Goal: Task Accomplishment & Management: Complete application form

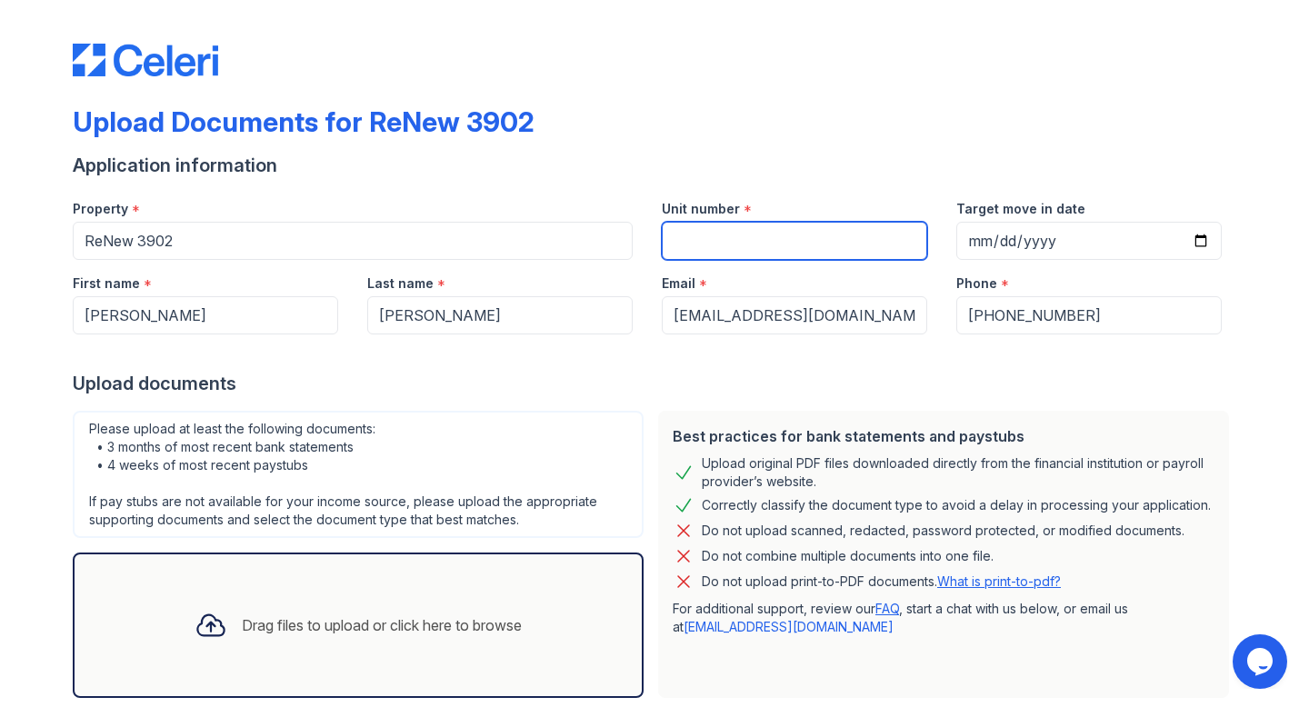
click at [704, 235] on input "Unit number" at bounding box center [794, 241] width 265 height 38
type input "11"
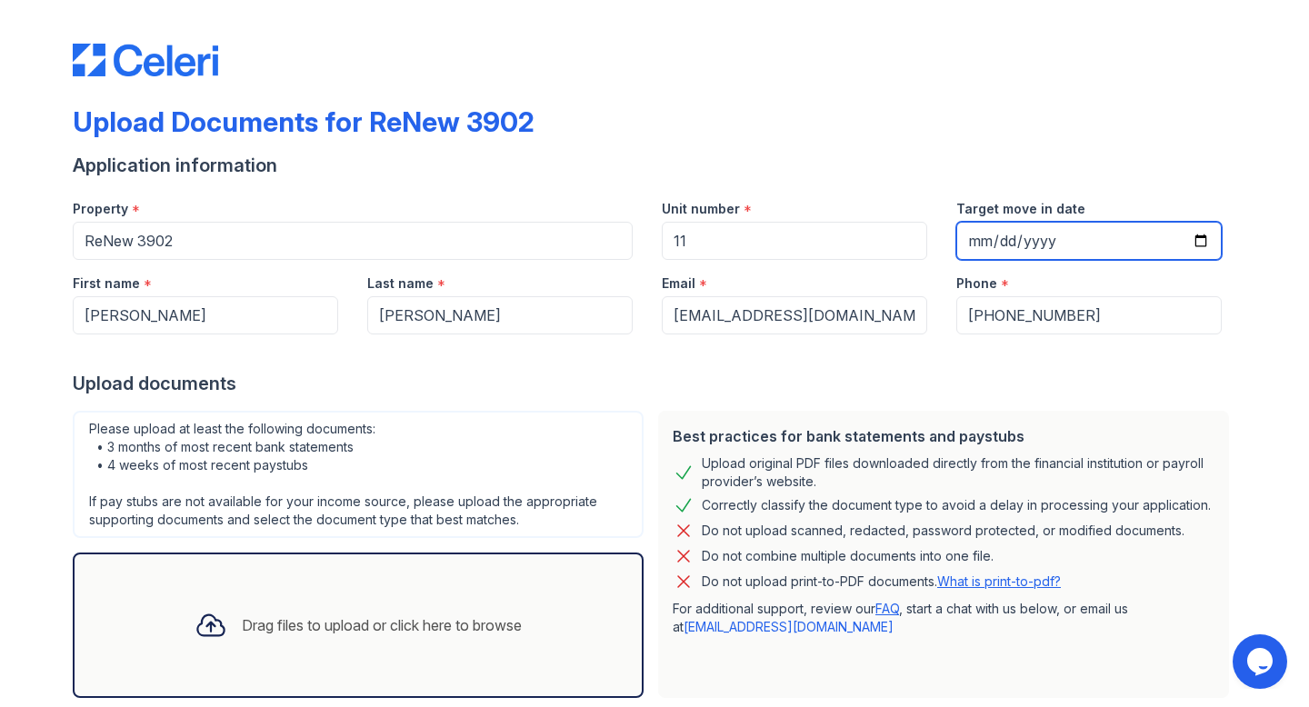
click at [978, 239] on input "Target move in date" at bounding box center [1088, 241] width 265 height 38
type input "[DATE]"
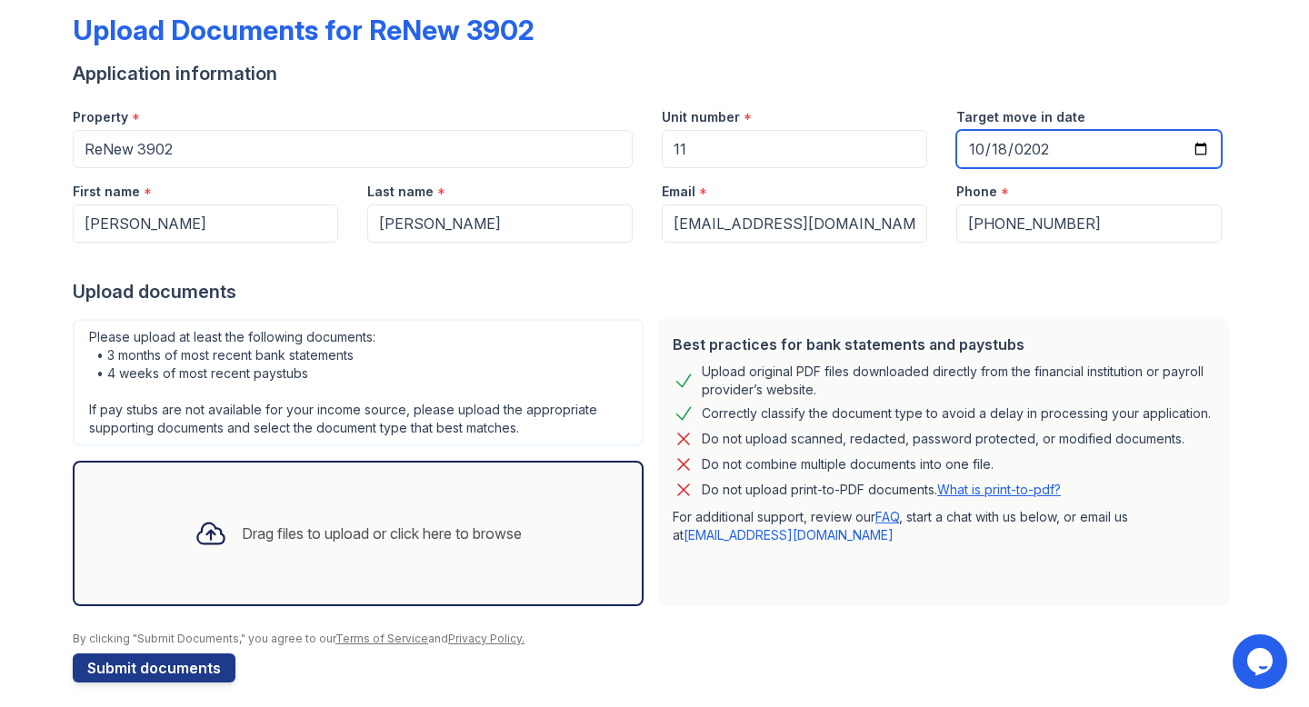
scroll to position [104, 0]
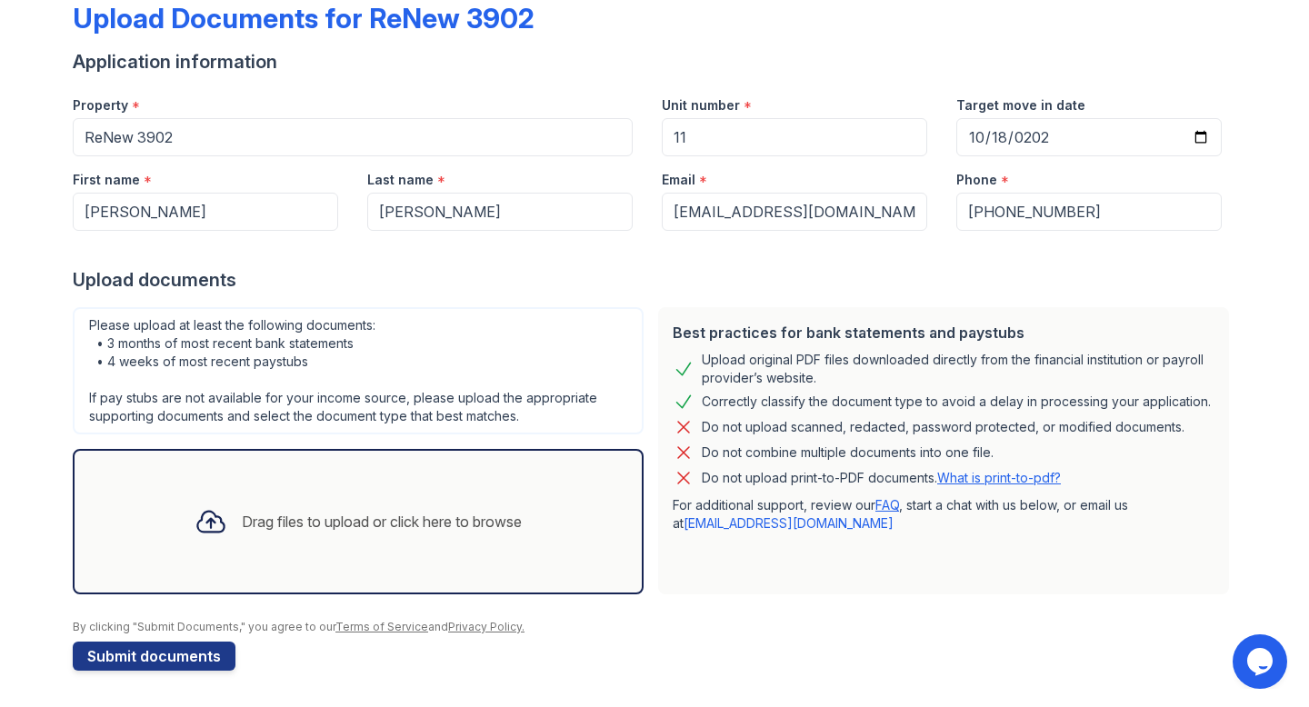
click at [404, 525] on div "Drag files to upload or click here to browse" at bounding box center [382, 522] width 280 height 22
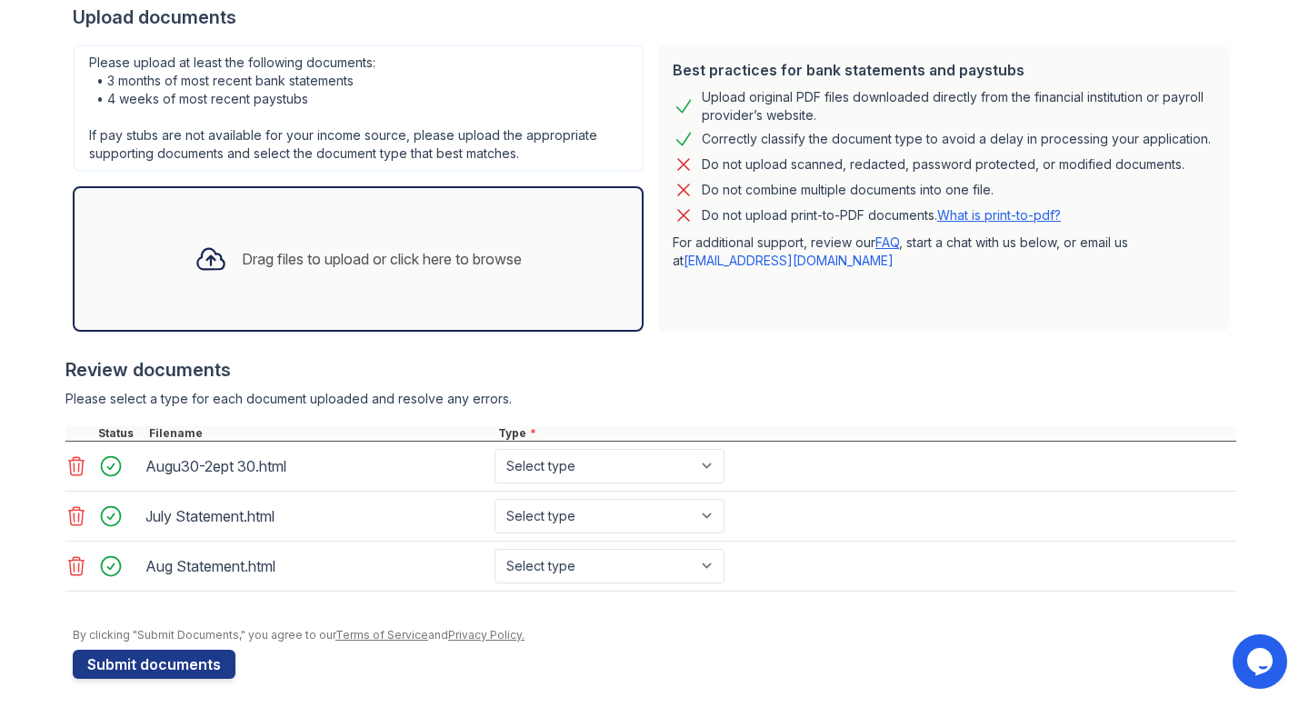
scroll to position [375, 0]
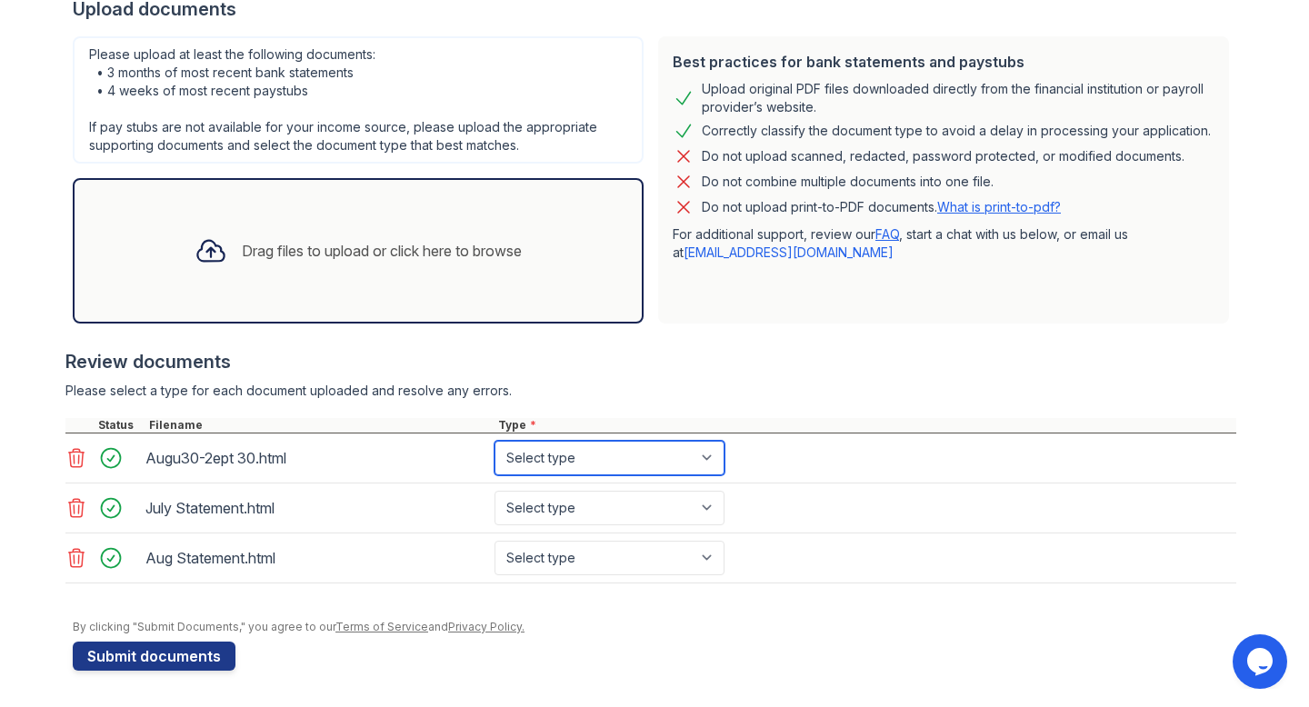
click at [716, 454] on select "Select type Paystub Bank Statement Offer Letter Tax Documents Benefit Award Let…" at bounding box center [610, 458] width 230 height 35
select select "bank_statement"
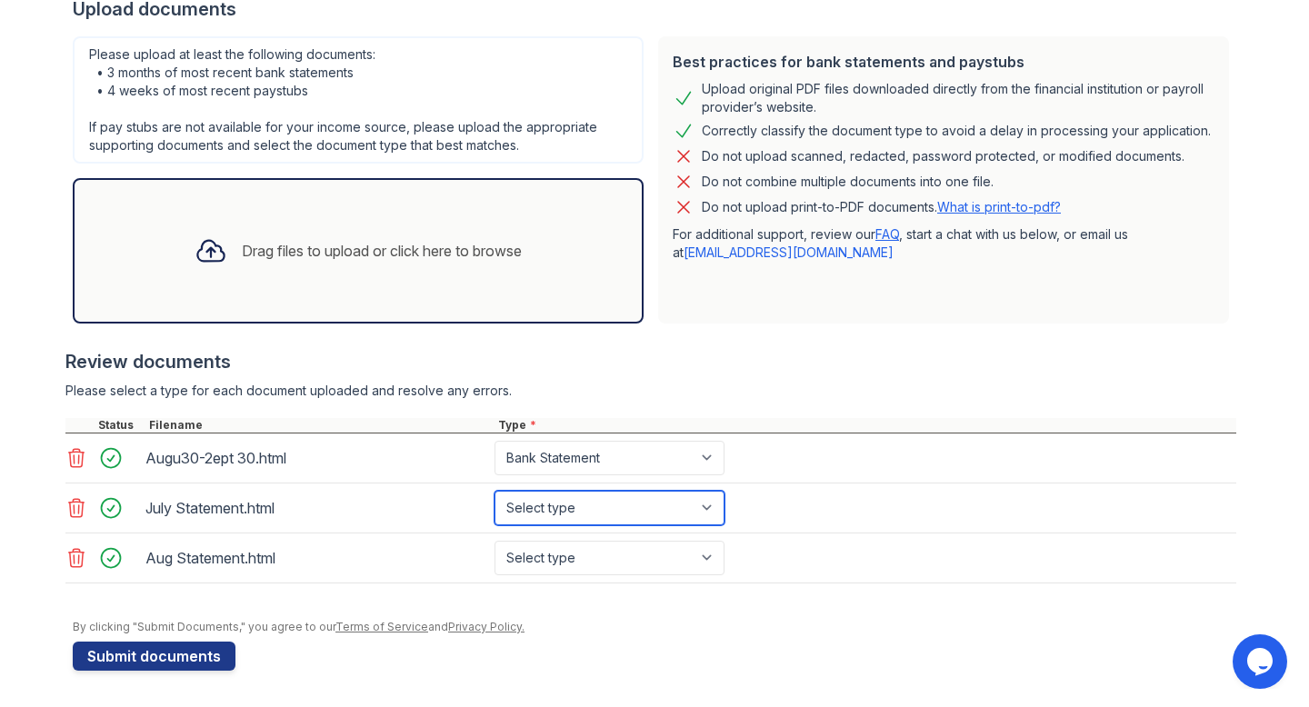
click at [714, 500] on select "Select type Paystub Bank Statement Offer Letter Tax Documents Benefit Award Let…" at bounding box center [610, 508] width 230 height 35
select select "bank_statement"
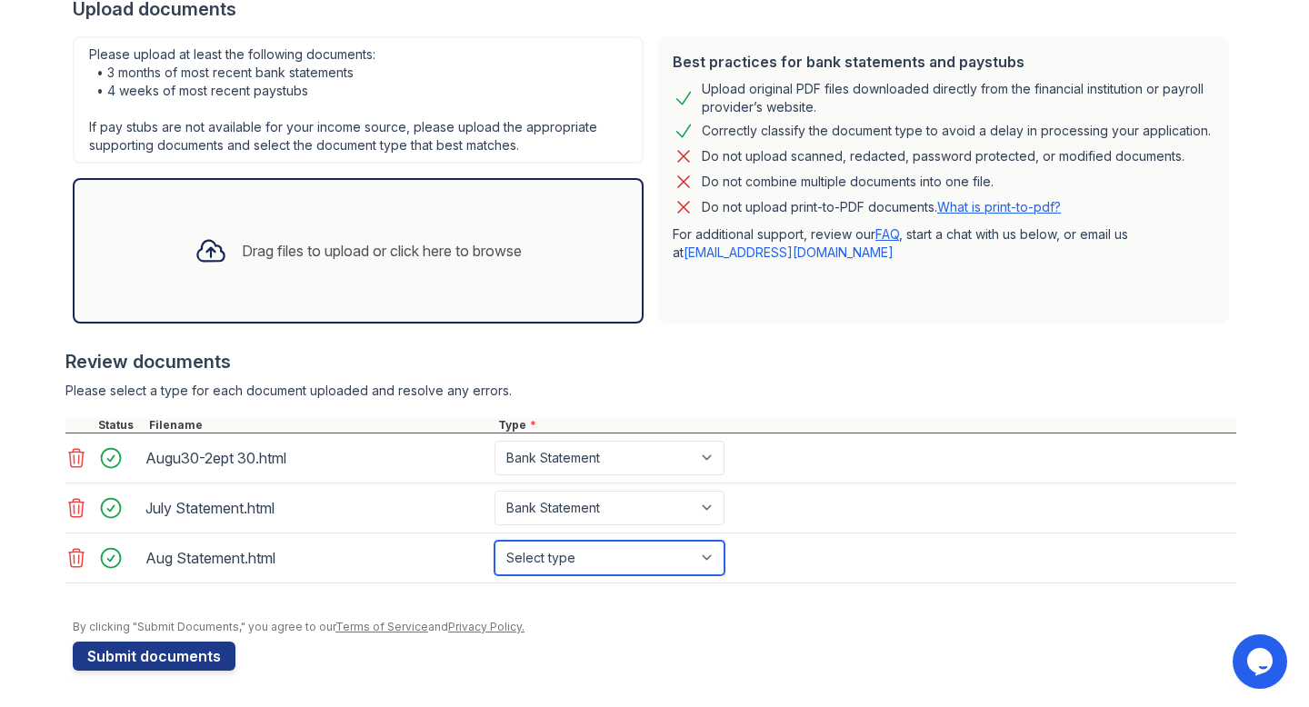
click at [714, 554] on select "Select type Paystub Bank Statement Offer Letter Tax Documents Benefit Award Let…" at bounding box center [610, 558] width 230 height 35
select select "bank_statement"
click at [450, 240] on div "Drag files to upload or click here to browse" at bounding box center [382, 251] width 280 height 22
click at [426, 255] on div "Drag files to upload or click here to browse" at bounding box center [382, 251] width 280 height 22
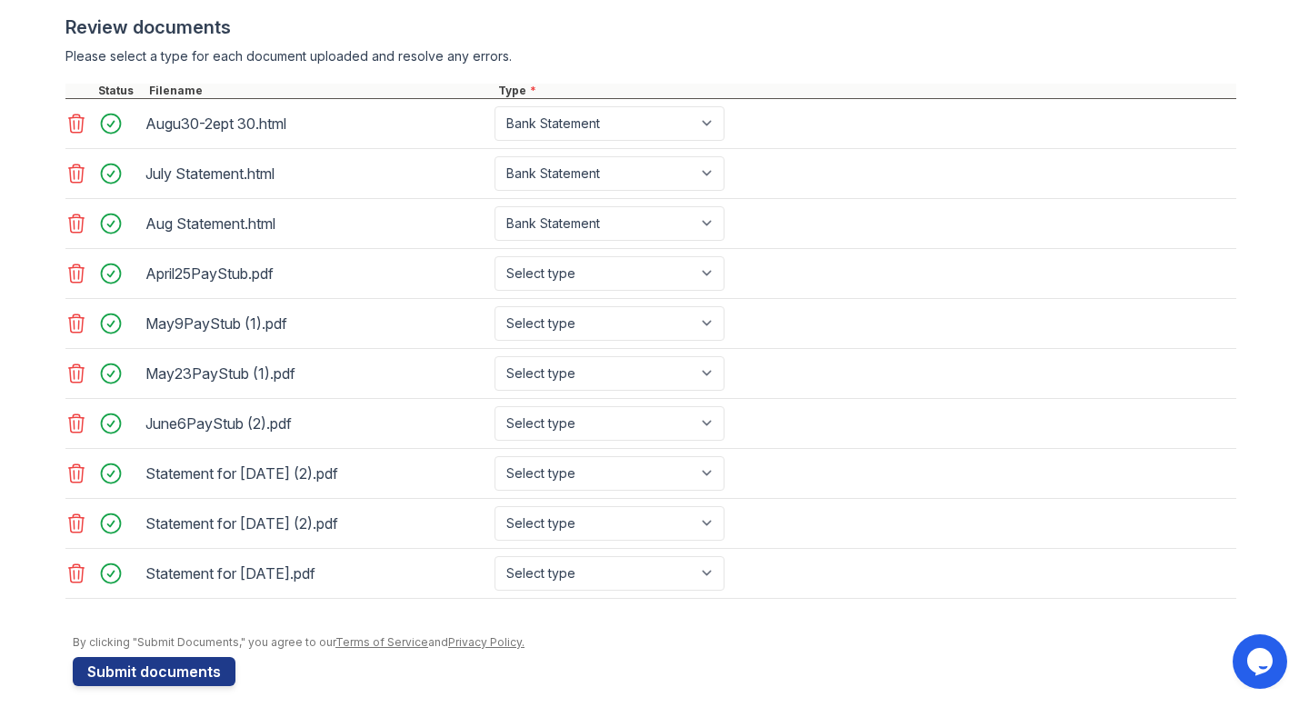
scroll to position [714, 0]
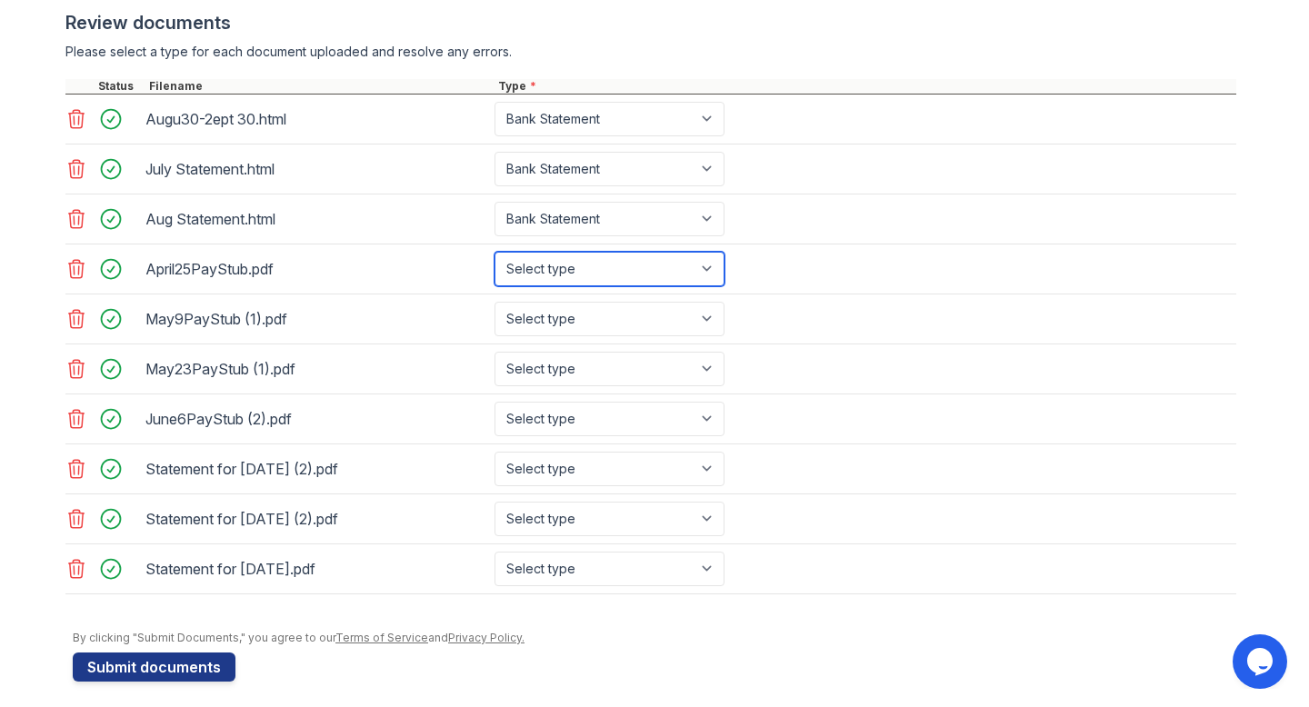
click at [716, 269] on select "Select type Paystub Bank Statement Offer Letter Tax Documents Benefit Award Let…" at bounding box center [610, 269] width 230 height 35
select select "paystub"
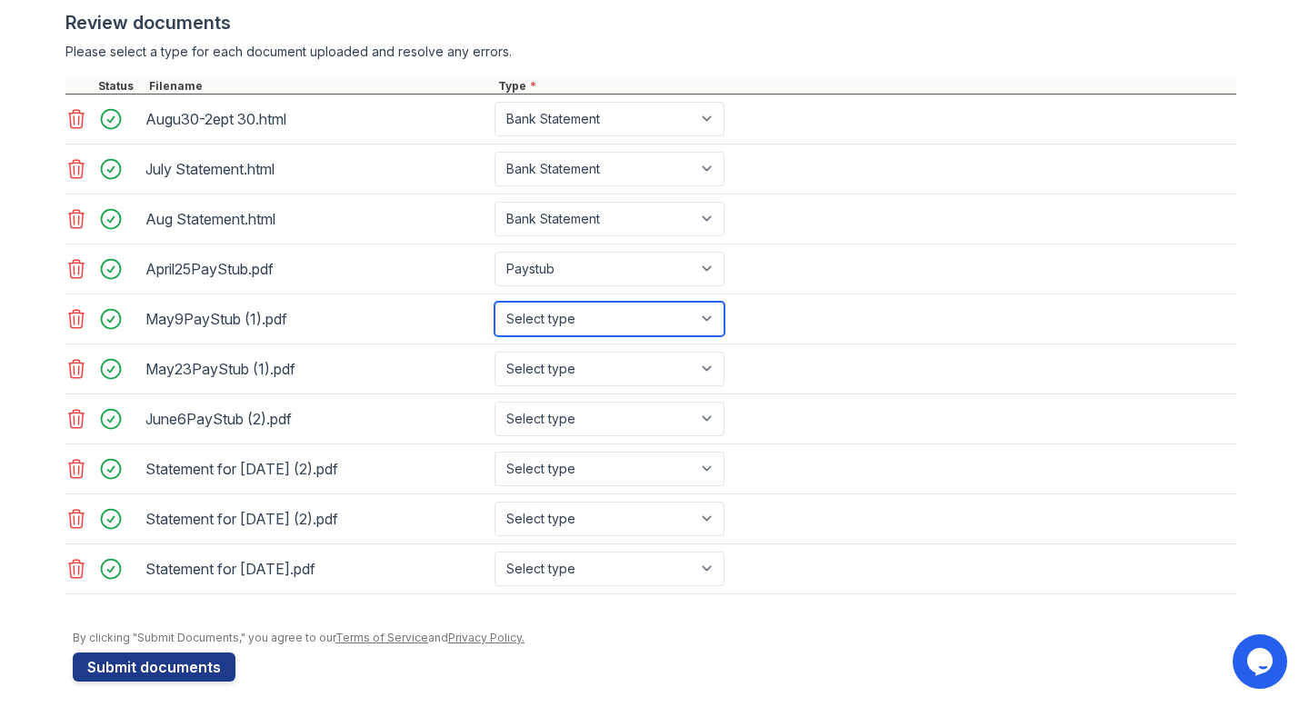
click at [714, 316] on select "Select type Paystub Bank Statement Offer Letter Tax Documents Benefit Award Let…" at bounding box center [610, 319] width 230 height 35
select select "paystub"
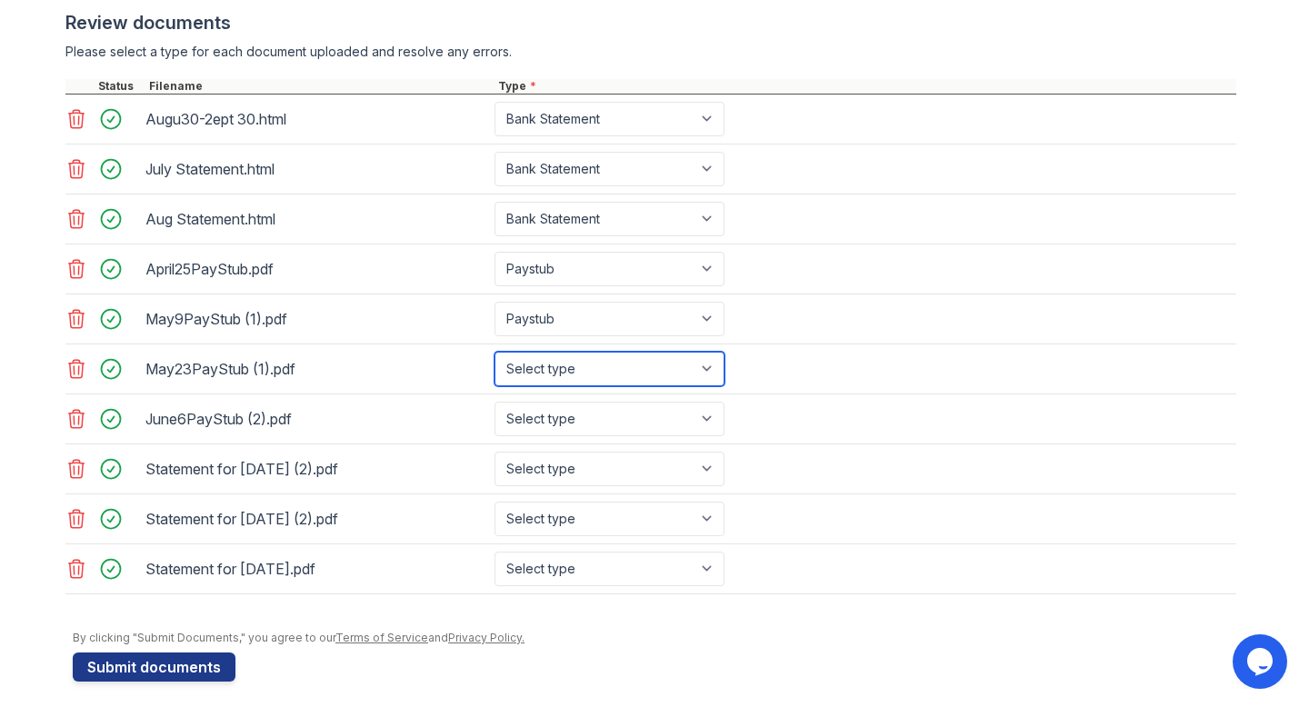
click at [710, 363] on select "Select type Paystub Bank Statement Offer Letter Tax Documents Benefit Award Let…" at bounding box center [610, 369] width 230 height 35
select select "paystub"
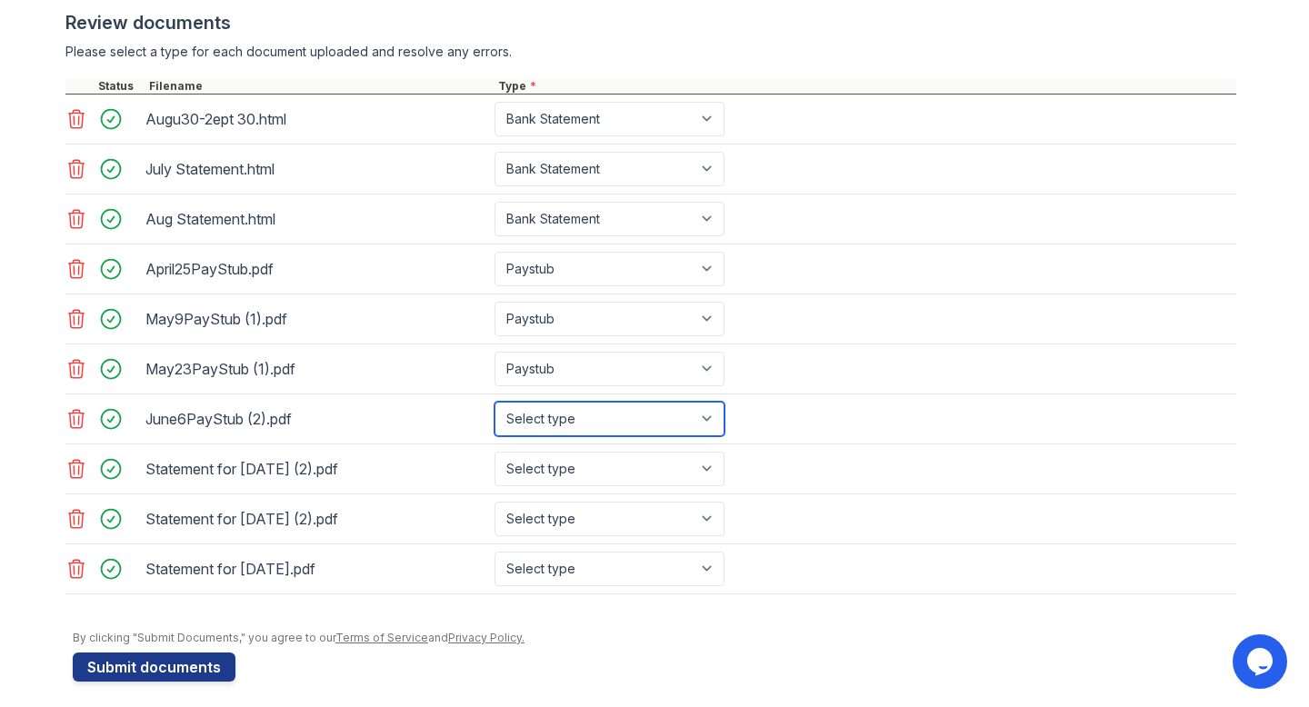
click at [711, 414] on select "Select type Paystub Bank Statement Offer Letter Tax Documents Benefit Award Let…" at bounding box center [610, 419] width 230 height 35
select select "paystub"
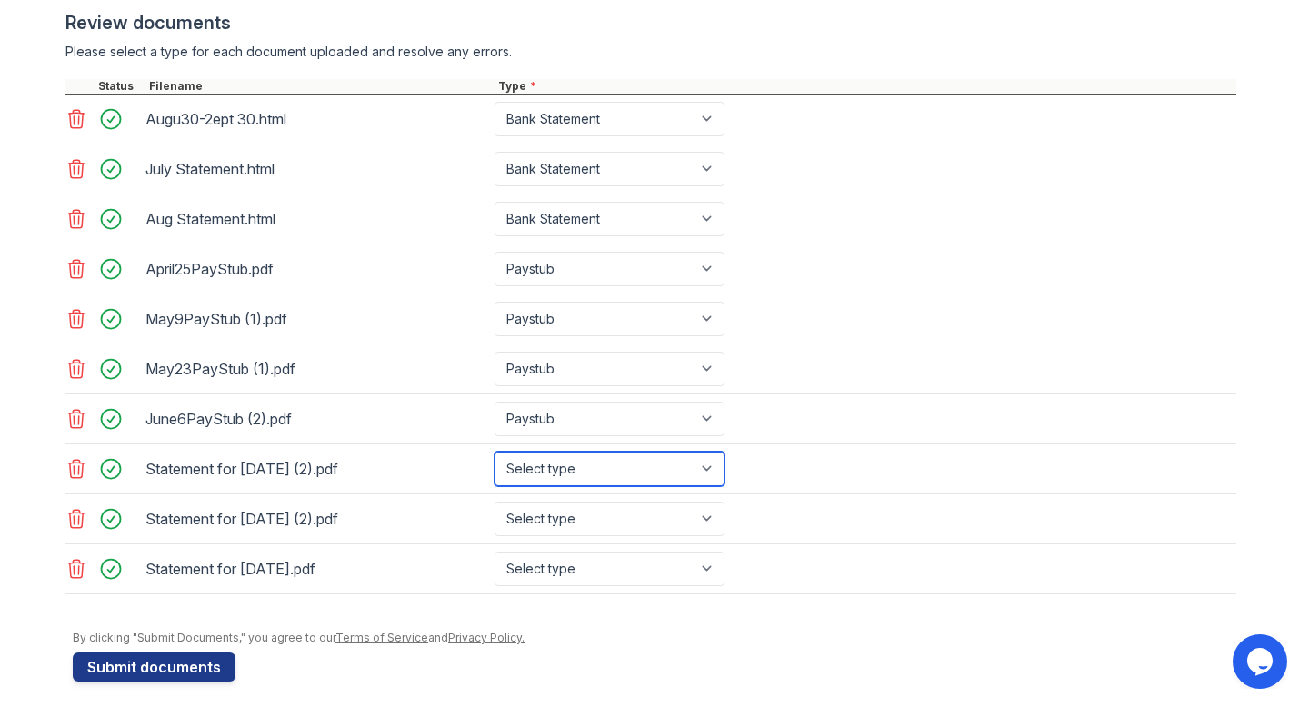
click at [715, 467] on select "Select type Paystub Bank Statement Offer Letter Tax Documents Benefit Award Let…" at bounding box center [610, 469] width 230 height 35
select select "paystub"
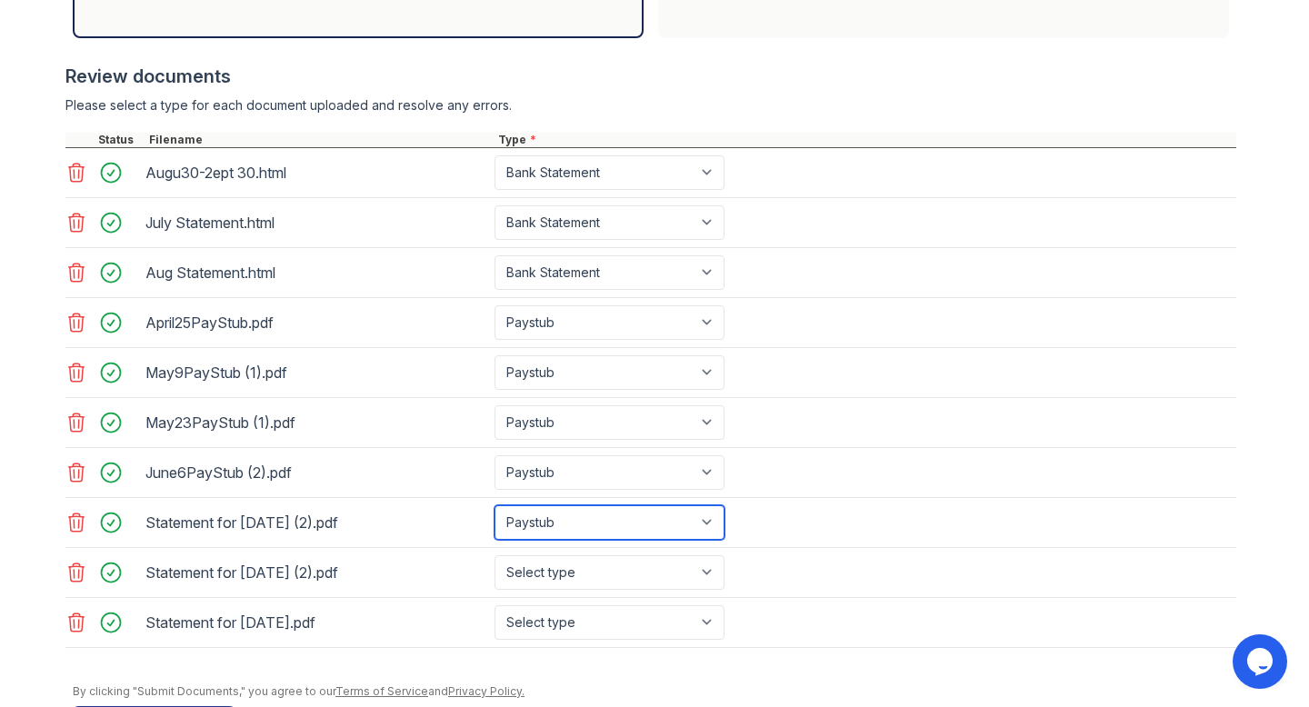
scroll to position [681, 0]
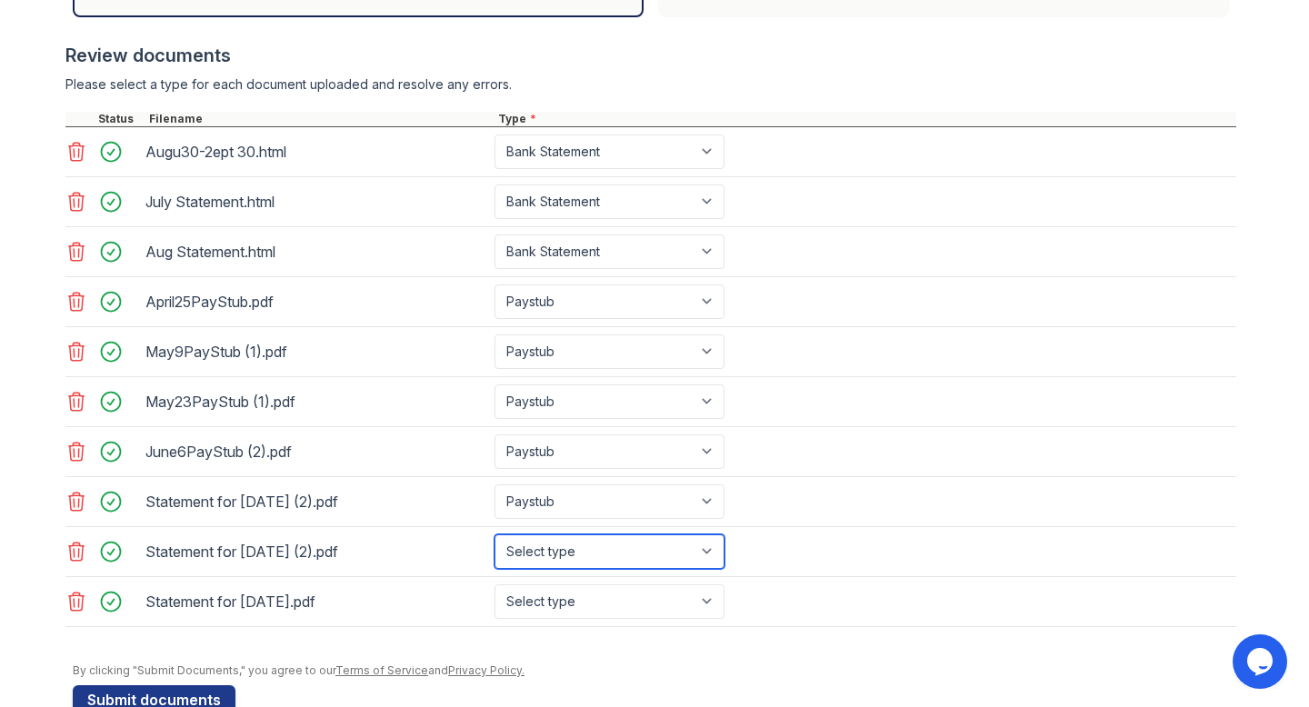
click at [712, 551] on select "Select type Paystub Bank Statement Offer Letter Tax Documents Benefit Award Let…" at bounding box center [610, 552] width 230 height 35
select select "paystub"
click at [713, 603] on select "Select type Paystub Bank Statement Offer Letter Tax Documents Benefit Award Let…" at bounding box center [610, 601] width 230 height 35
select select "paystub"
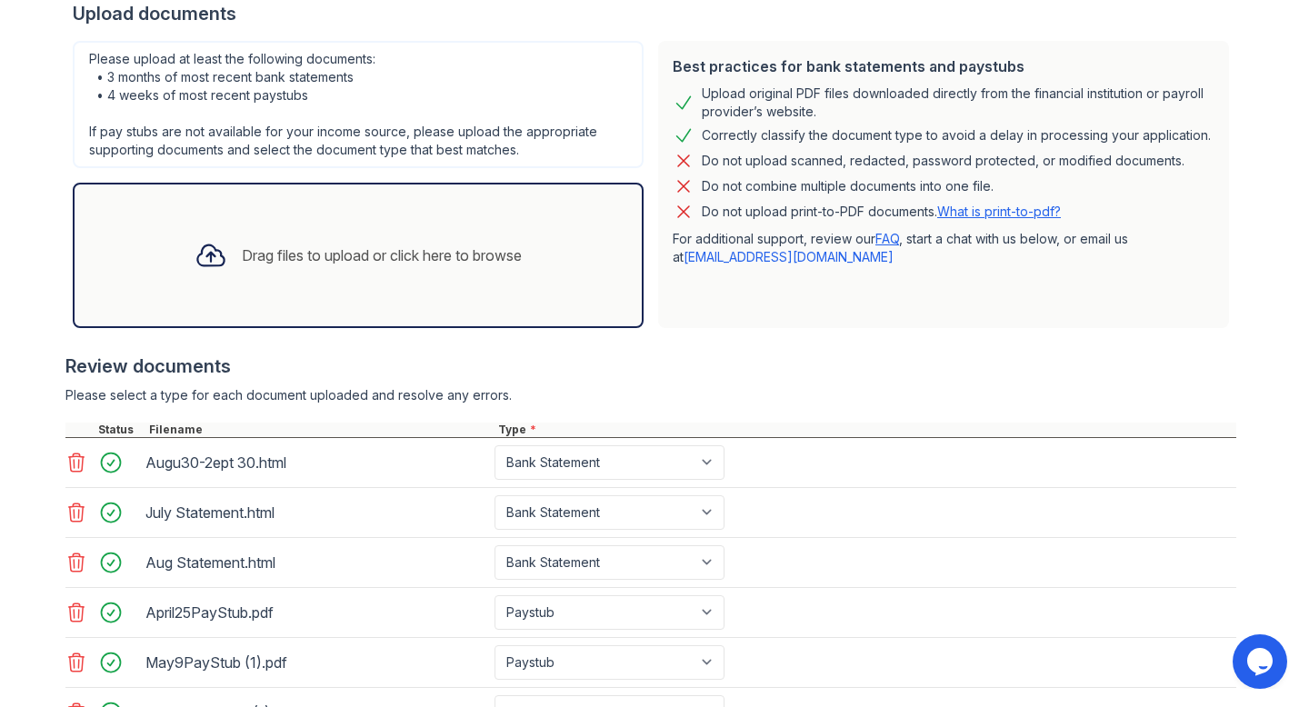
scroll to position [365, 0]
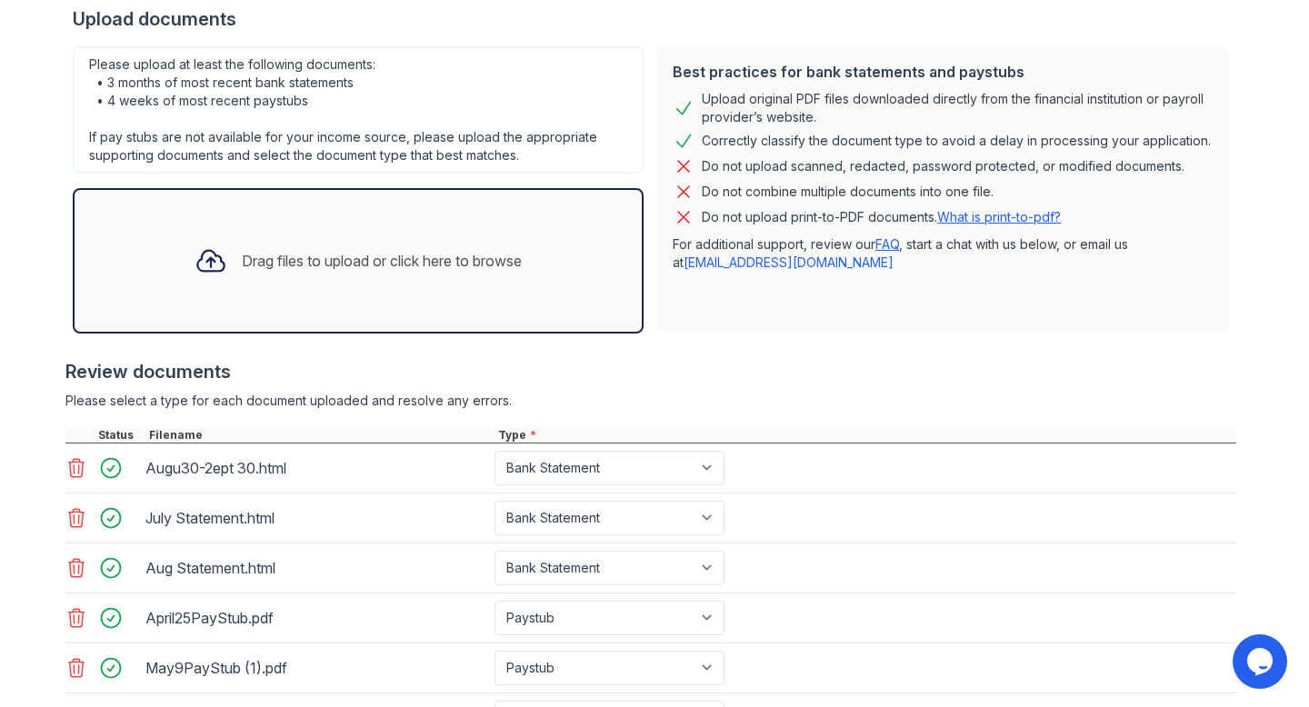
click at [474, 266] on div "Drag files to upload or click here to browse" at bounding box center [382, 261] width 280 height 22
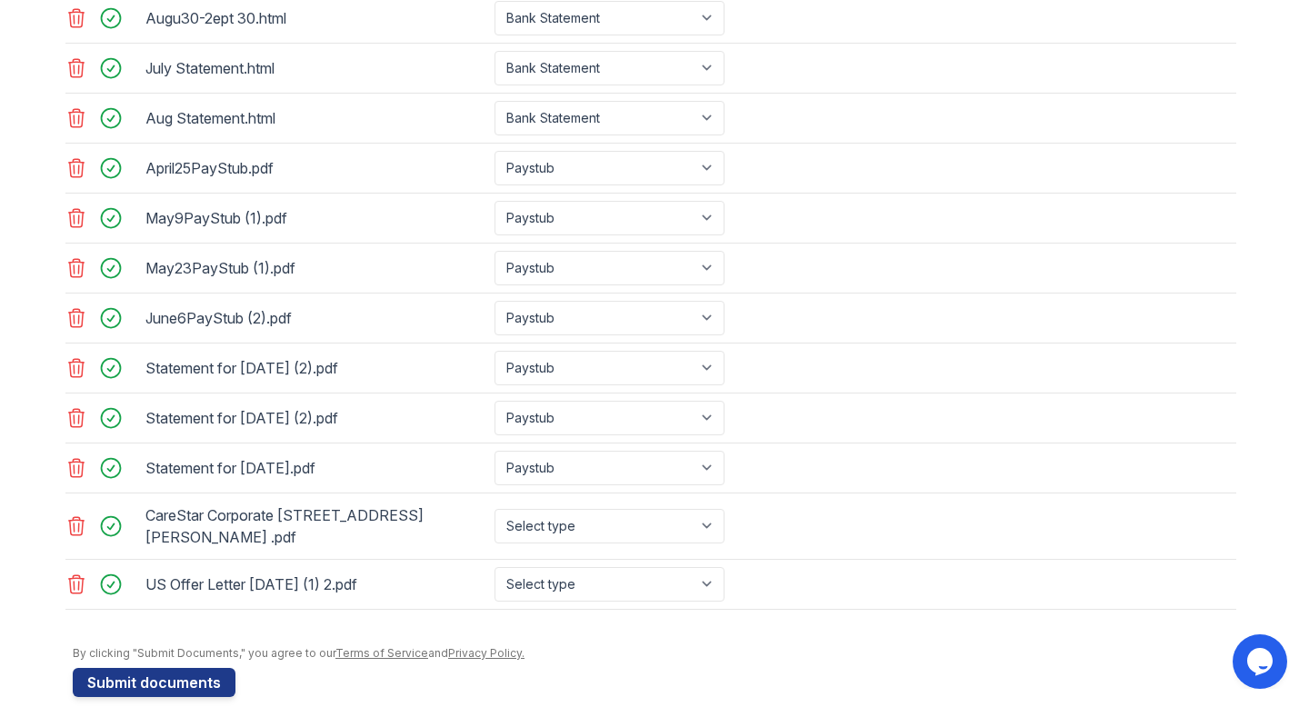
scroll to position [824, 0]
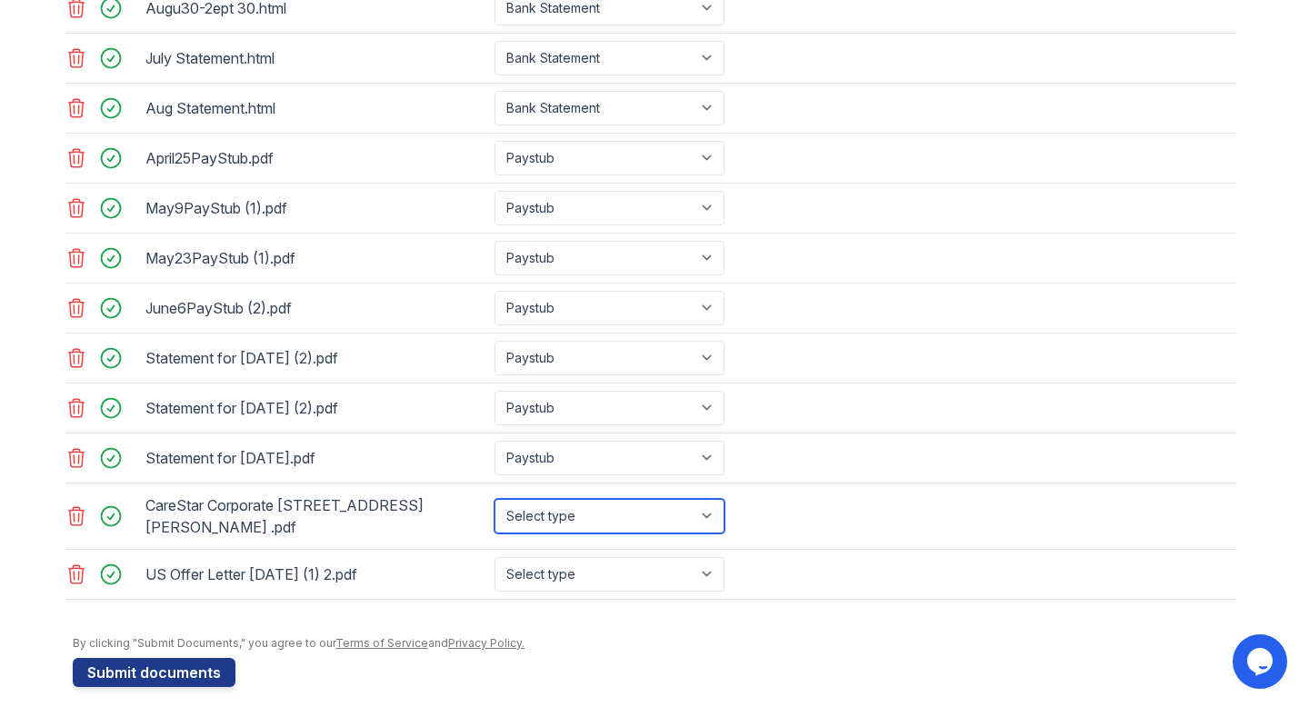
click at [714, 505] on select "Select type Paystub Bank Statement Offer Letter Tax Documents Benefit Award Let…" at bounding box center [610, 516] width 230 height 35
select select "offer_letter"
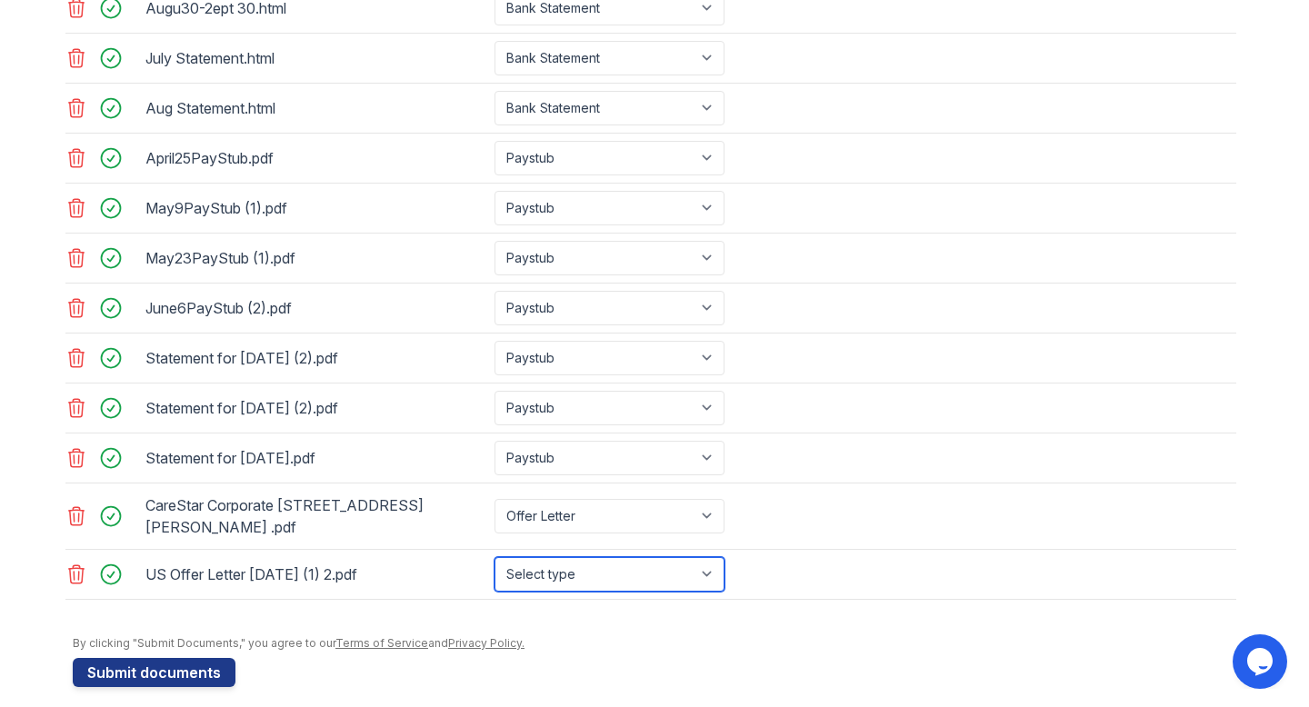
click at [712, 559] on select "Select type Paystub Bank Statement Offer Letter Tax Documents Benefit Award Let…" at bounding box center [610, 574] width 230 height 35
select select "offer_letter"
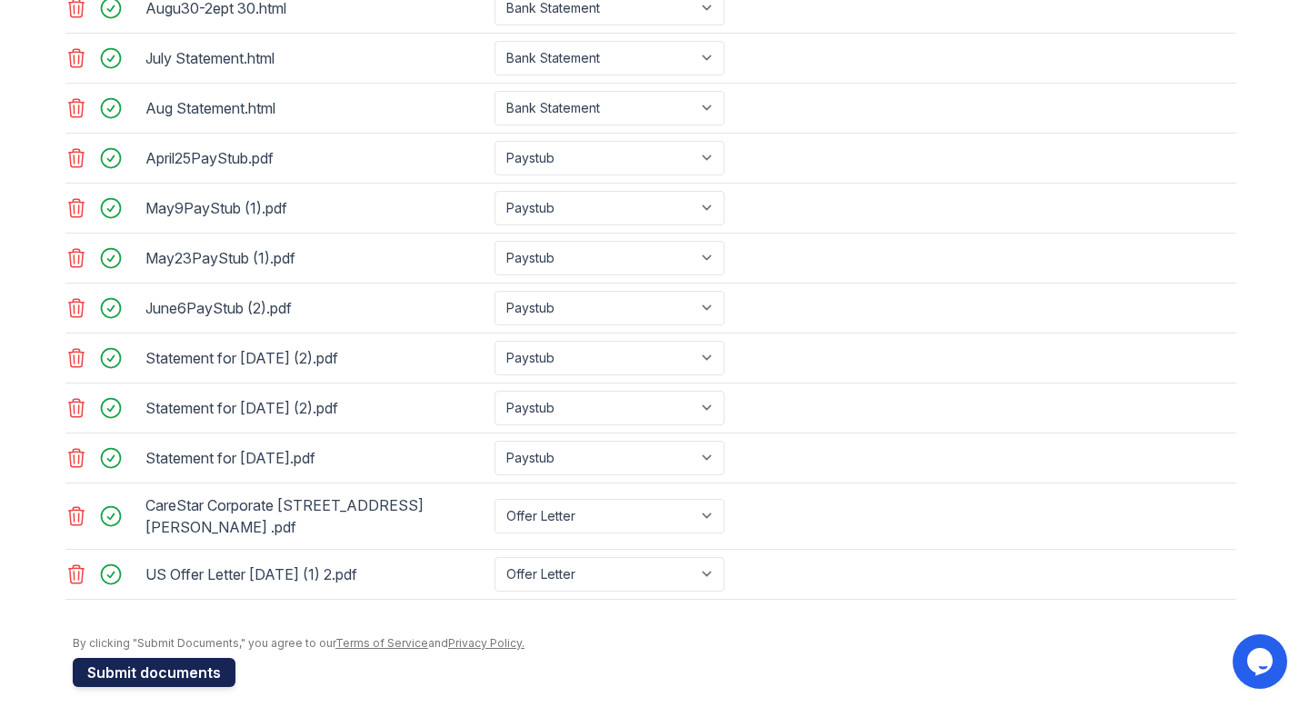
click at [205, 661] on button "Submit documents" at bounding box center [154, 672] width 163 height 29
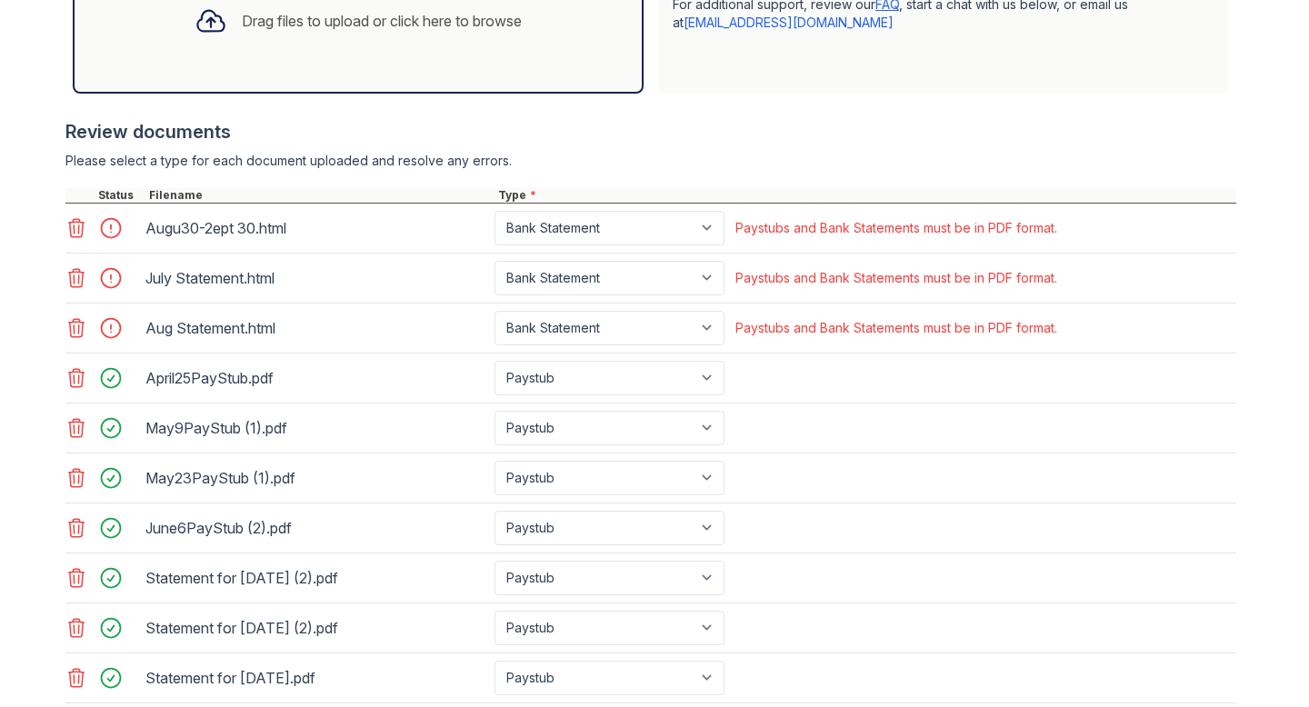
scroll to position [659, 0]
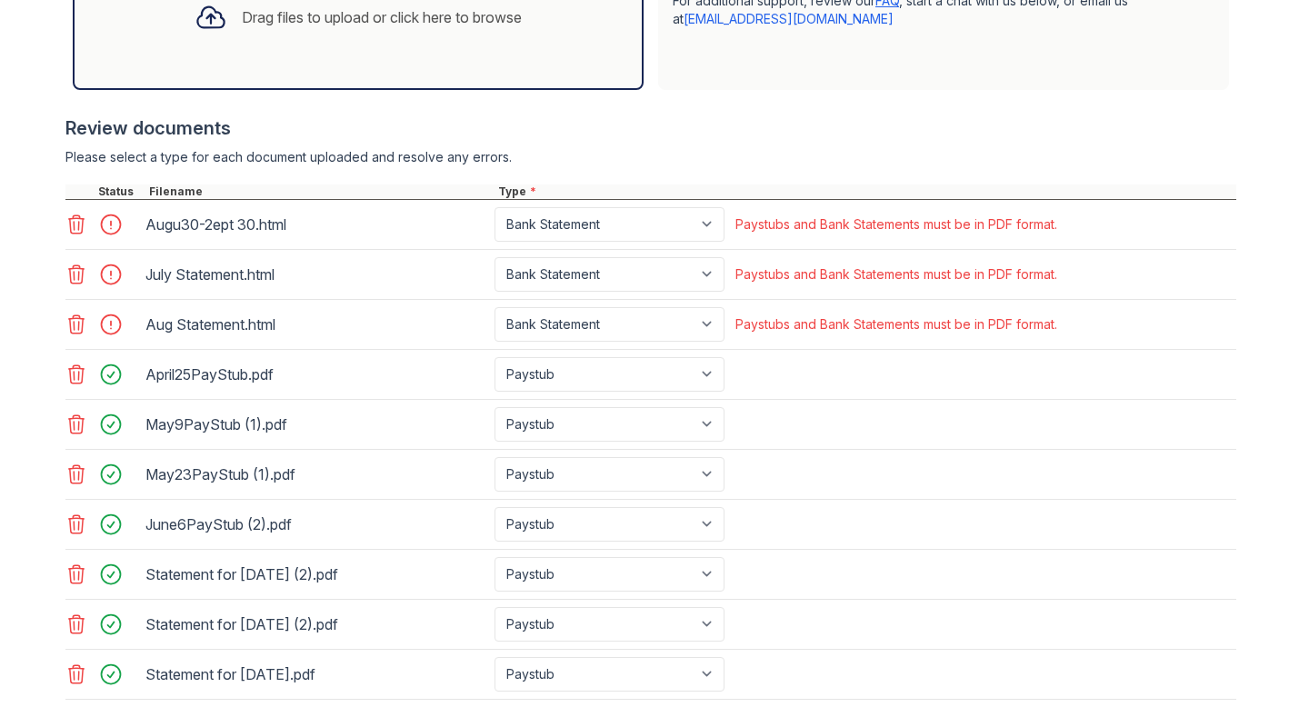
click at [81, 223] on icon at bounding box center [76, 225] width 22 height 22
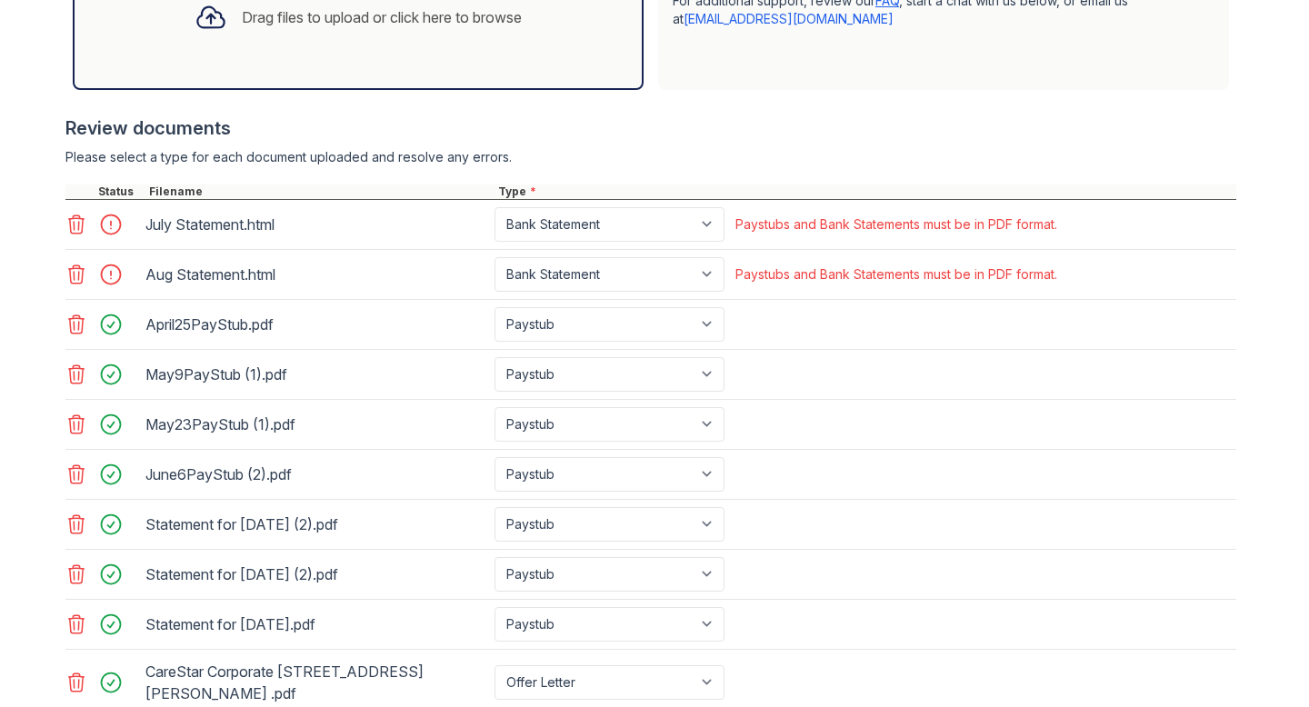
click at [82, 224] on icon at bounding box center [76, 224] width 15 height 18
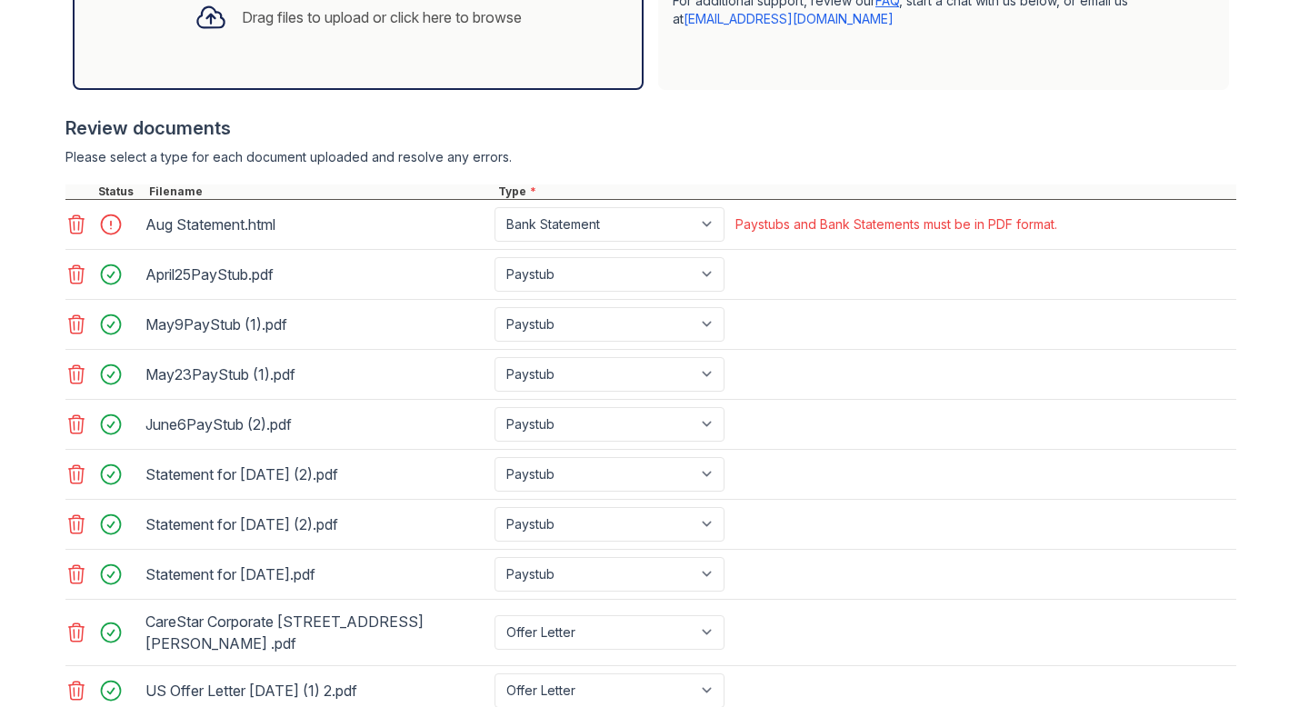
click at [80, 225] on icon at bounding box center [76, 225] width 22 height 22
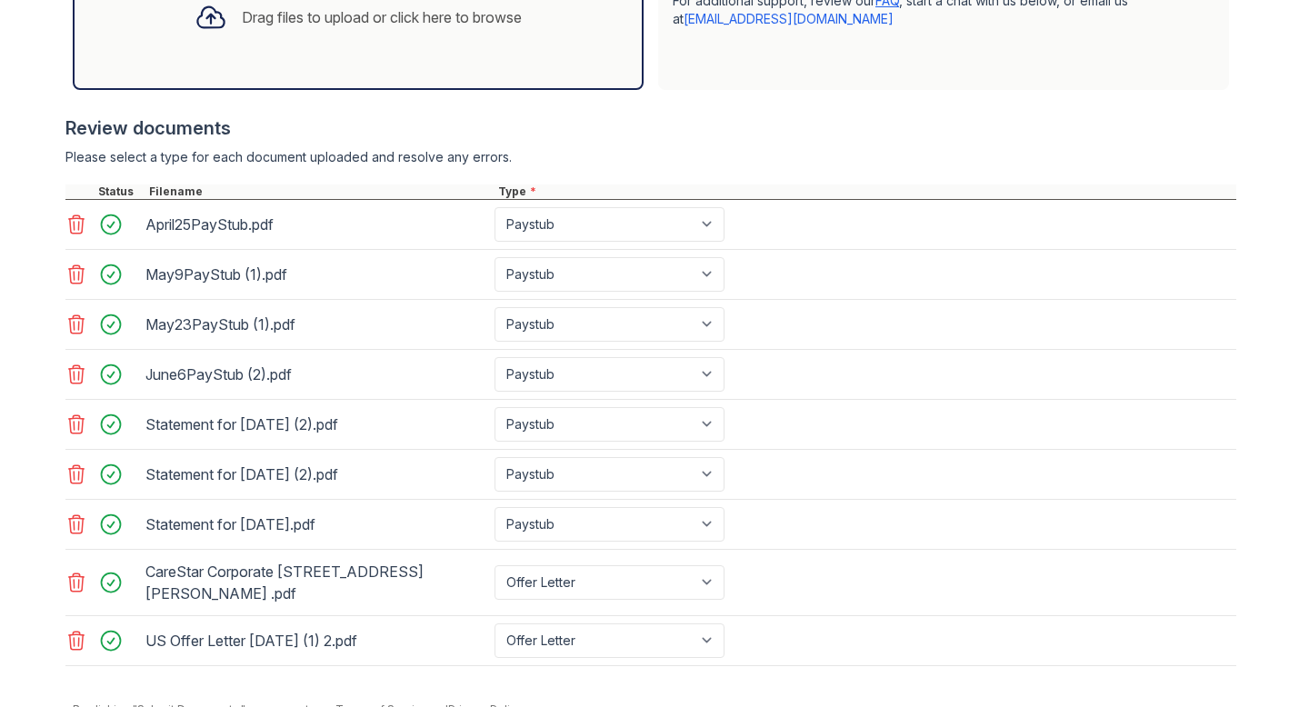
click at [476, 29] on div "Drag files to upload or click here to browse" at bounding box center [358, 17] width 356 height 62
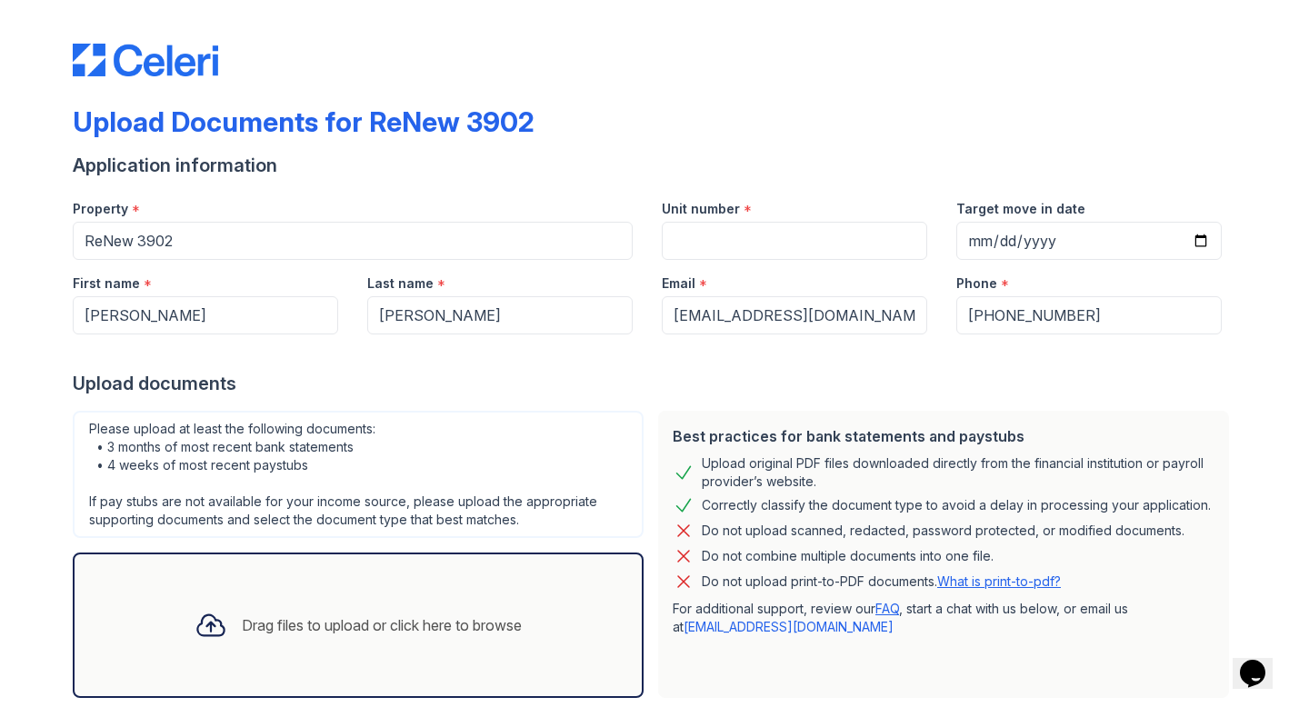
scroll to position [104, 0]
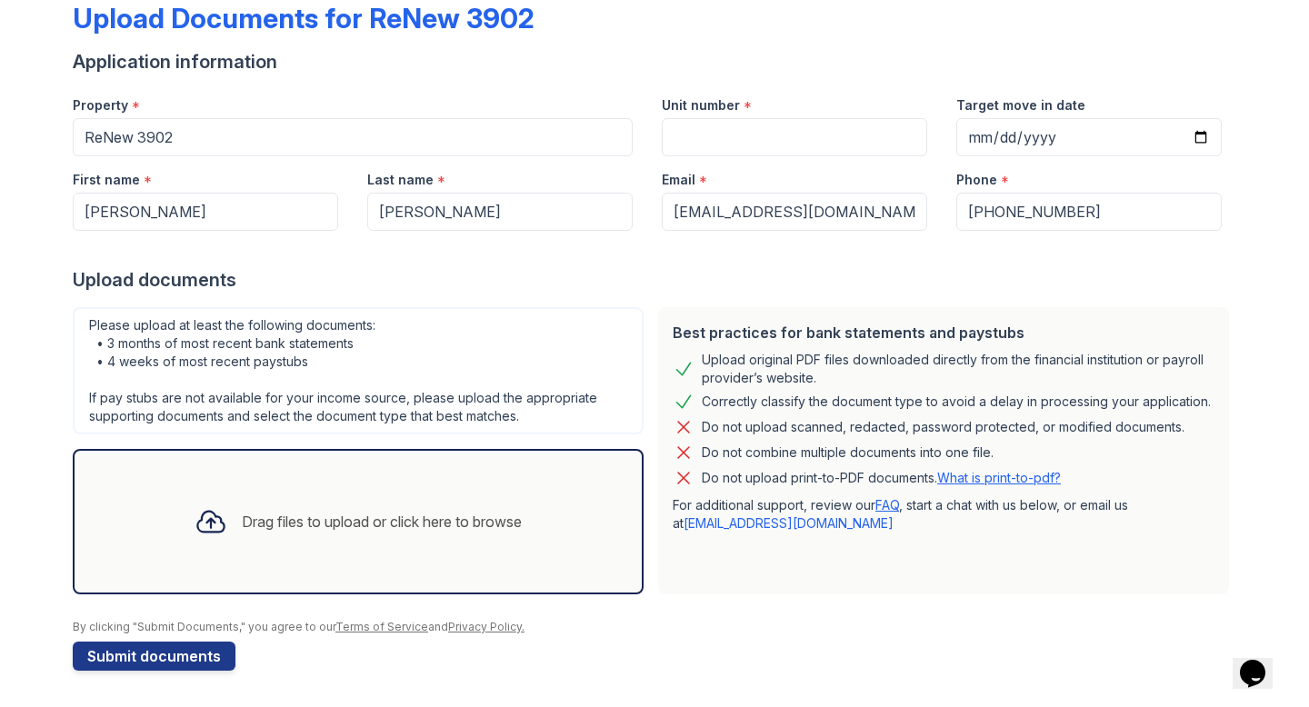
click at [502, 492] on div "Drag files to upload or click here to browse" at bounding box center [358, 522] width 356 height 62
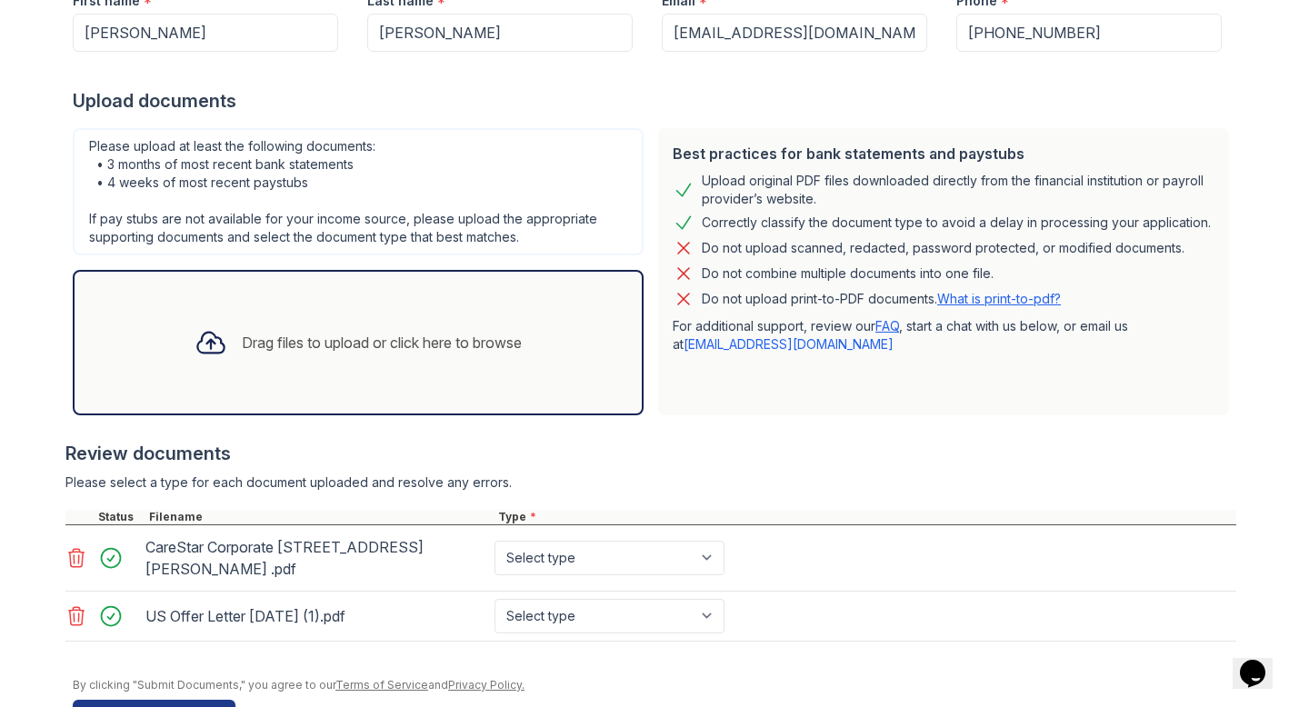
scroll to position [325, 0]
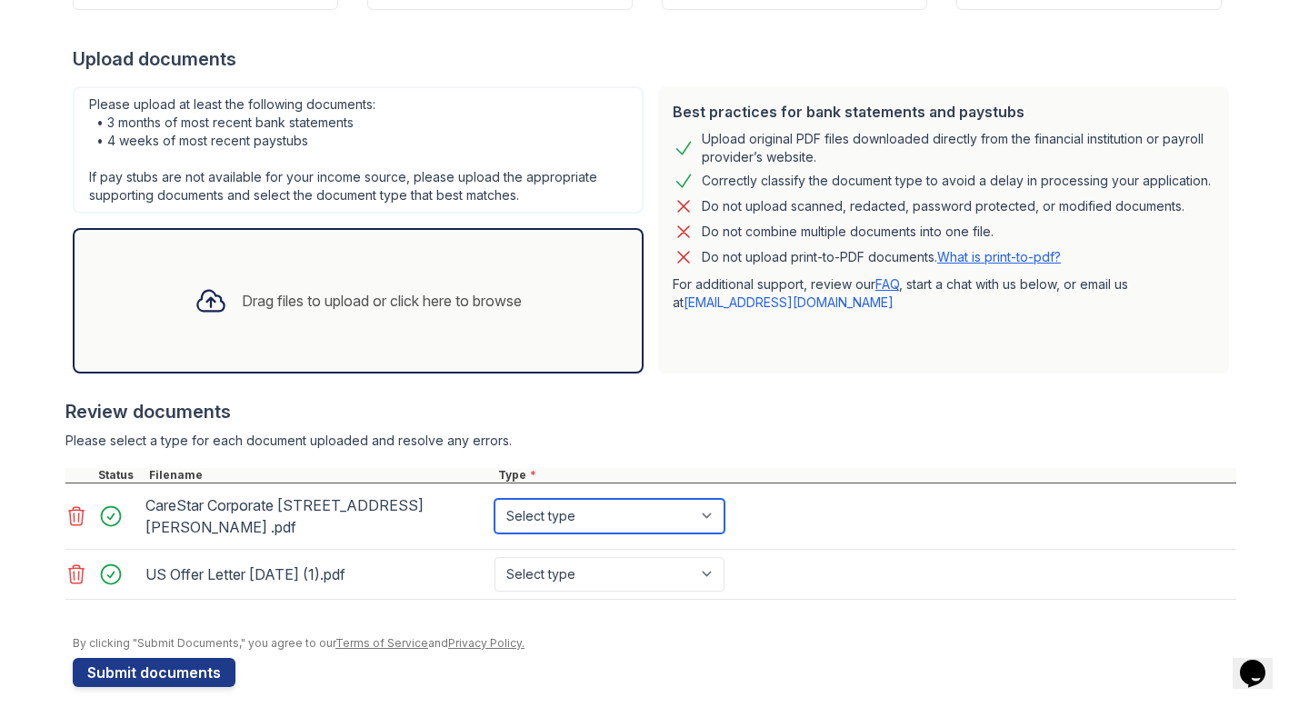
click at [706, 512] on select "Select type Paystub Bank Statement Offer Letter Tax Documents Benefit Award Let…" at bounding box center [610, 516] width 230 height 35
select select "offer_letter"
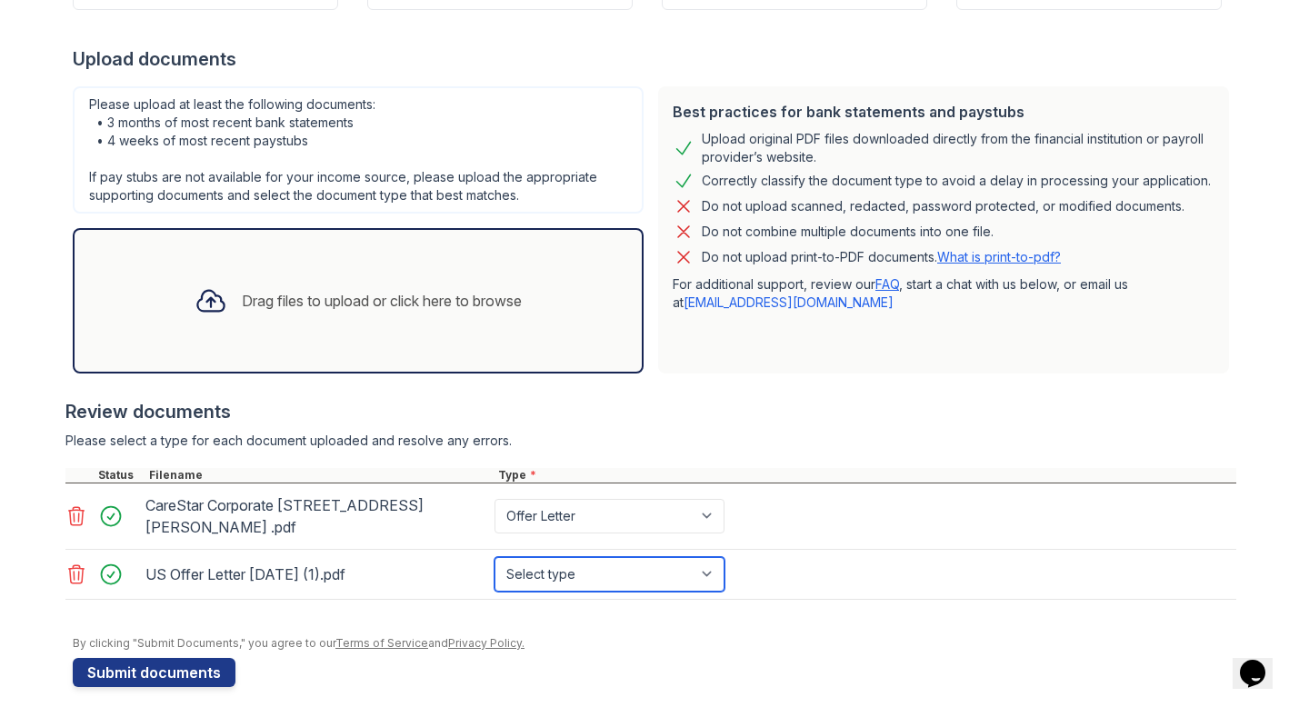
click at [714, 560] on select "Select type Paystub Bank Statement Offer Letter Tax Documents Benefit Award Let…" at bounding box center [610, 574] width 230 height 35
select select "offer_letter"
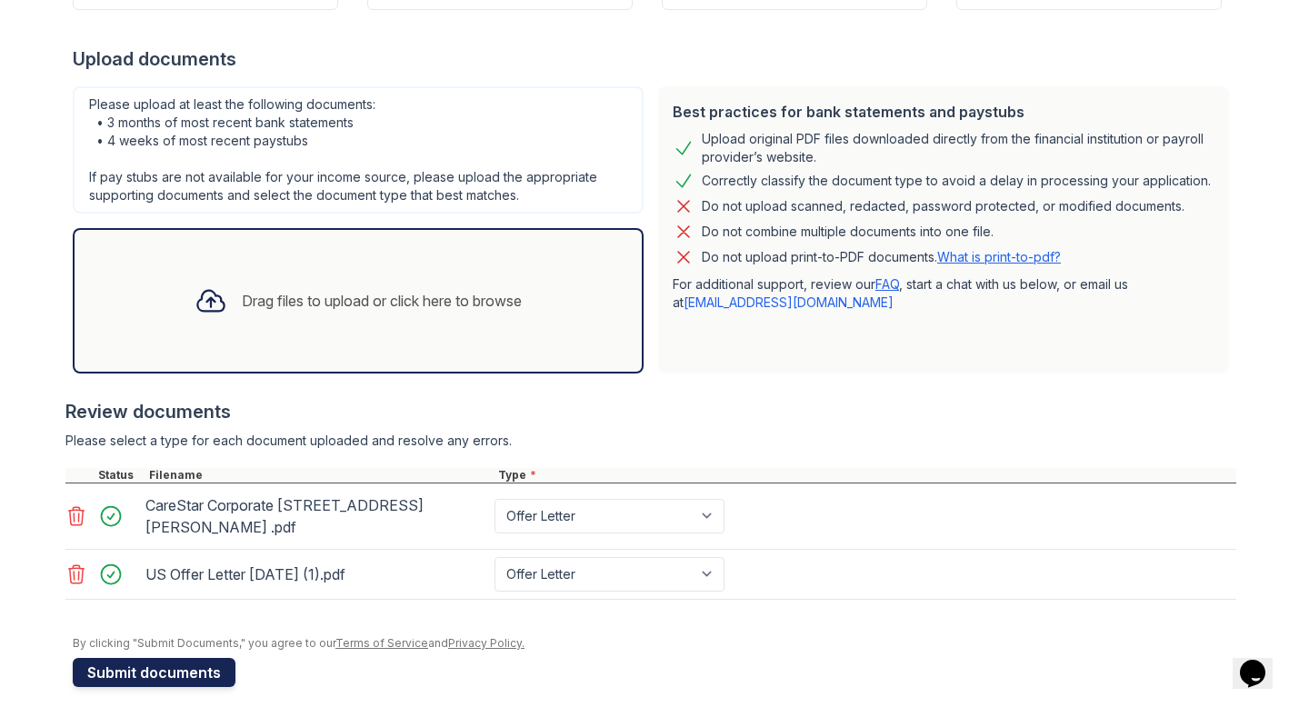
click at [174, 658] on button "Submit documents" at bounding box center [154, 672] width 163 height 29
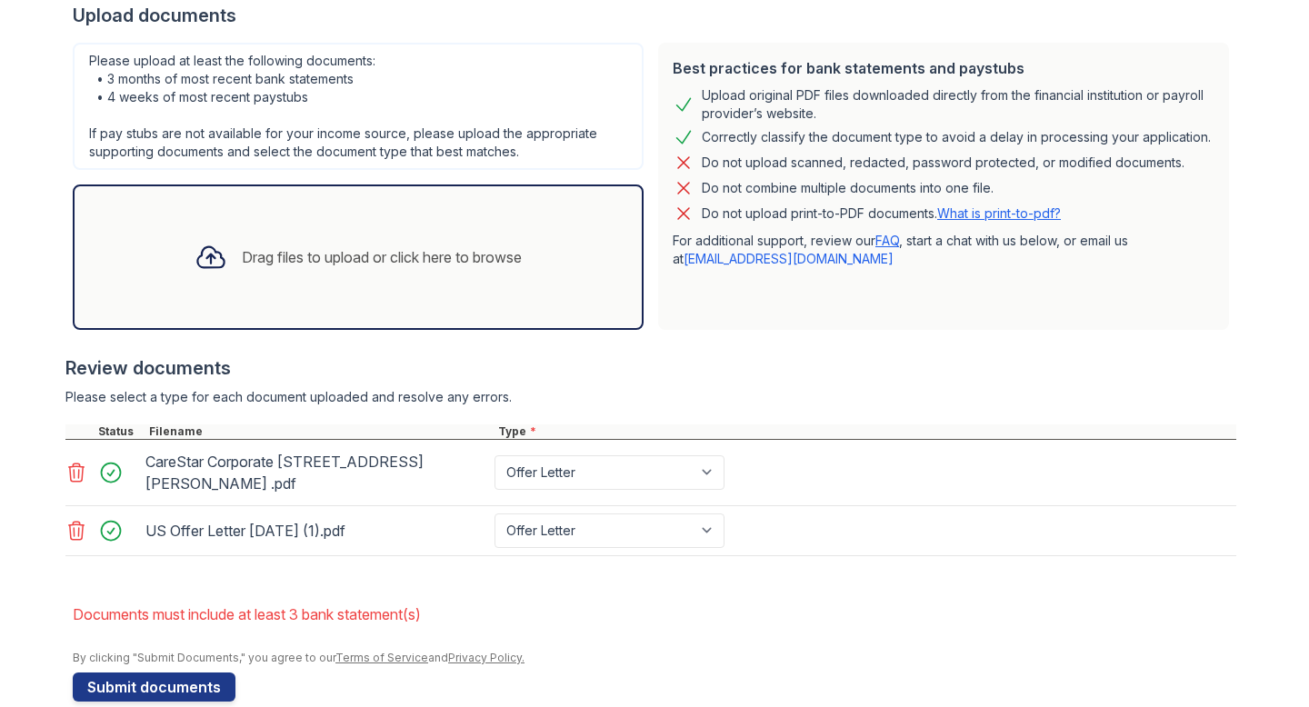
scroll to position [459, 0]
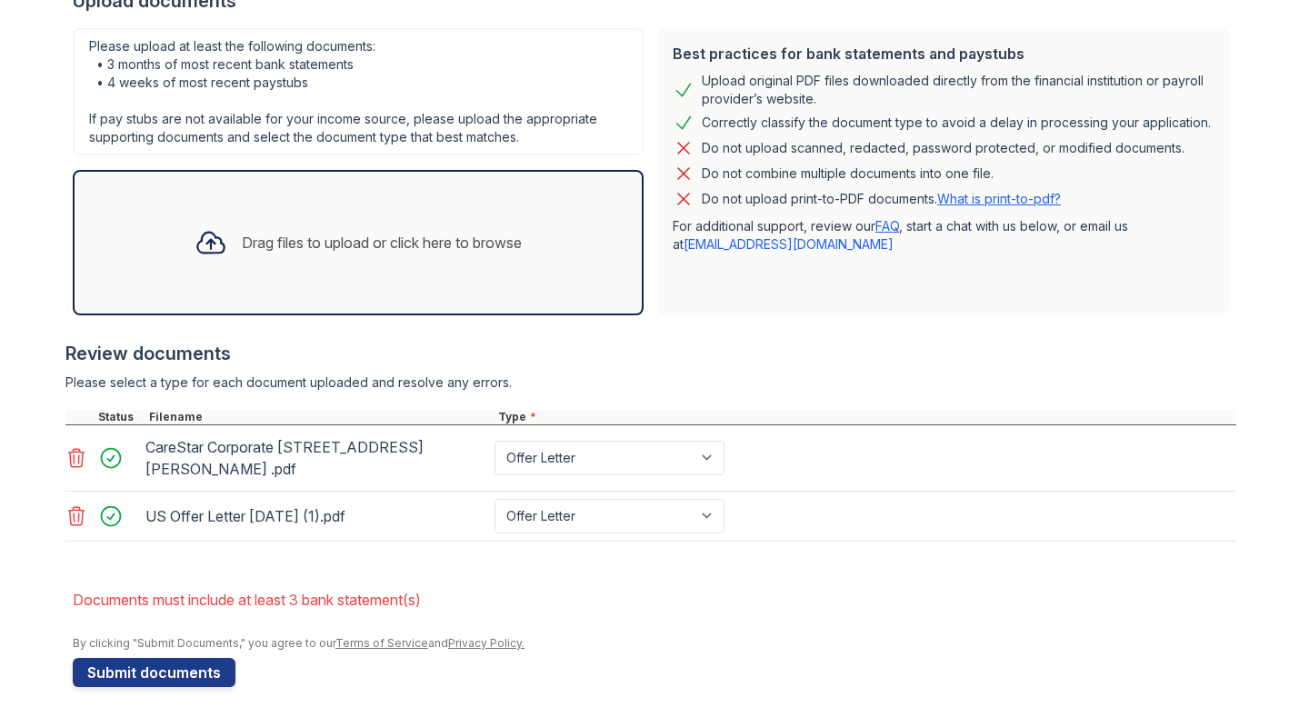
click at [433, 250] on div "Drag files to upload or click here to browse" at bounding box center [382, 243] width 280 height 22
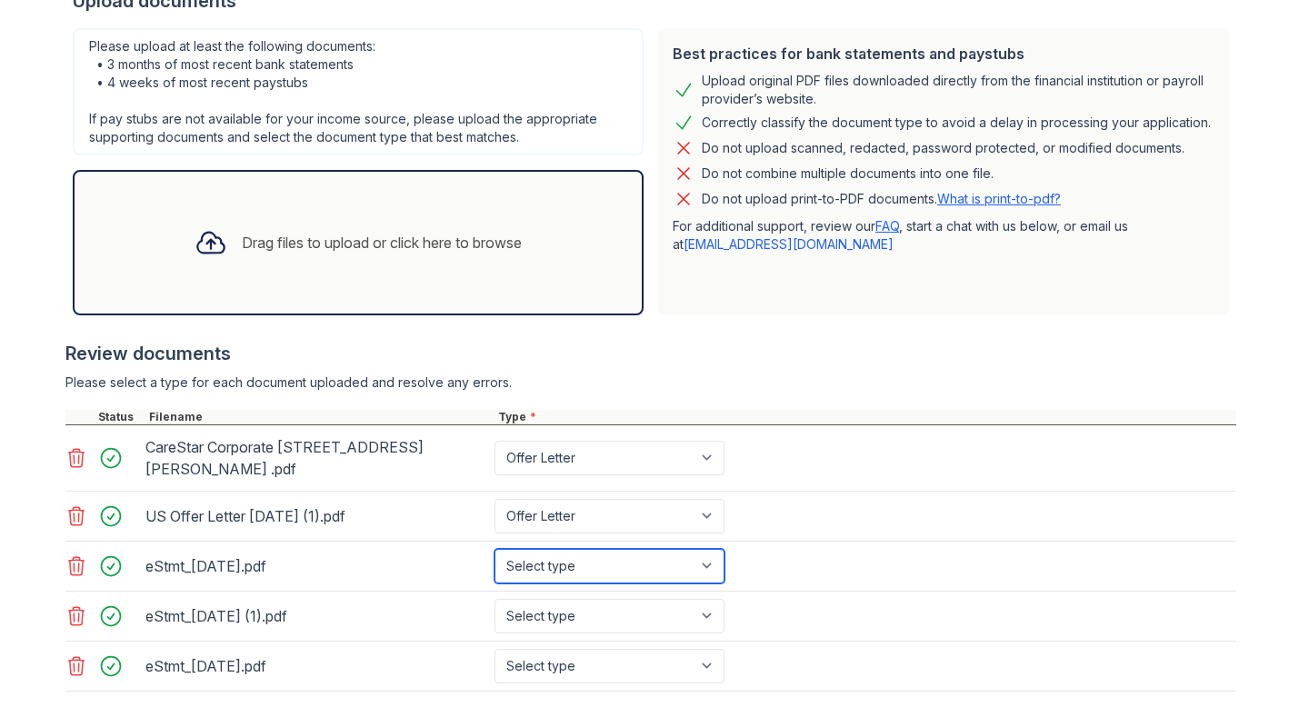
click at [717, 549] on select "Select type Paystub Bank Statement Offer Letter Tax Documents Benefit Award Let…" at bounding box center [610, 566] width 230 height 35
select select "bank_statement"
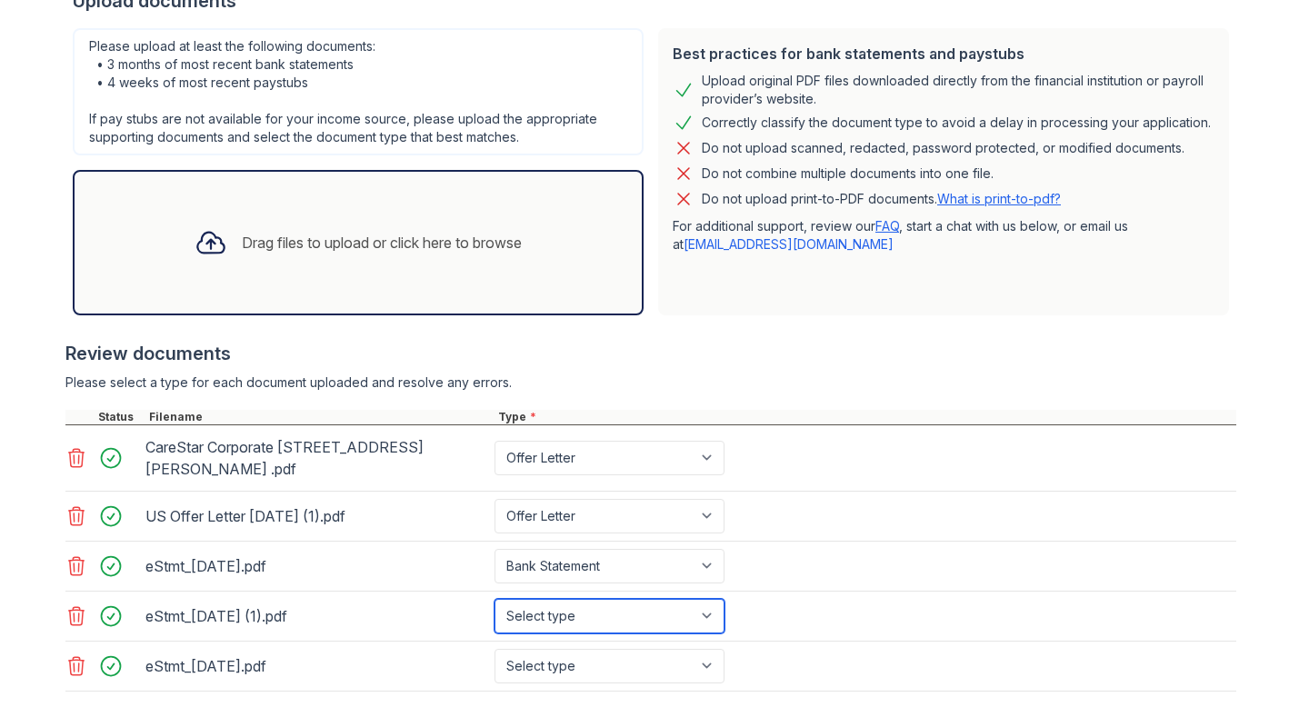
click at [713, 599] on select "Select type Paystub Bank Statement Offer Letter Tax Documents Benefit Award Let…" at bounding box center [610, 616] width 230 height 35
select select "bank_statement"
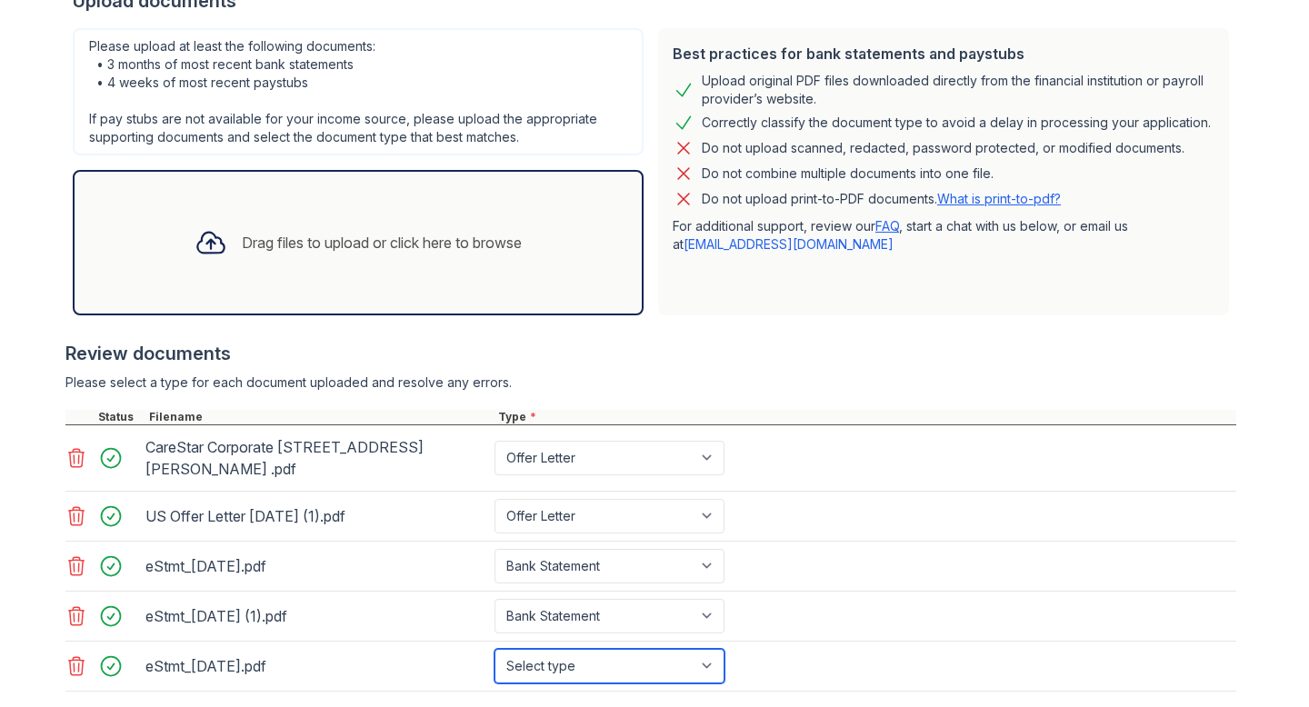
click at [714, 649] on select "Select type Paystub Bank Statement Offer Letter Tax Documents Benefit Award Let…" at bounding box center [610, 666] width 230 height 35
select select "bank_statement"
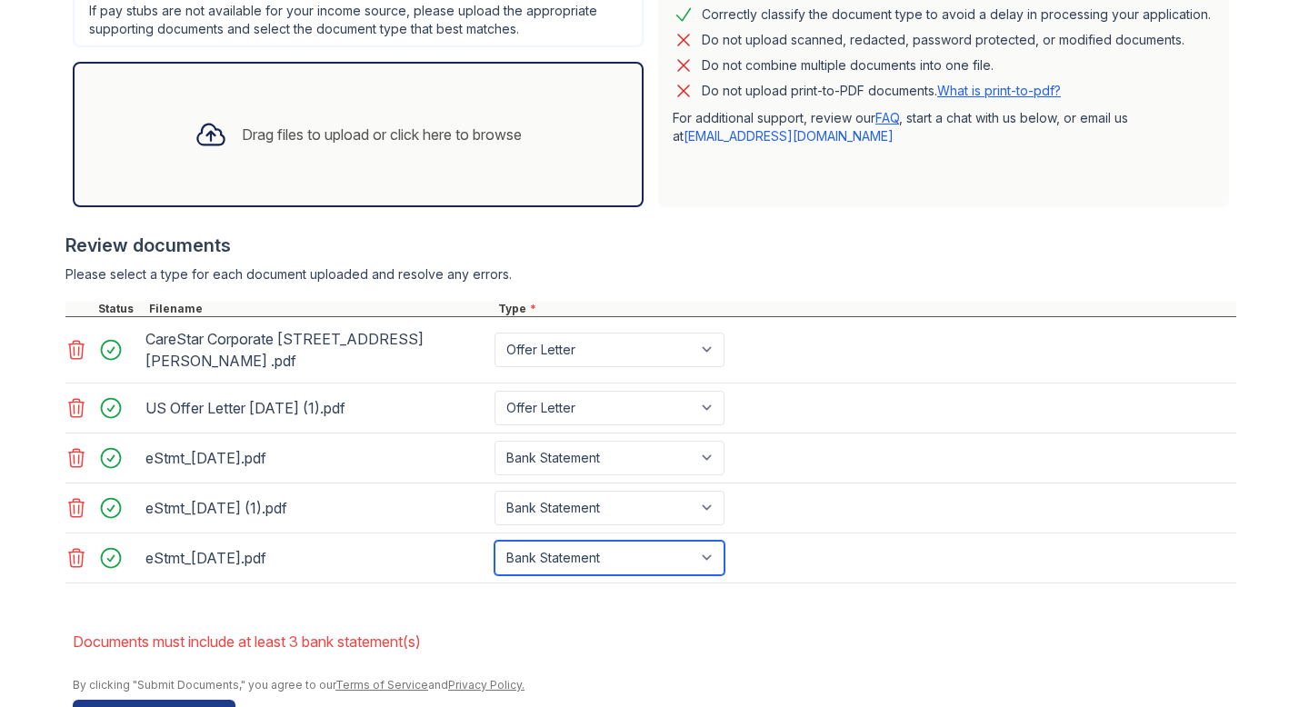
scroll to position [568, 0]
click at [475, 138] on div "Drag files to upload or click here to browse" at bounding box center [382, 134] width 280 height 22
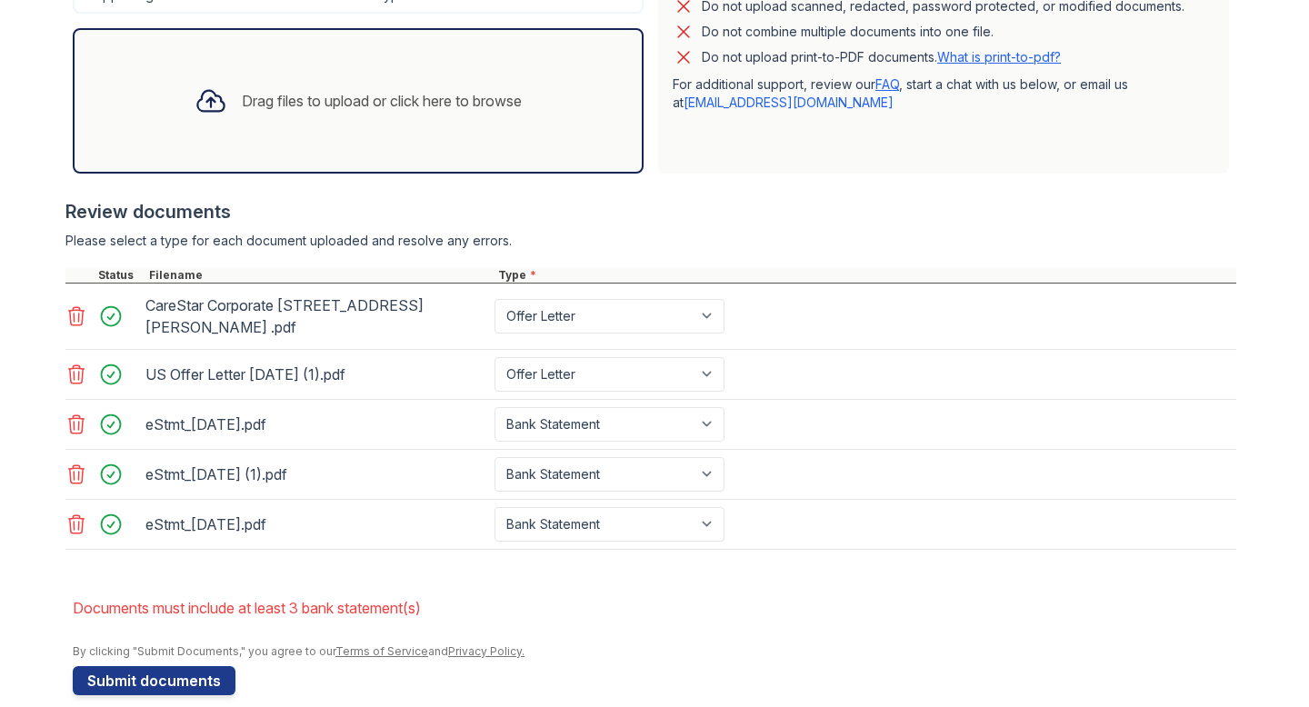
scroll to position [600, 0]
click at [508, 103] on div "Drag files to upload or click here to browse" at bounding box center [382, 102] width 280 height 22
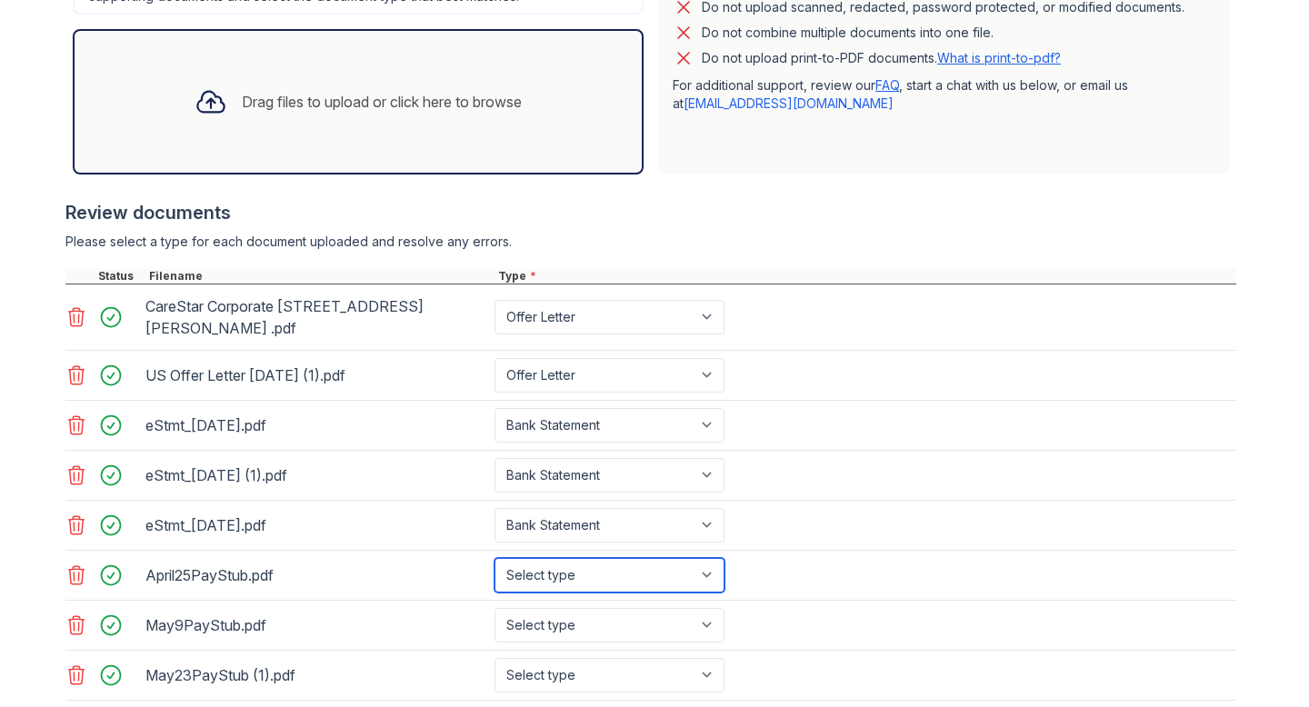
click at [714, 558] on select "Select type Paystub Bank Statement Offer Letter Tax Documents Benefit Award Let…" at bounding box center [610, 575] width 230 height 35
select select "paystub"
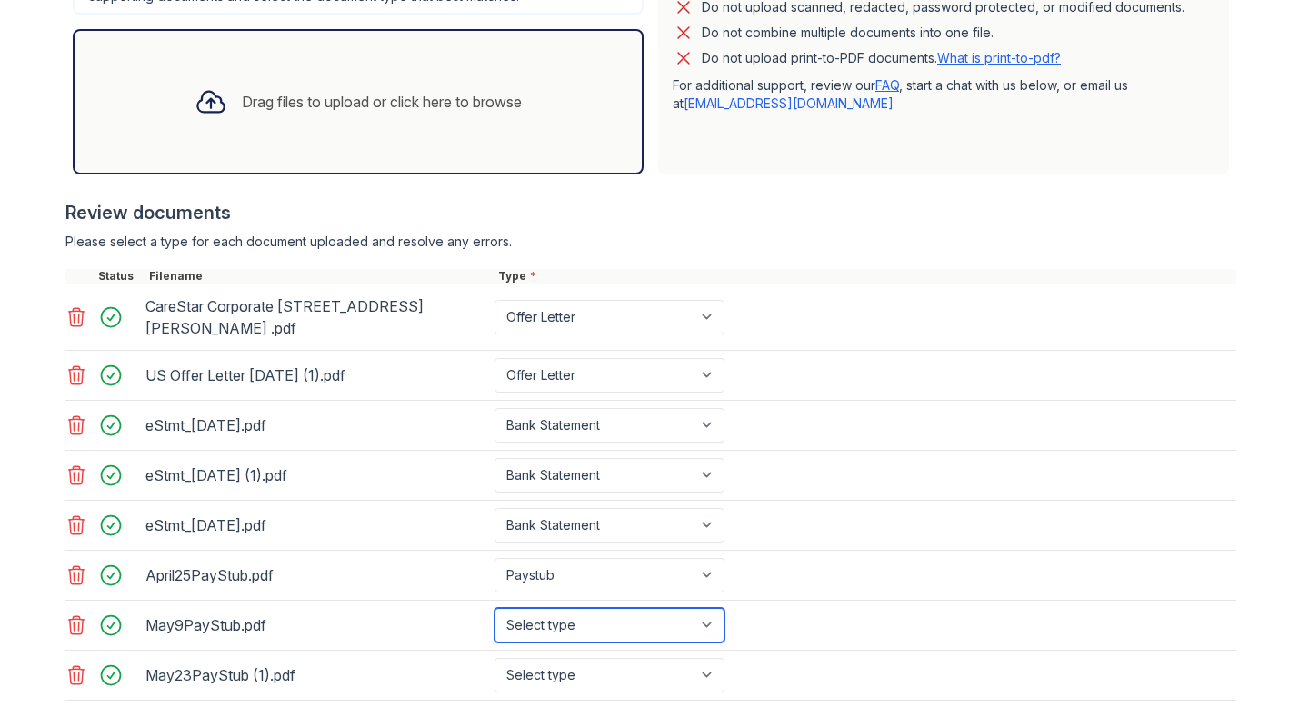
click at [711, 608] on select "Select type Paystub Bank Statement Offer Letter Tax Documents Benefit Award Let…" at bounding box center [610, 625] width 230 height 35
select select "paystub"
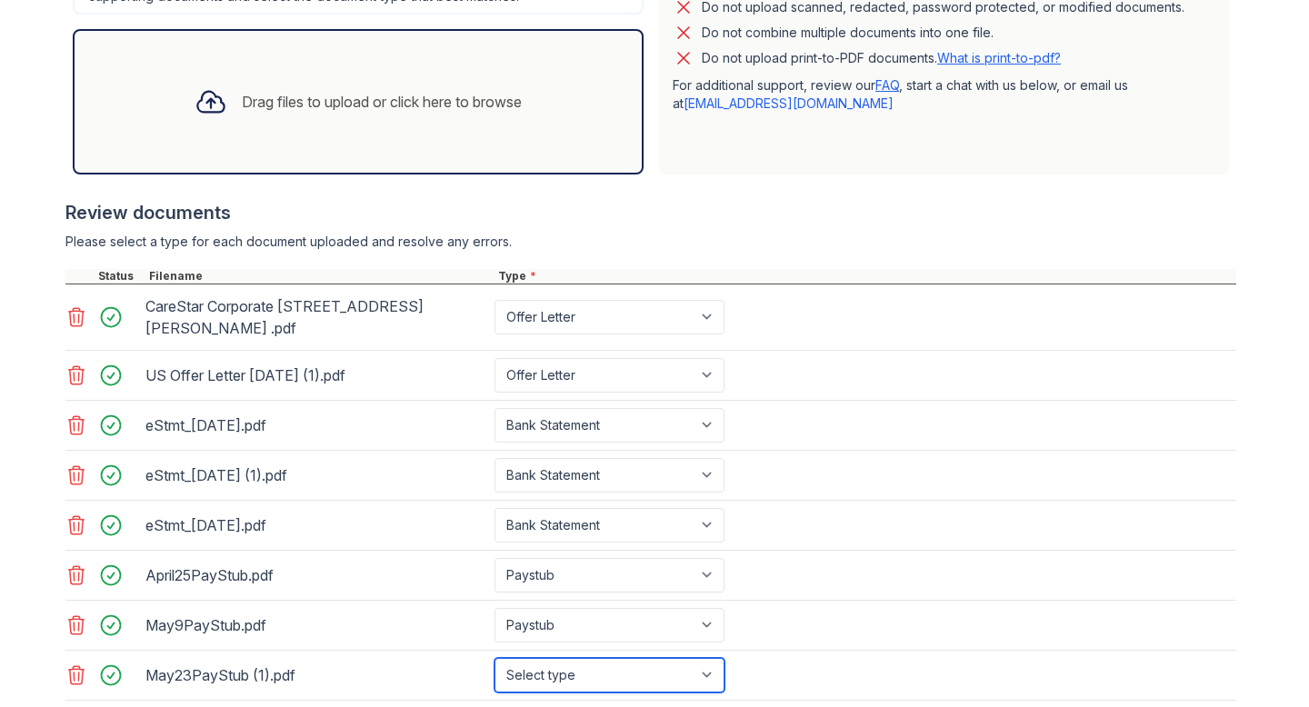
click at [715, 658] on select "Select type Paystub Bank Statement Offer Letter Tax Documents Benefit Award Let…" at bounding box center [610, 675] width 230 height 35
select select "paystub"
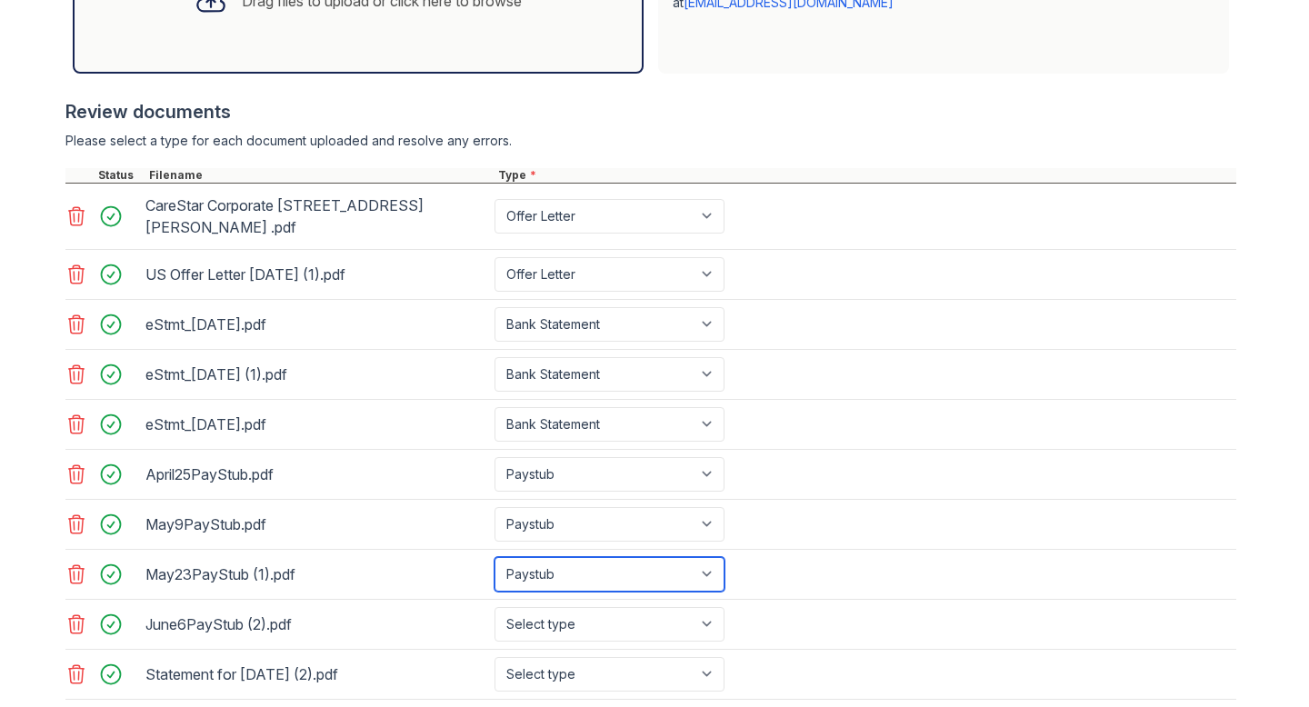
scroll to position [718, 0]
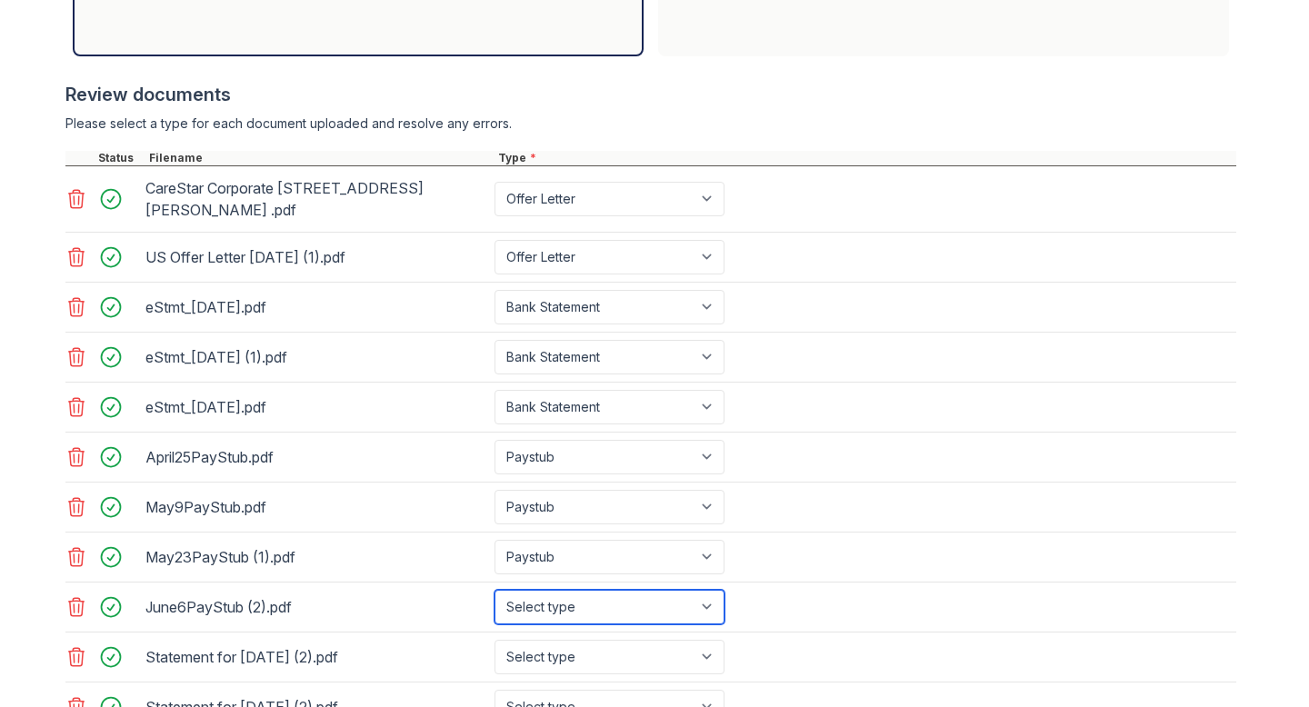
click at [714, 590] on select "Select type Paystub Bank Statement Offer Letter Tax Documents Benefit Award Let…" at bounding box center [610, 607] width 230 height 35
select select "paystub"
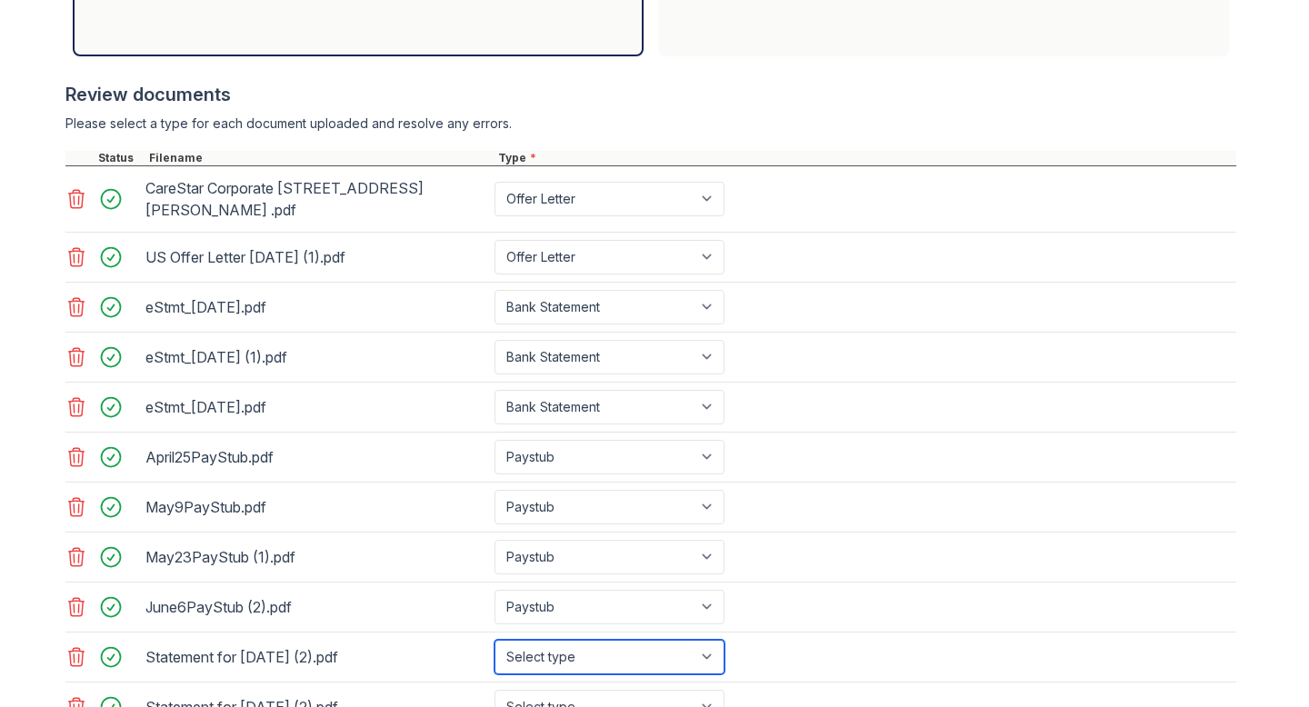
click at [706, 640] on select "Select type Paystub Bank Statement Offer Letter Tax Documents Benefit Award Let…" at bounding box center [610, 657] width 230 height 35
select select "paystub"
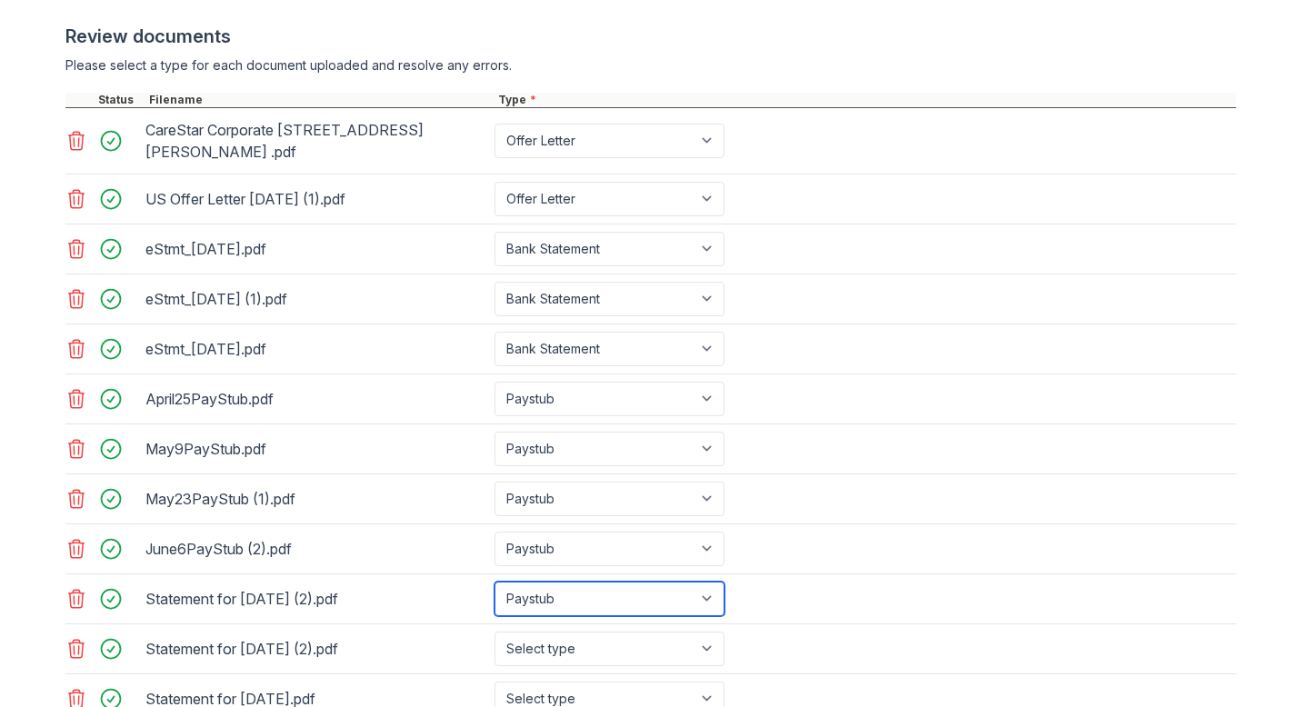
scroll to position [797, 0]
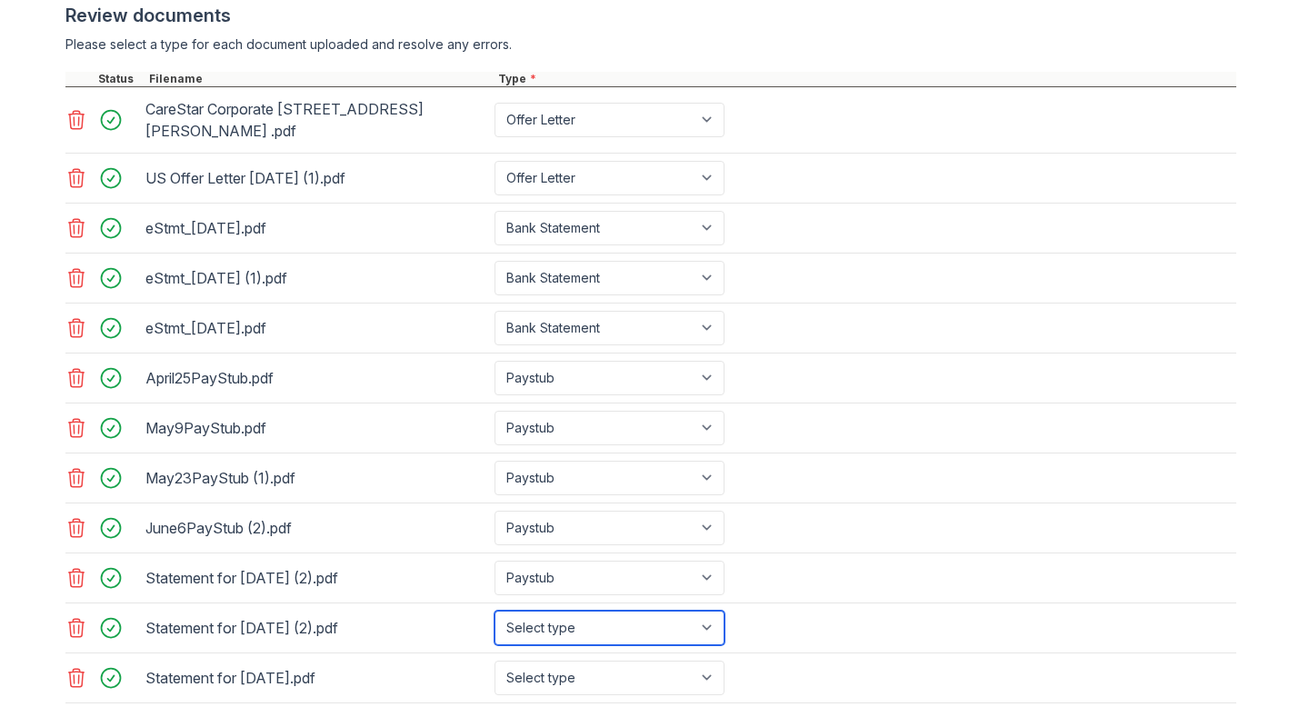
click at [716, 611] on select "Select type Paystub Bank Statement Offer Letter Tax Documents Benefit Award Let…" at bounding box center [610, 628] width 230 height 35
select select "paystub"
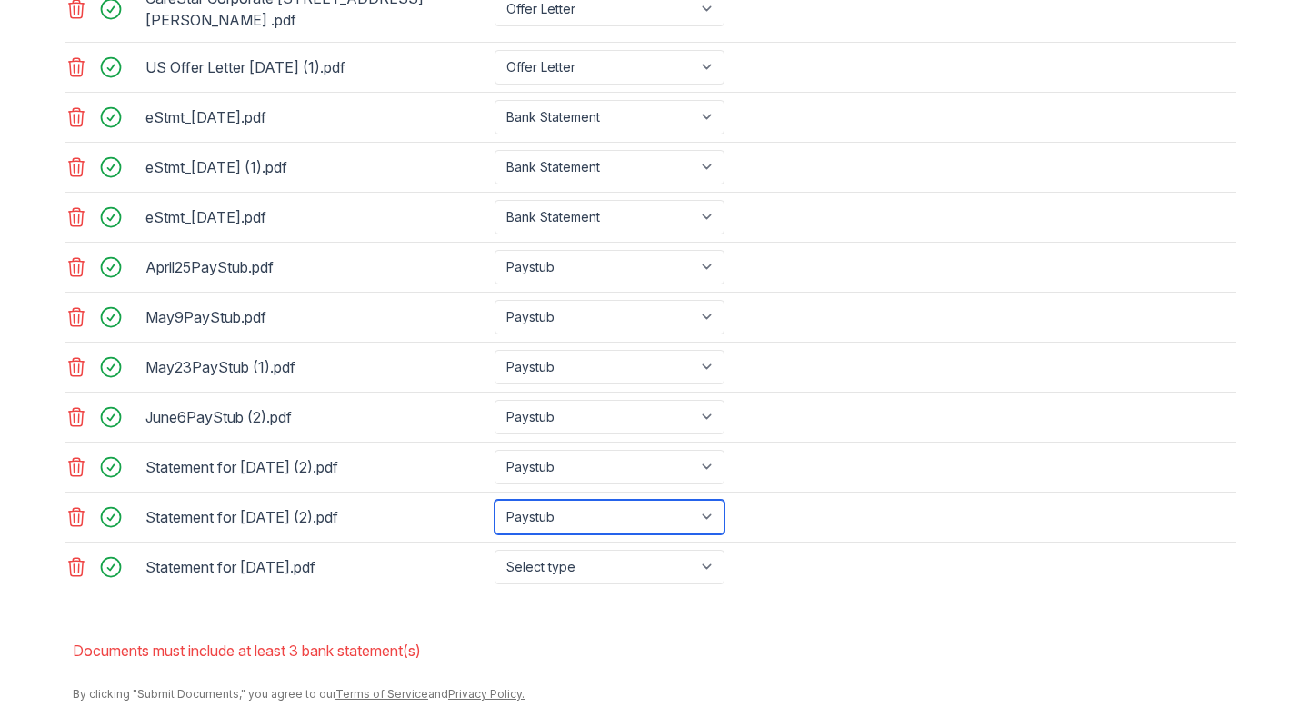
scroll to position [929, 0]
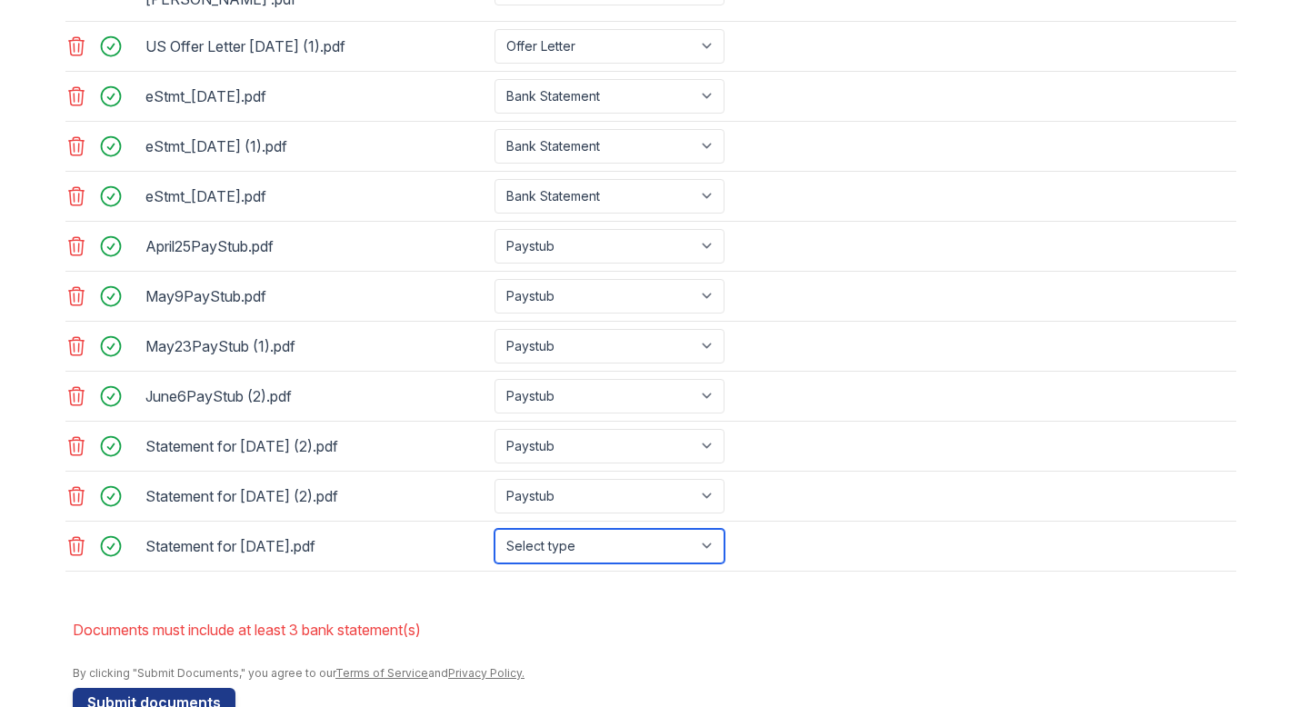
click at [716, 529] on select "Select type Paystub Bank Statement Offer Letter Tax Documents Benefit Award Let…" at bounding box center [610, 546] width 230 height 35
select select "paystub"
click at [895, 398] on div "June6PayStub (2).pdf Select type Paystub Bank Statement Offer Letter Tax Docume…" at bounding box center [650, 397] width 1171 height 50
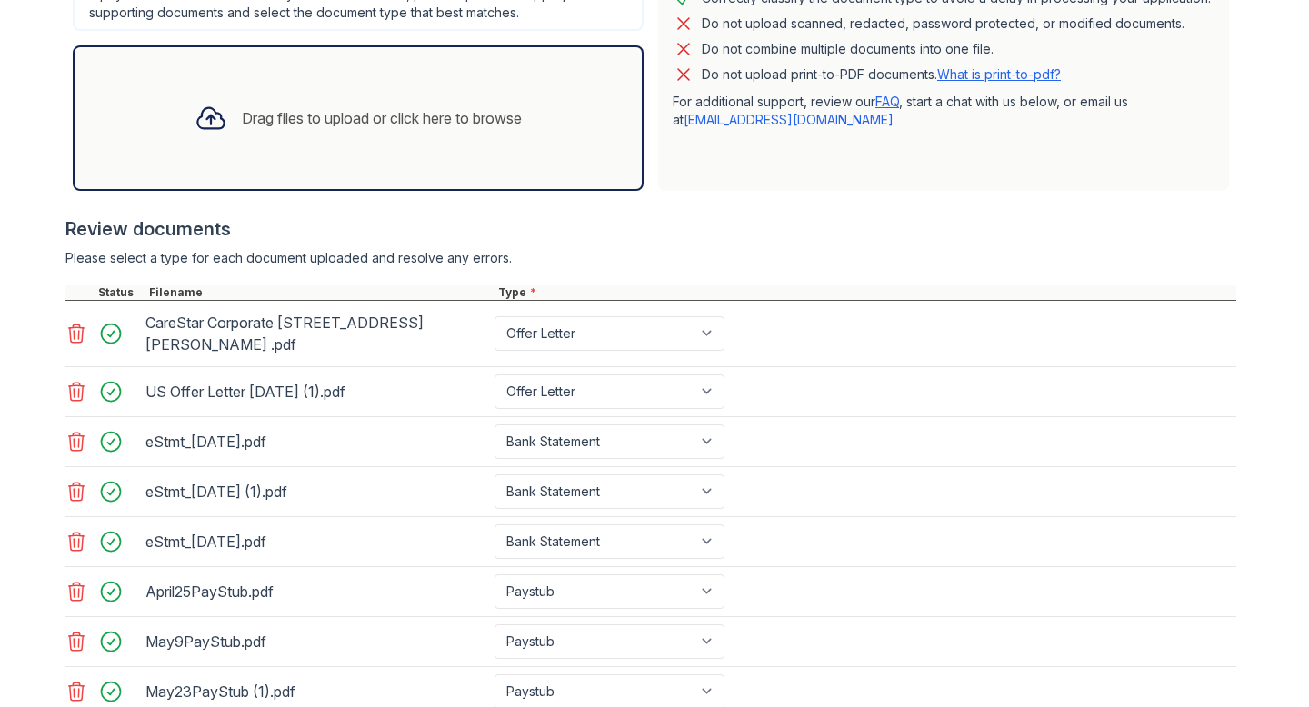
scroll to position [577, 0]
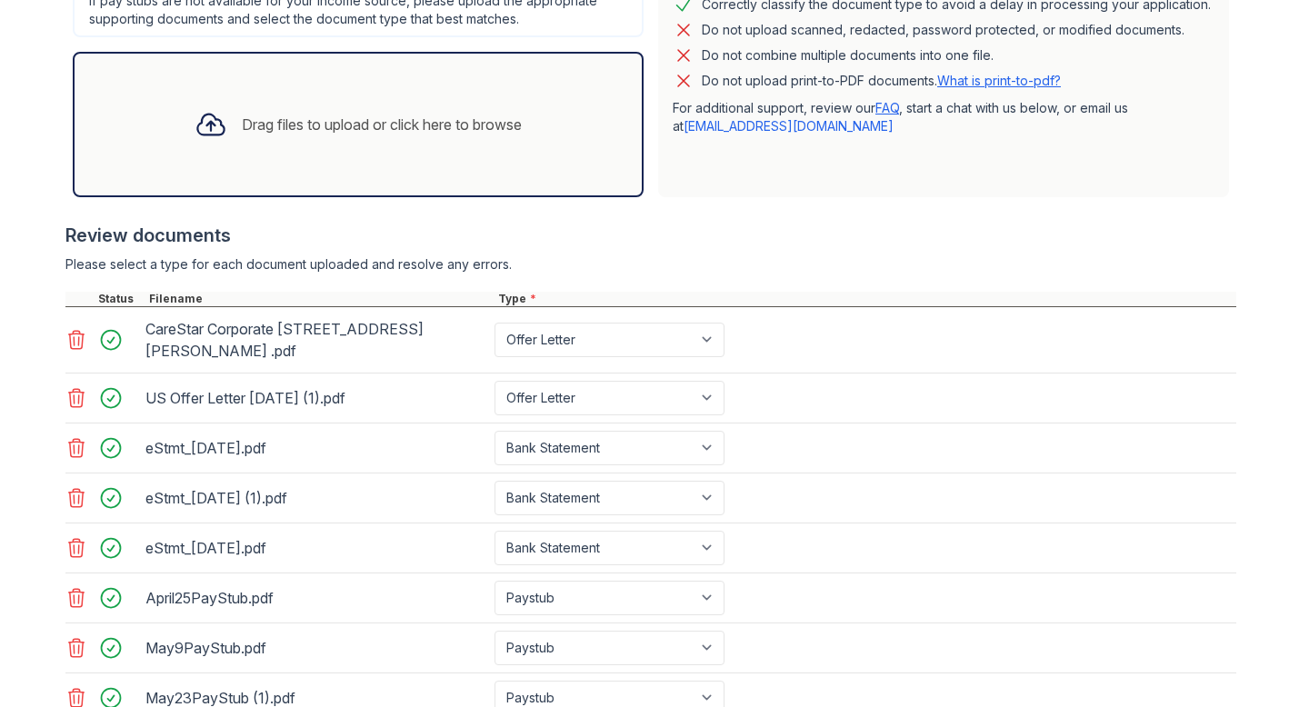
click at [462, 126] on div "Drag files to upload or click here to browse" at bounding box center [382, 125] width 280 height 22
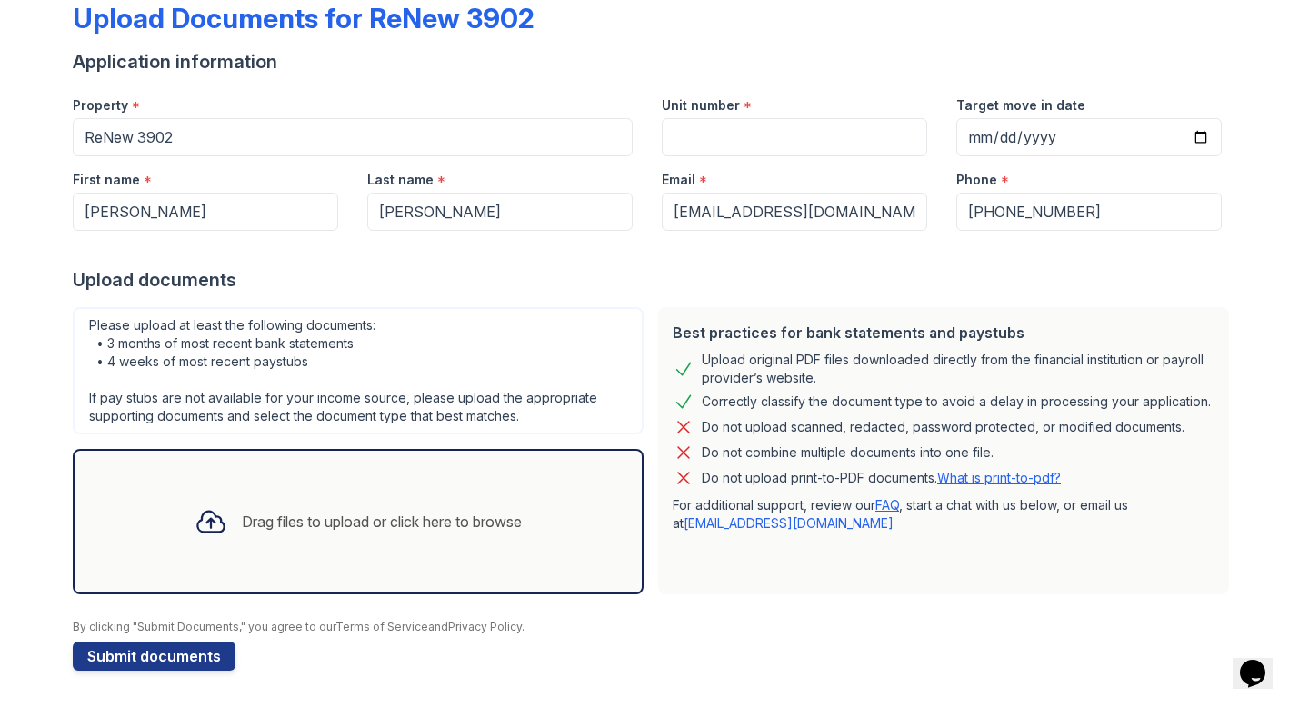
drag, startPoint x: 884, startPoint y: 611, endPoint x: 922, endPoint y: 453, distance: 162.5
click at [916, 478] on form "Application information Property * ReNew 3902 Unit number * Target move in date…" at bounding box center [655, 360] width 1164 height 622
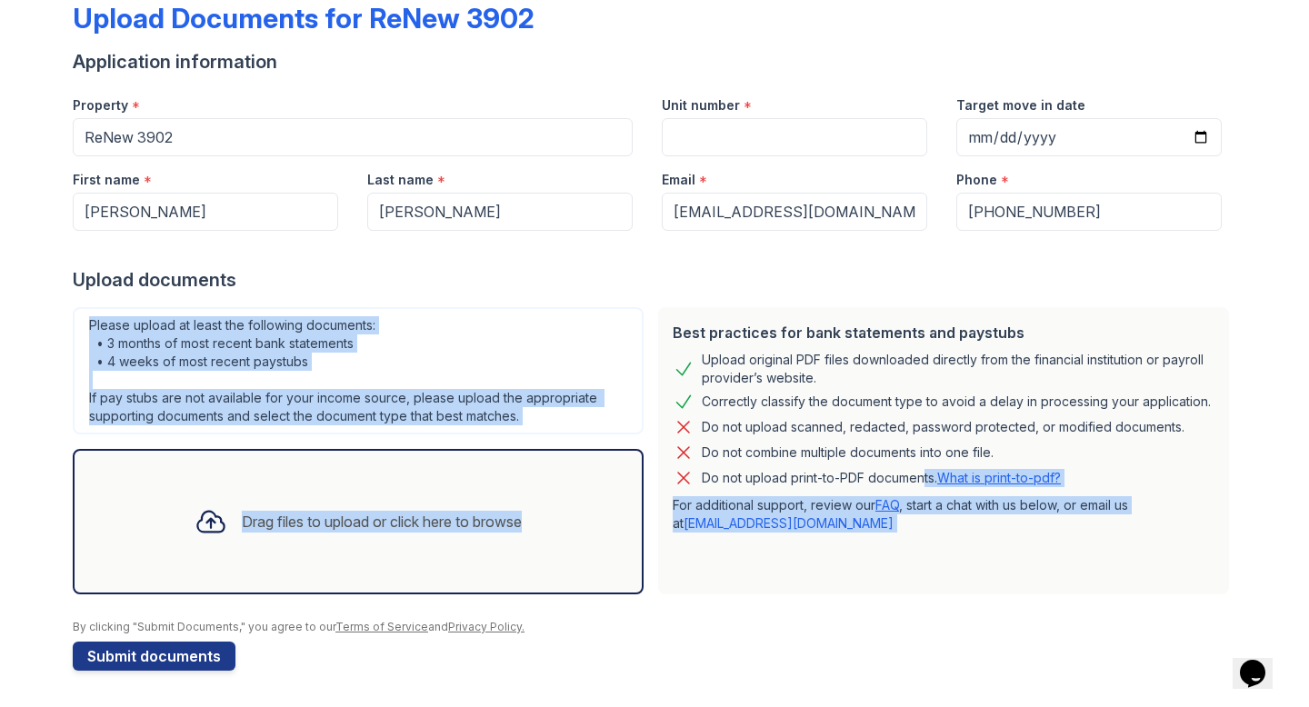
click at [916, 525] on p "For additional support, review our FAQ , start a chat with us below, or email u…" at bounding box center [944, 514] width 542 height 36
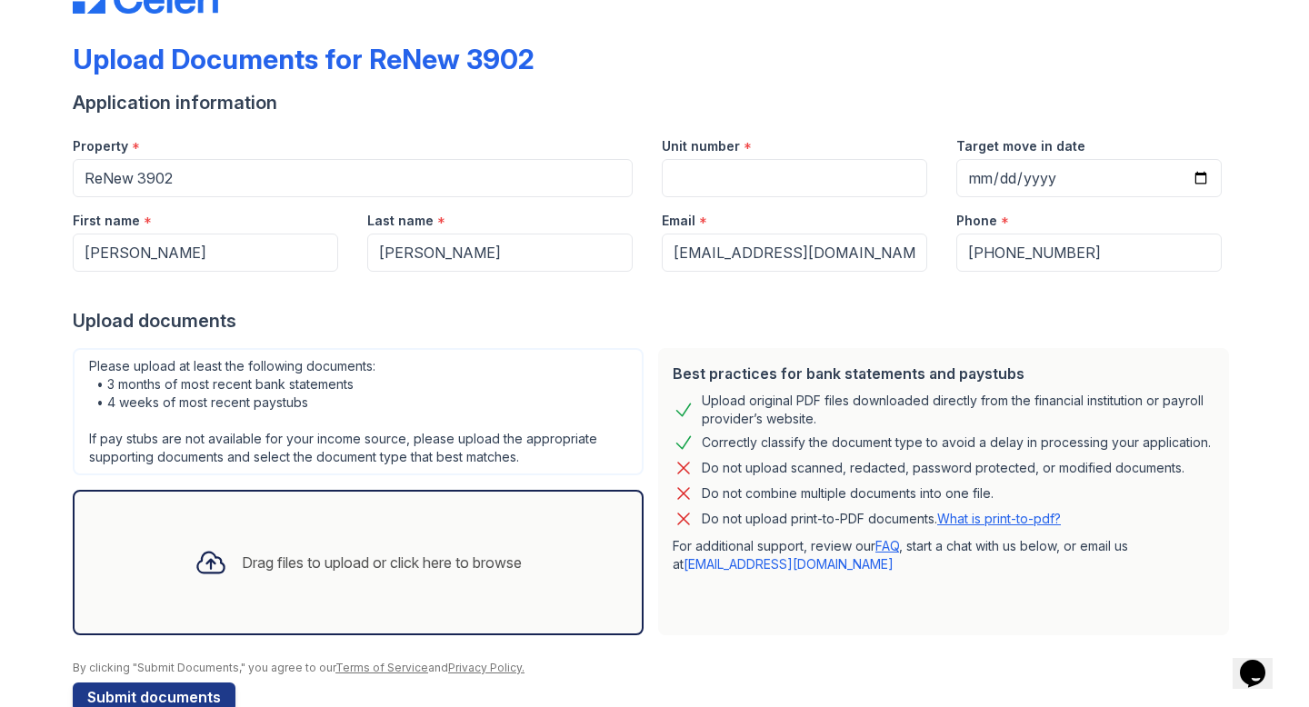
scroll to position [104, 0]
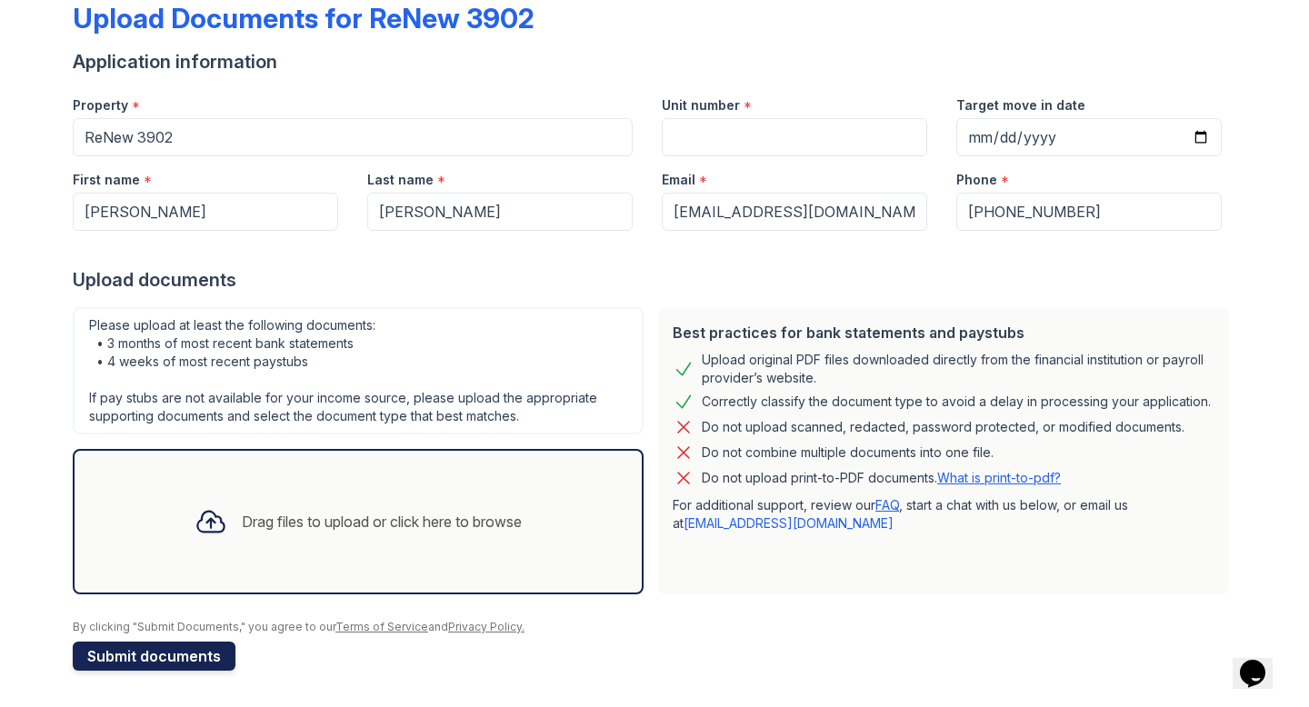
click at [197, 650] on button "Submit documents" at bounding box center [154, 656] width 163 height 29
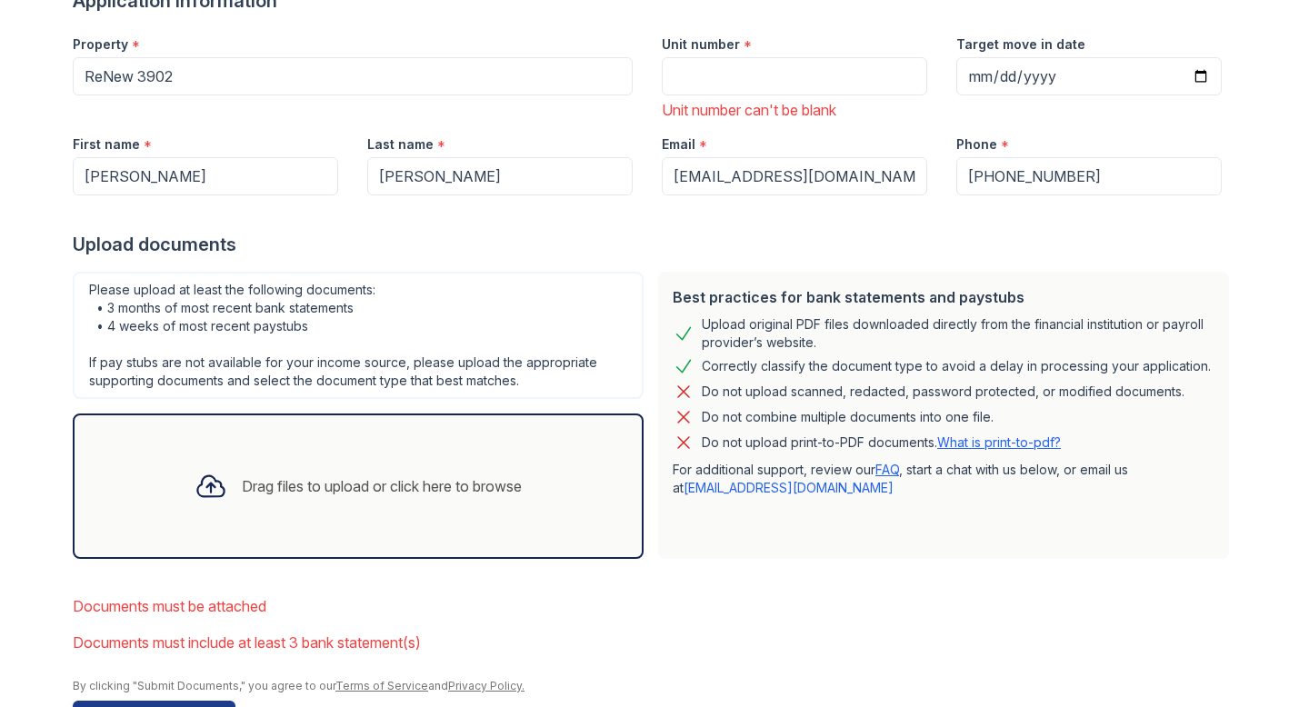
scroll to position [275, 0]
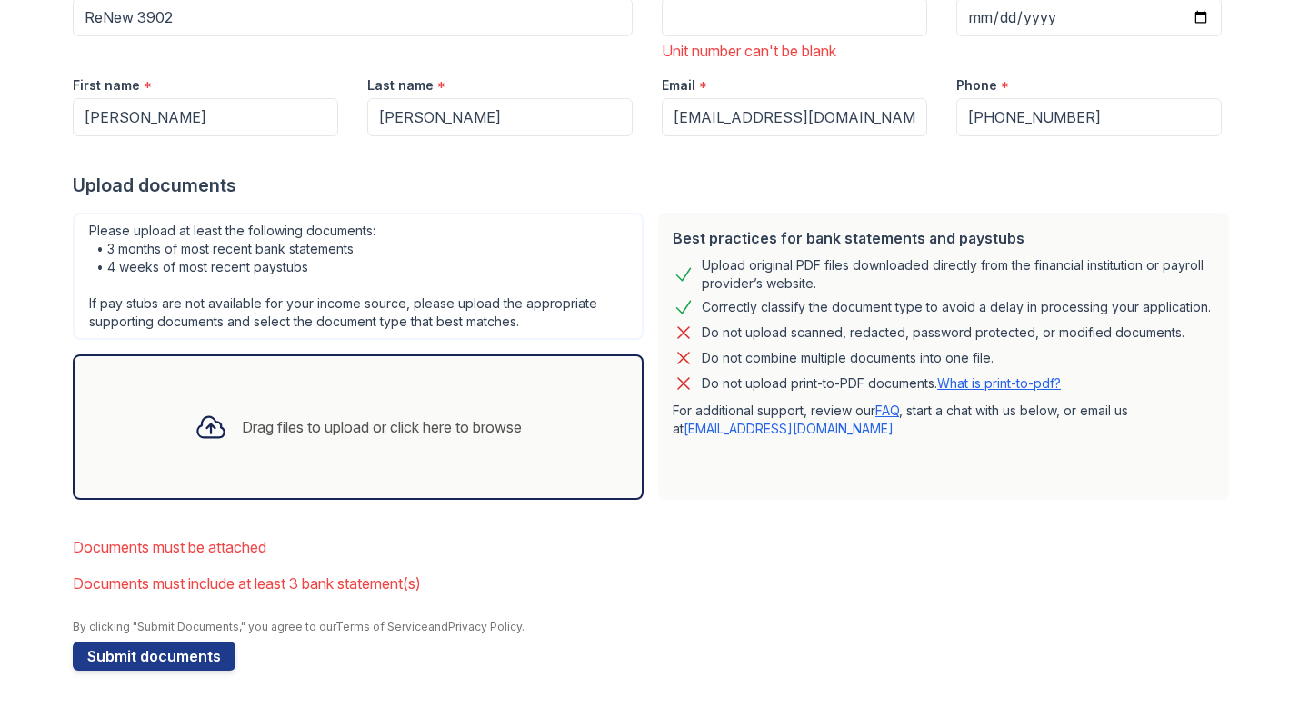
click at [419, 428] on div "Drag files to upload or click here to browse" at bounding box center [382, 427] width 280 height 22
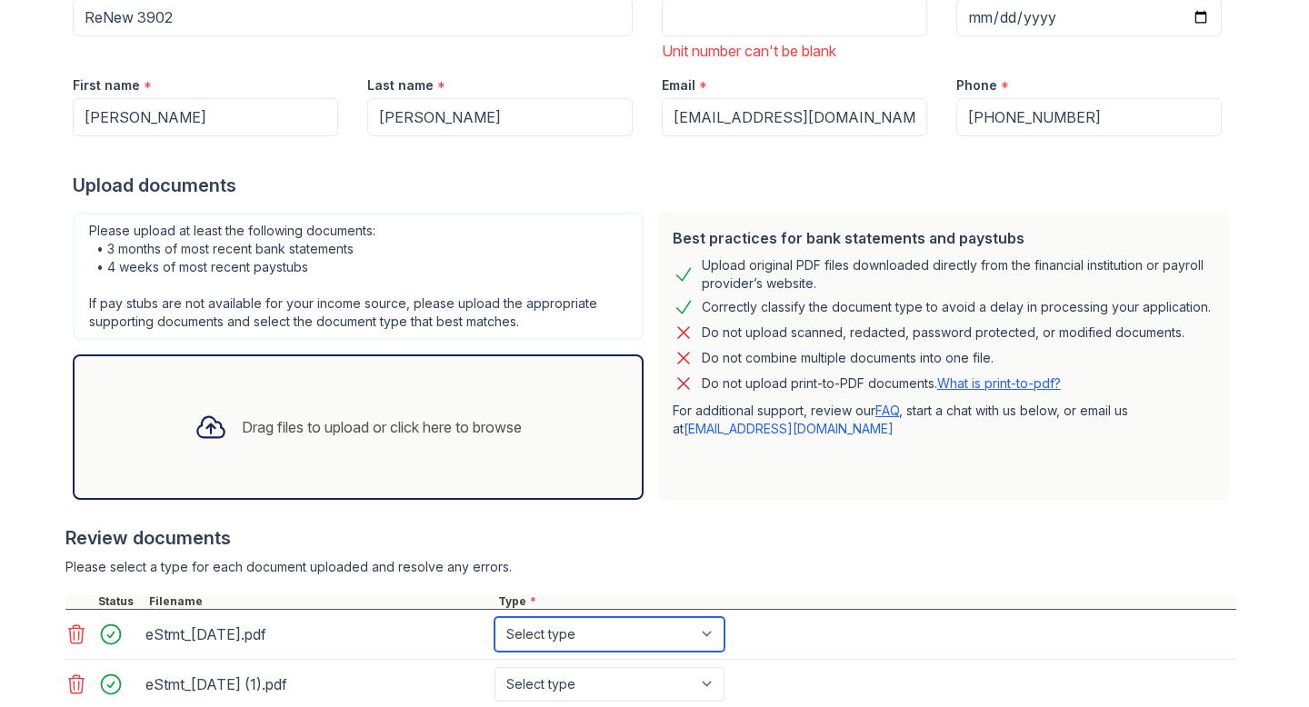
click at [715, 628] on select "Select type Paystub Bank Statement Offer Letter Tax Documents Benefit Award Let…" at bounding box center [610, 634] width 230 height 35
select select "bank_statement"
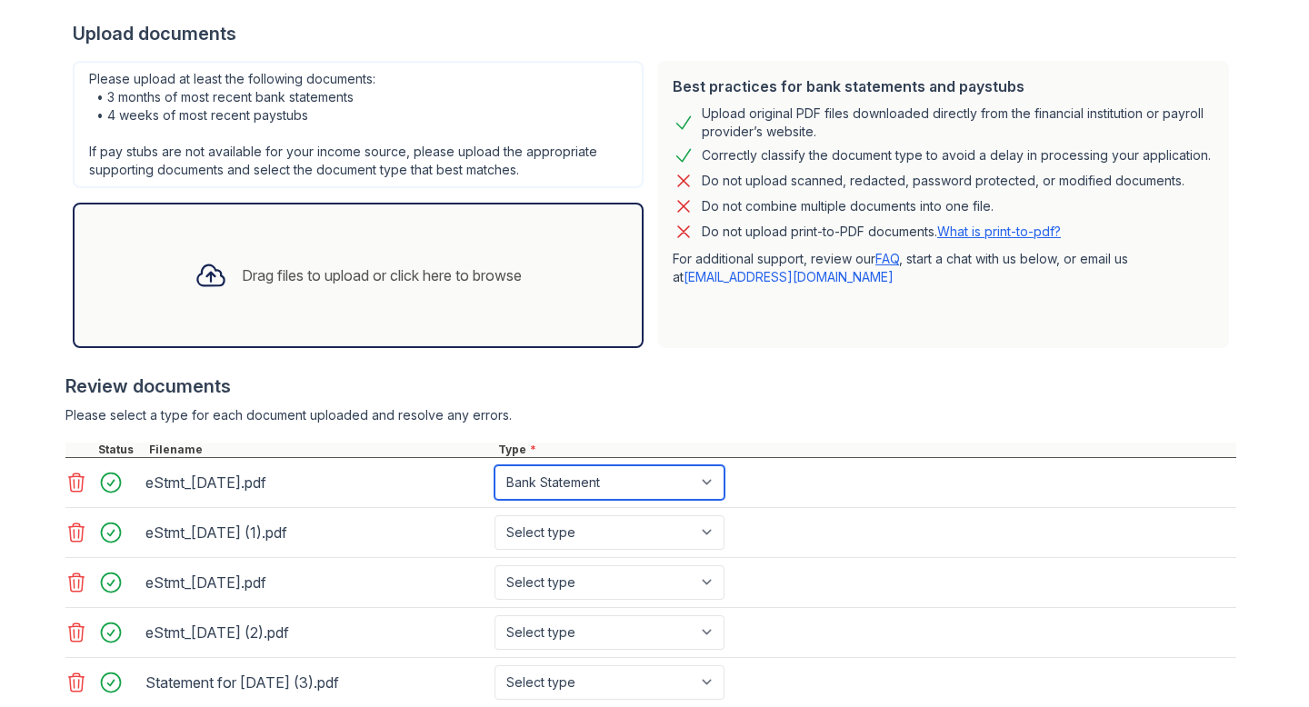
scroll to position [438, 0]
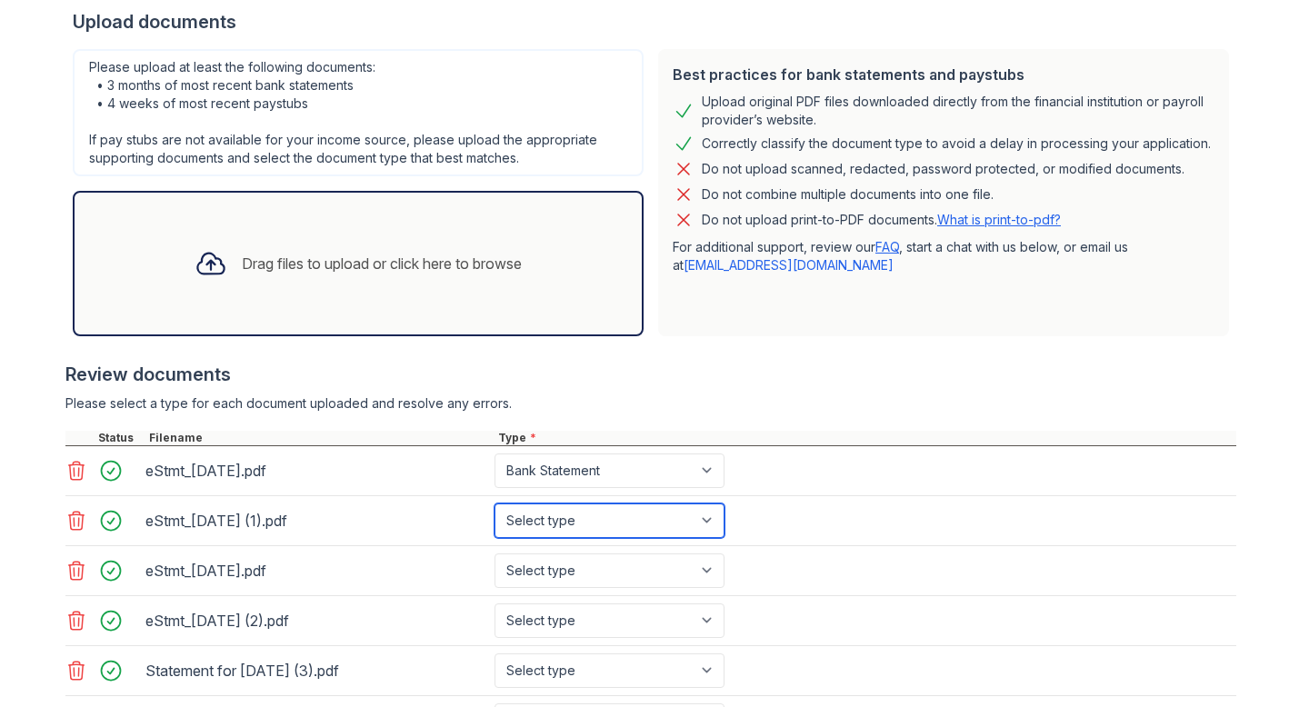
click at [714, 523] on select "Select type Paystub Bank Statement Offer Letter Tax Documents Benefit Award Let…" at bounding box center [610, 521] width 230 height 35
select select "bank_statement"
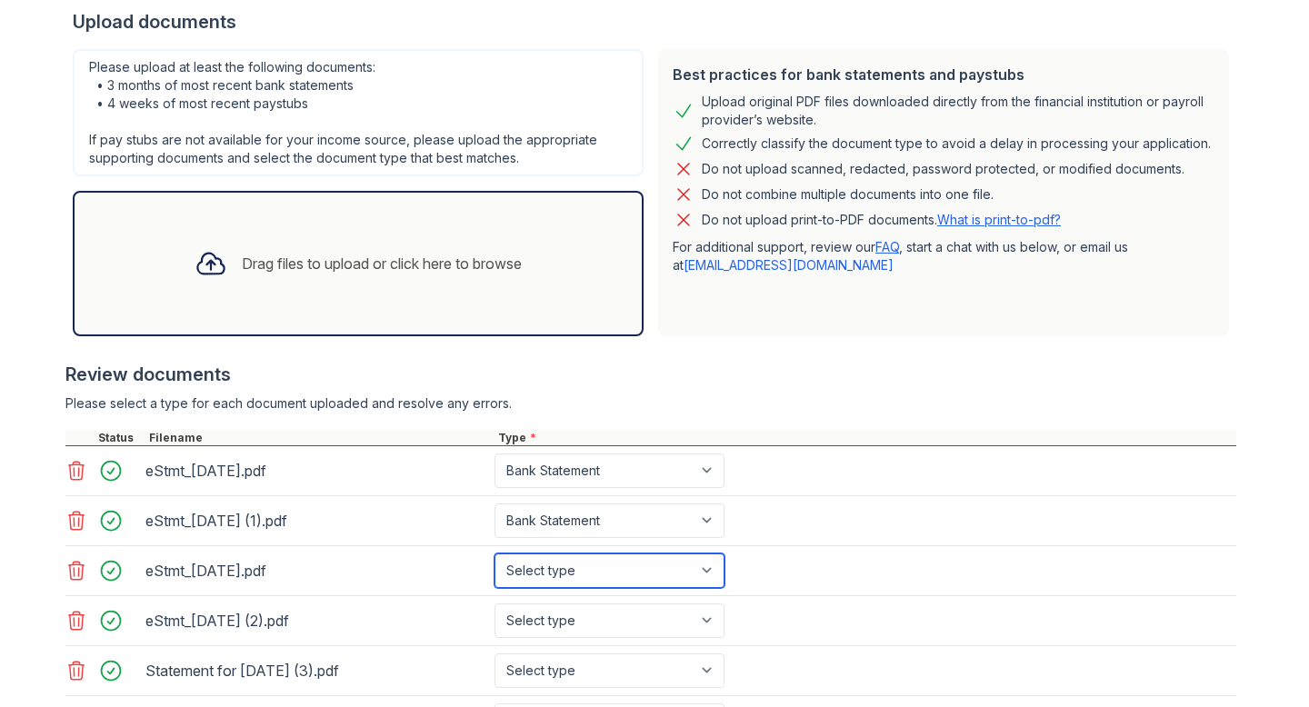
click at [713, 564] on select "Select type Paystub Bank Statement Offer Letter Tax Documents Benefit Award Let…" at bounding box center [610, 571] width 230 height 35
select select "bank_statement"
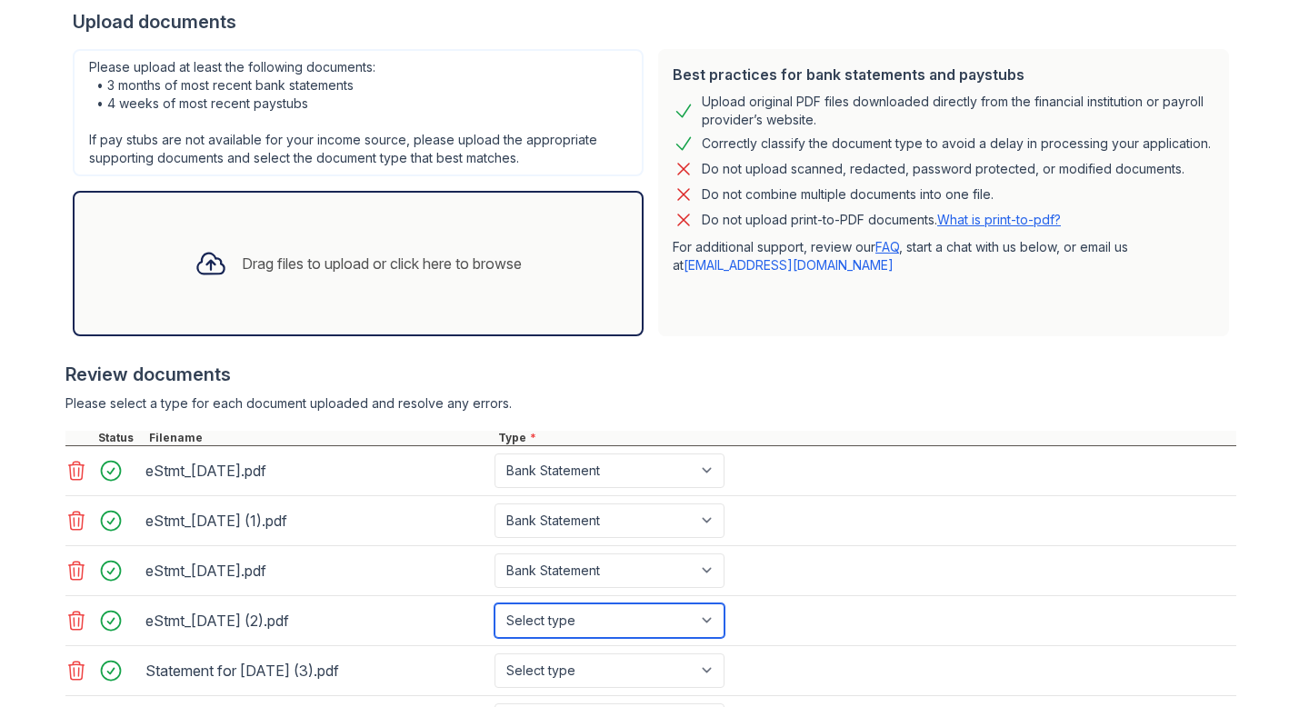
click at [714, 619] on select "Select type Paystub Bank Statement Offer Letter Tax Documents Benefit Award Let…" at bounding box center [610, 621] width 230 height 35
select select "bank_statement"
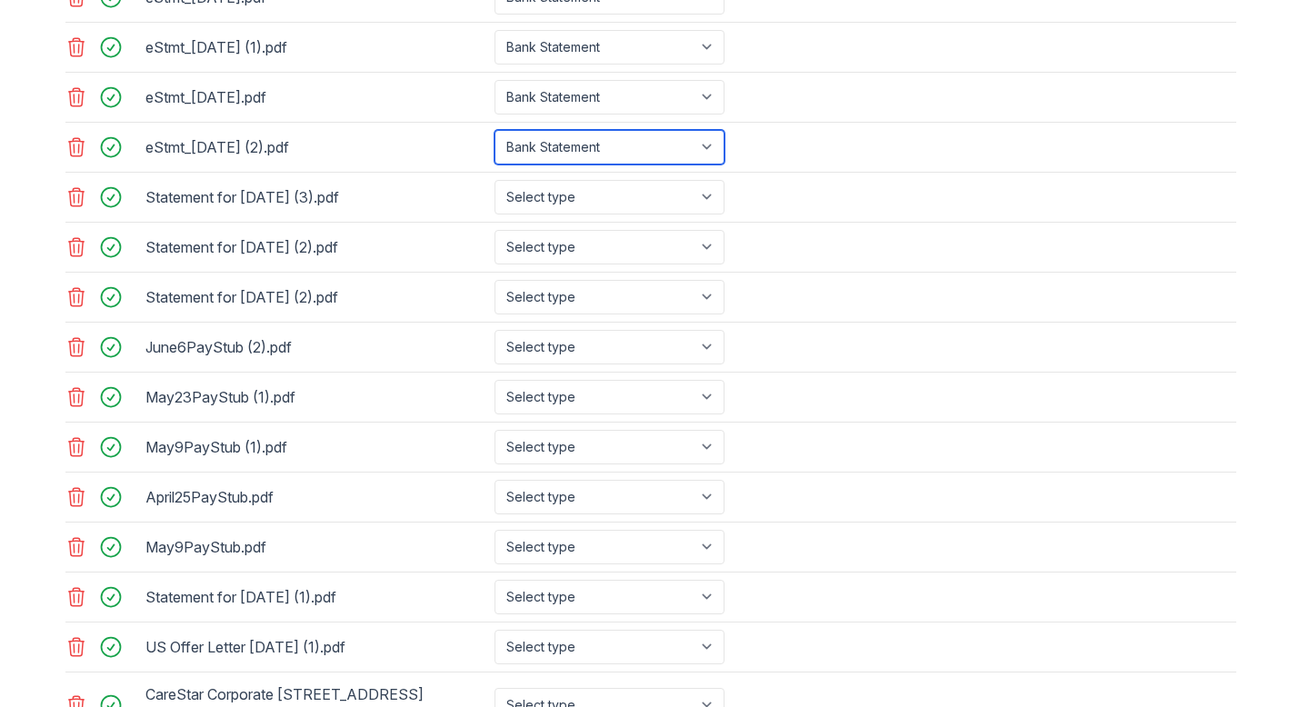
scroll to position [930, 0]
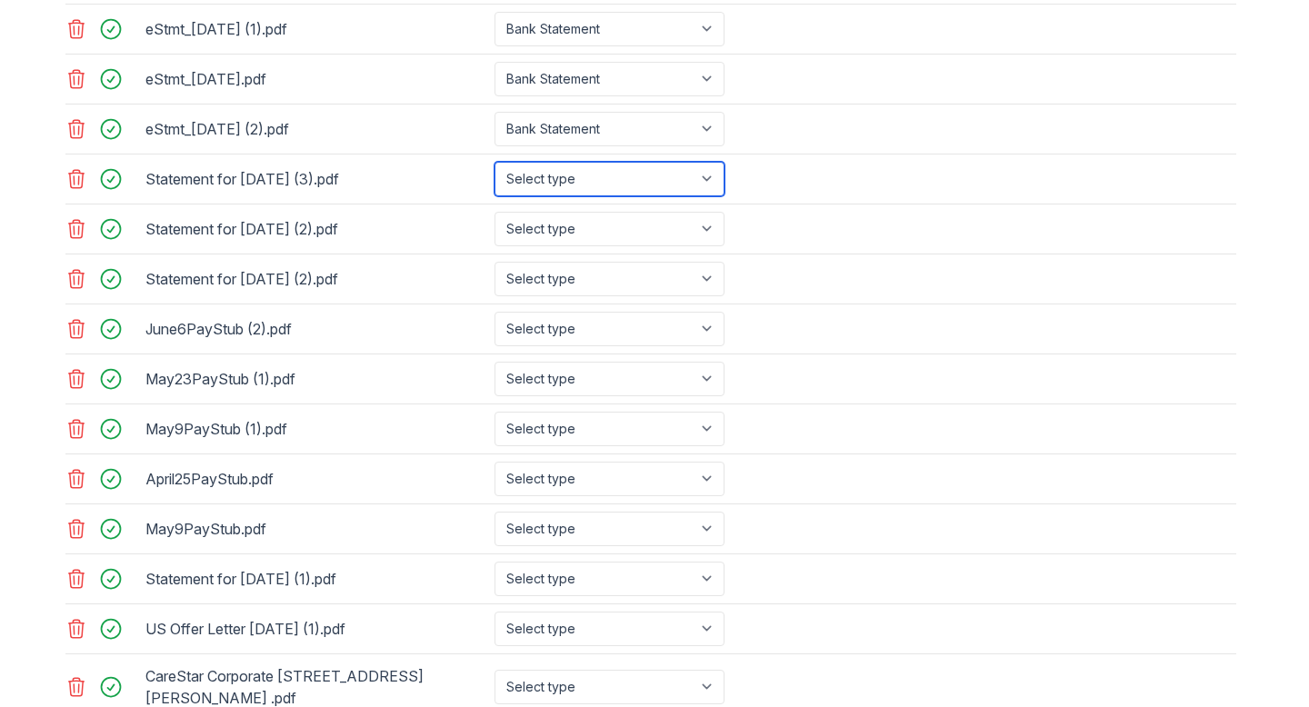
click at [714, 177] on select "Select type Paystub Bank Statement Offer Letter Tax Documents Benefit Award Let…" at bounding box center [610, 179] width 230 height 35
select select "paystub"
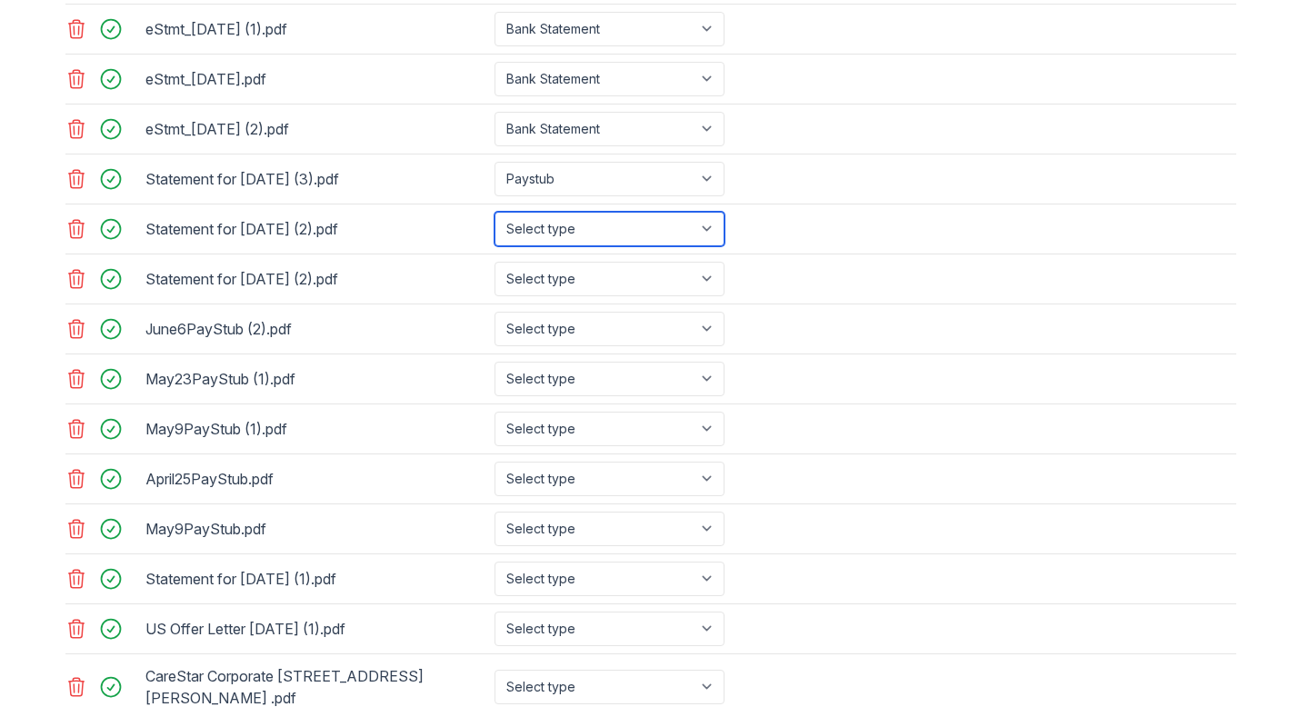
click at [708, 217] on select "Select type Paystub Bank Statement Offer Letter Tax Documents Benefit Award Let…" at bounding box center [610, 229] width 230 height 35
select select "paystub"
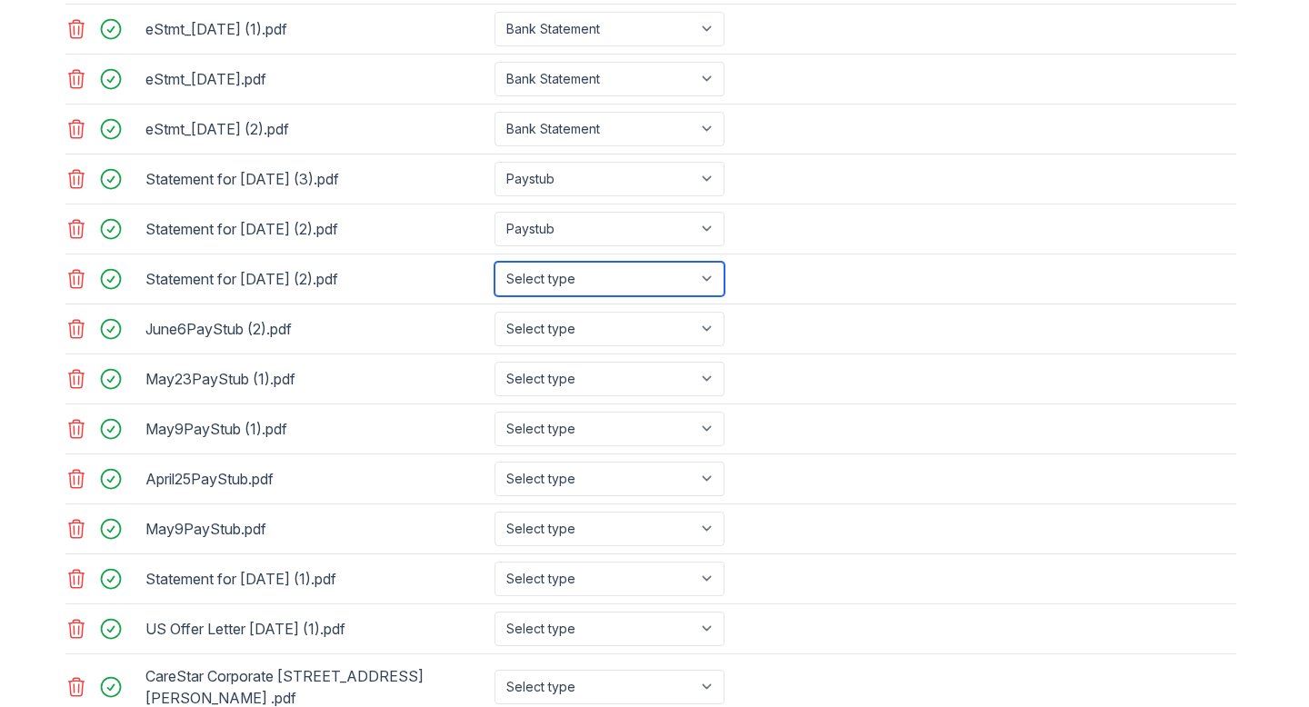
click at [711, 271] on select "Select type Paystub Bank Statement Offer Letter Tax Documents Benefit Award Let…" at bounding box center [610, 279] width 230 height 35
select select "paystub"
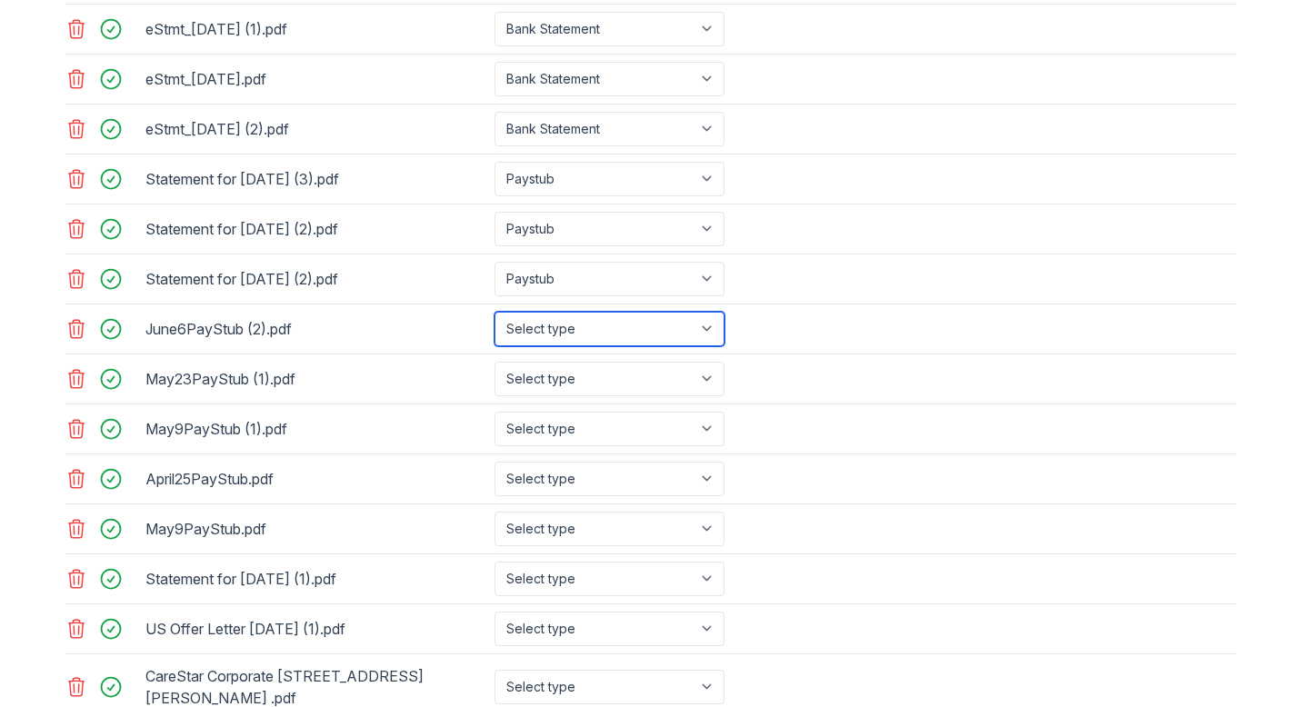
click at [717, 322] on select "Select type Paystub Bank Statement Offer Letter Tax Documents Benefit Award Let…" at bounding box center [610, 329] width 230 height 35
select select "paystub"
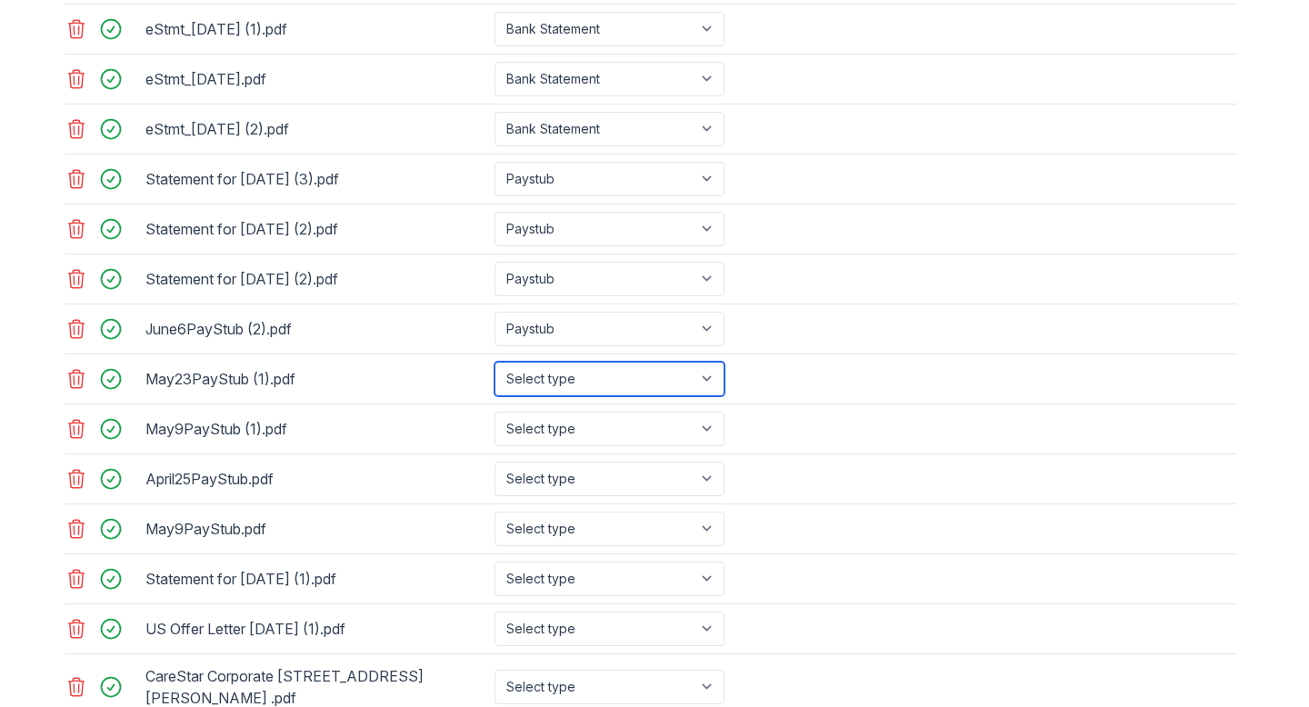
click at [710, 381] on select "Select type Paystub Bank Statement Offer Letter Tax Documents Benefit Award Let…" at bounding box center [610, 379] width 230 height 35
select select "paystub"
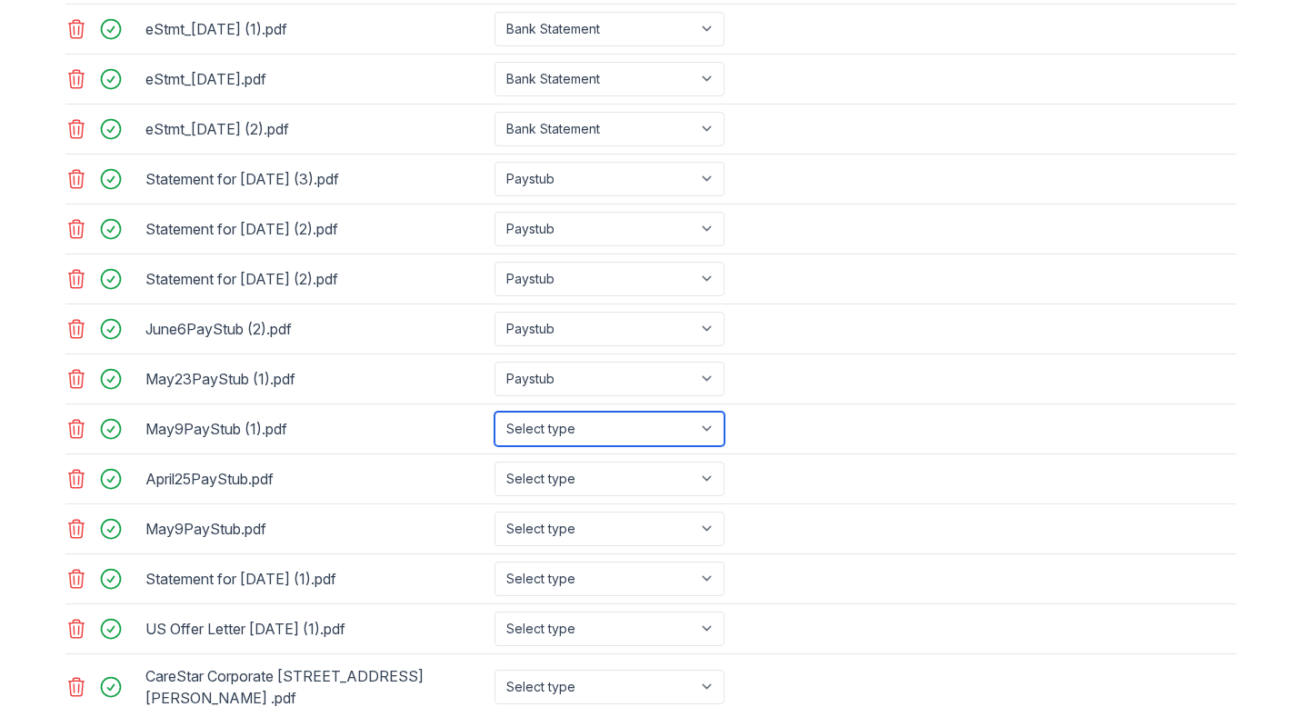
click at [715, 414] on select "Select type Paystub Bank Statement Offer Letter Tax Documents Benefit Award Let…" at bounding box center [610, 429] width 230 height 35
select select "paystub"
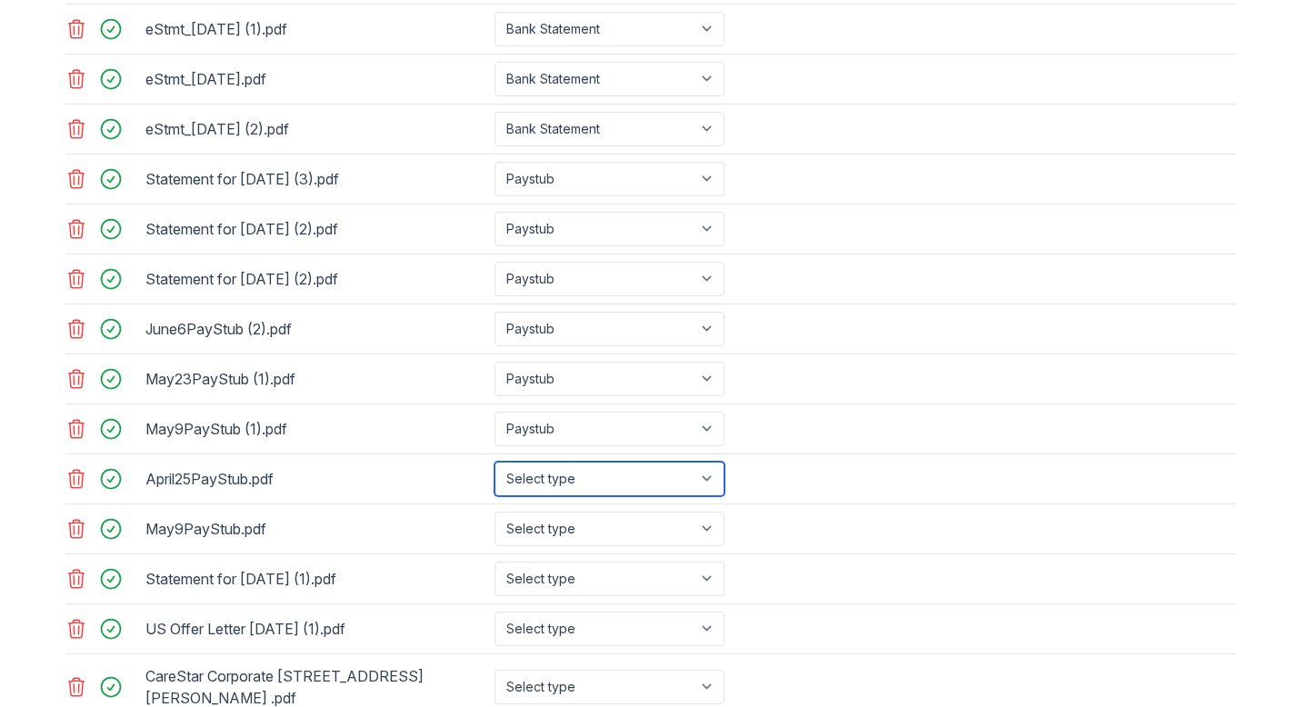
click at [709, 466] on select "Select type Paystub Bank Statement Offer Letter Tax Documents Benefit Award Let…" at bounding box center [610, 479] width 230 height 35
select select "paystub"
click at [75, 528] on icon at bounding box center [76, 529] width 22 height 22
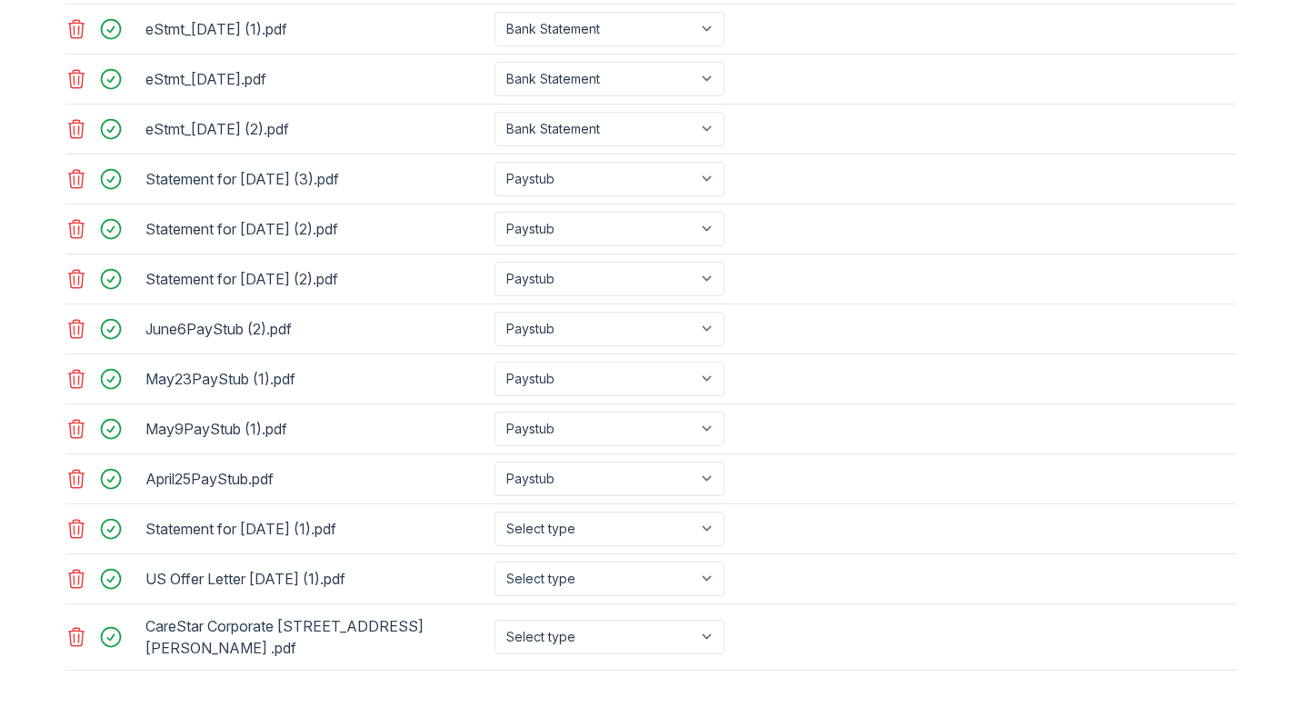
click at [76, 525] on icon at bounding box center [76, 529] width 22 height 22
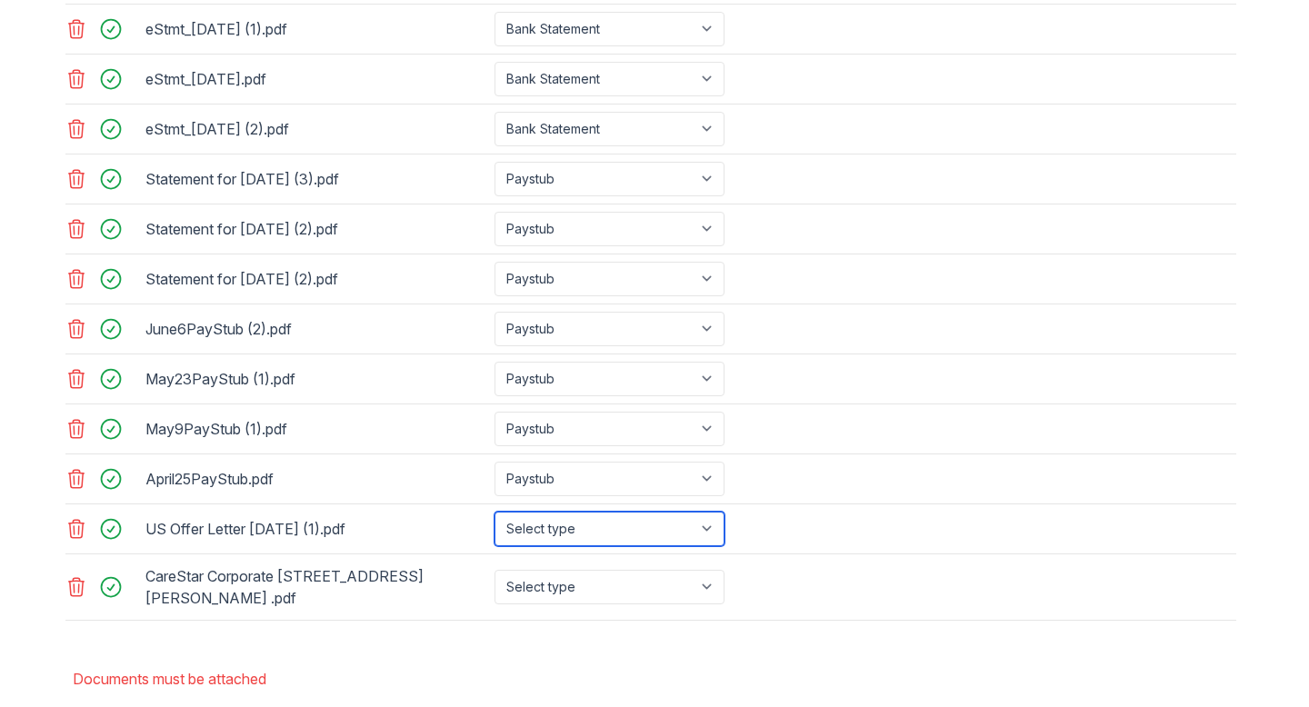
click at [715, 526] on select "Select type Paystub Bank Statement Offer Letter Tax Documents Benefit Award Let…" at bounding box center [610, 529] width 230 height 35
select select "offer_letter"
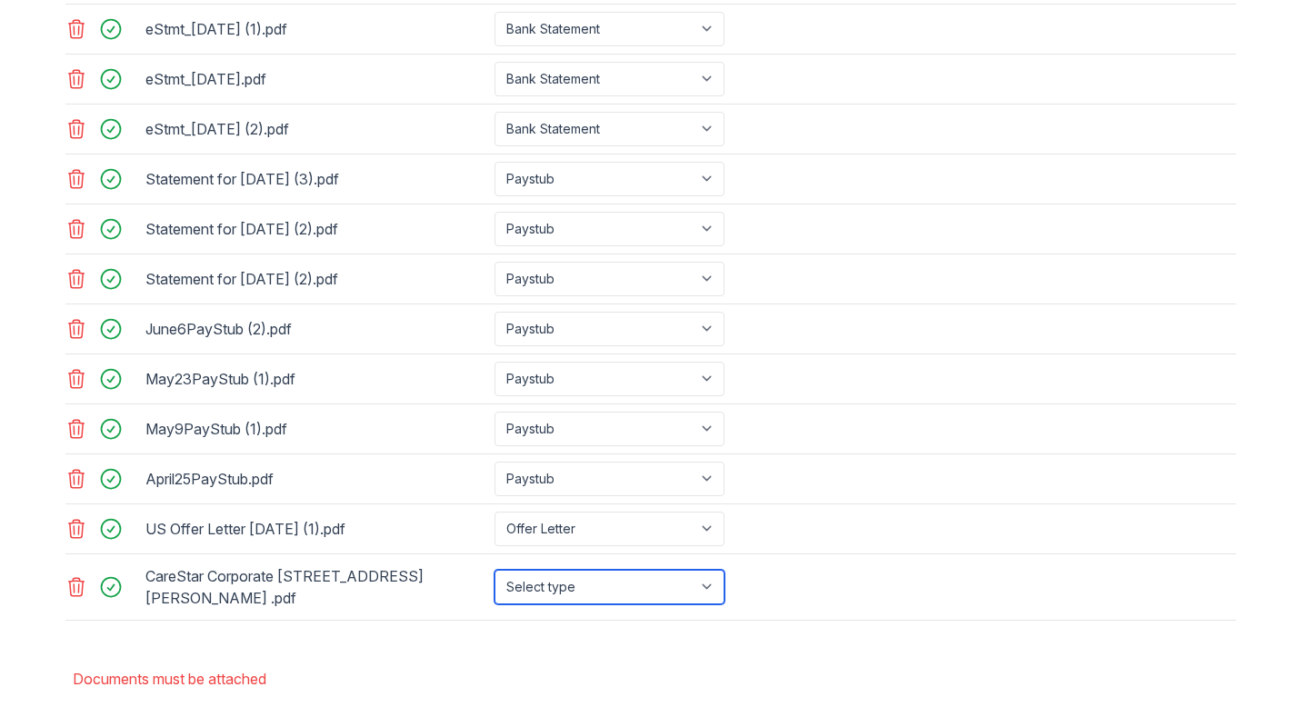
click at [703, 583] on select "Select type Paystub Bank Statement Offer Letter Tax Documents Benefit Award Let…" at bounding box center [610, 587] width 230 height 35
select select "offer_letter"
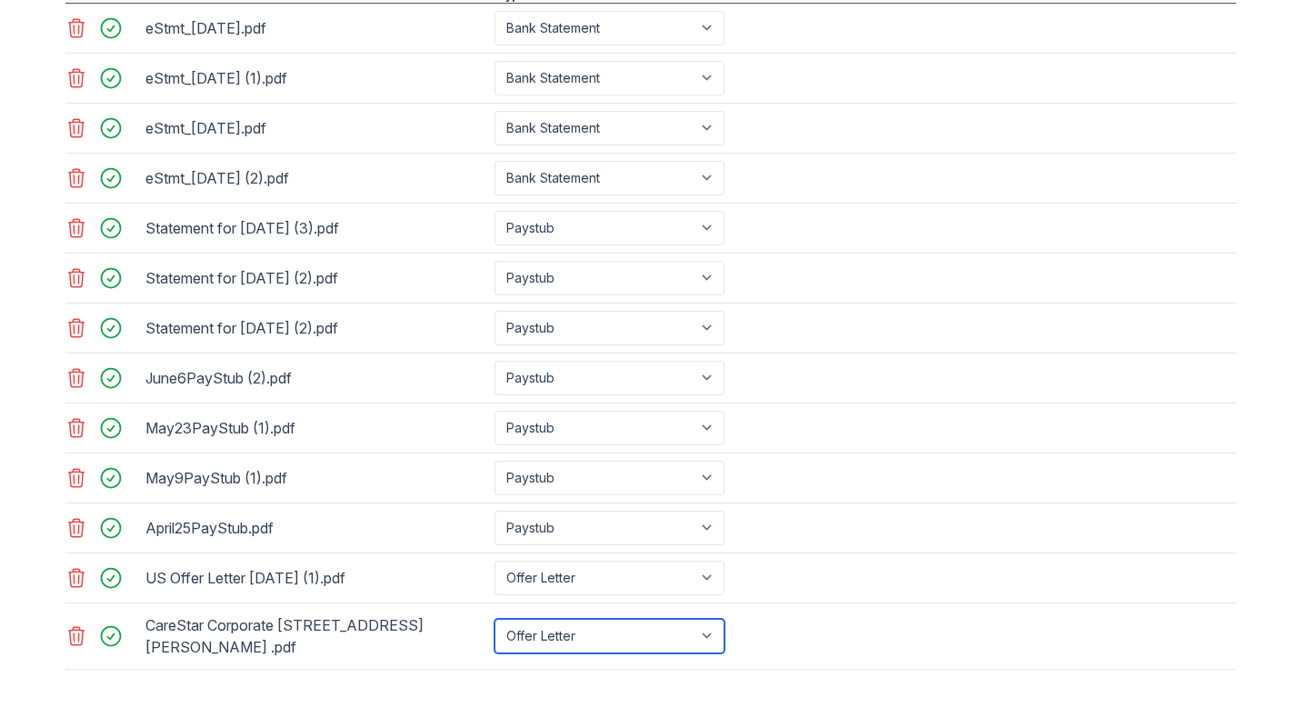
scroll to position [879, 0]
click at [827, 579] on div "US Offer Letter [DATE] (1).pdf Select type Paystub Bank Statement Offer Letter …" at bounding box center [650, 580] width 1171 height 50
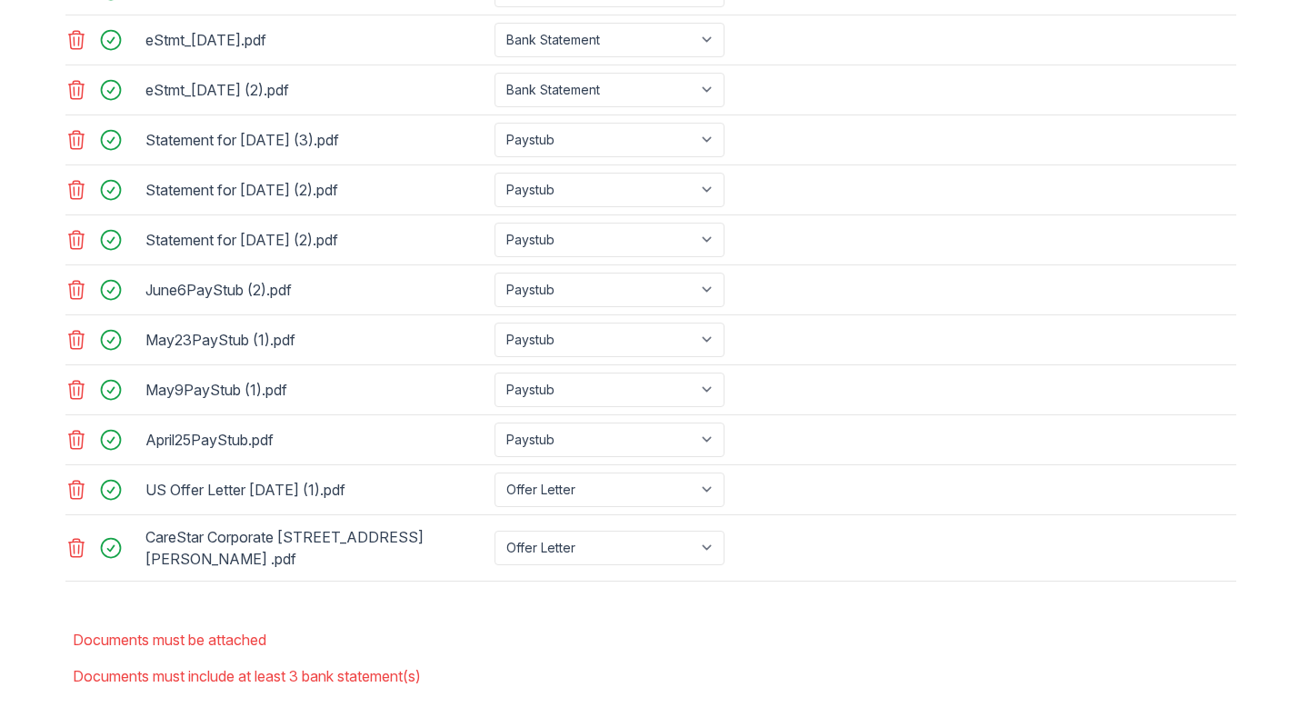
scroll to position [1045, 0]
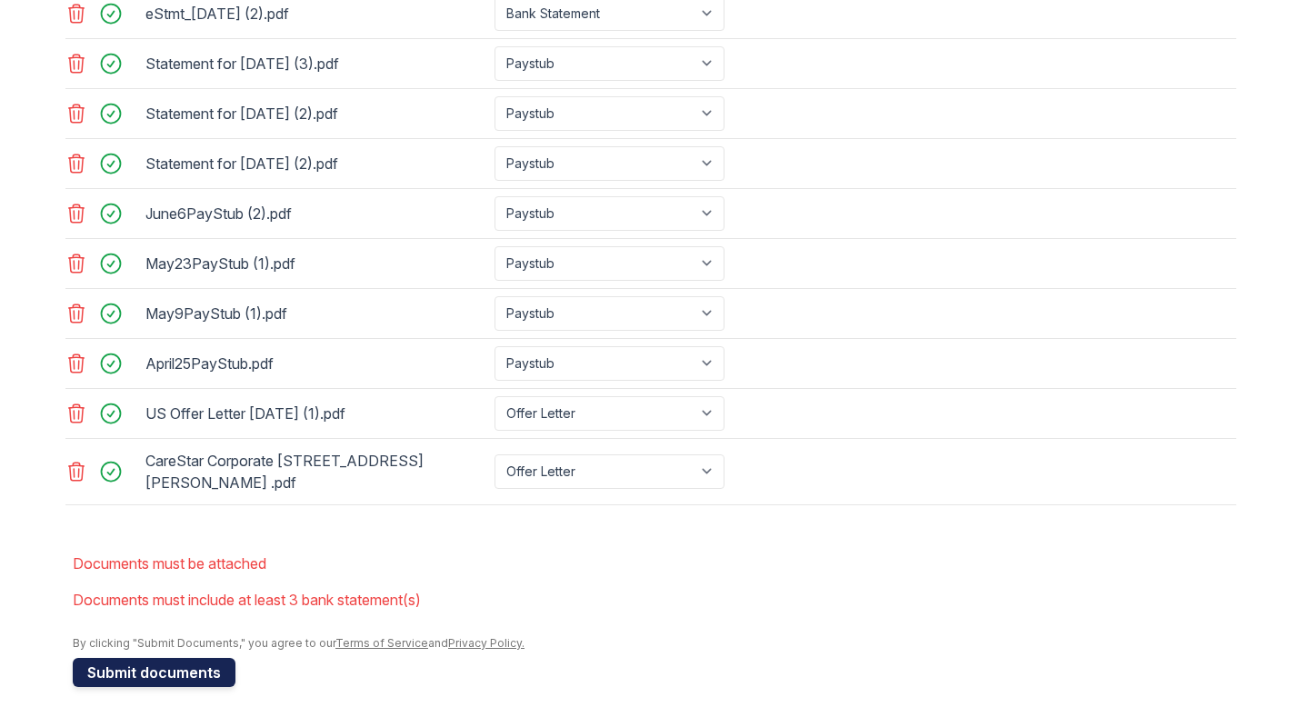
click at [172, 658] on button "Submit documents" at bounding box center [154, 672] width 163 height 29
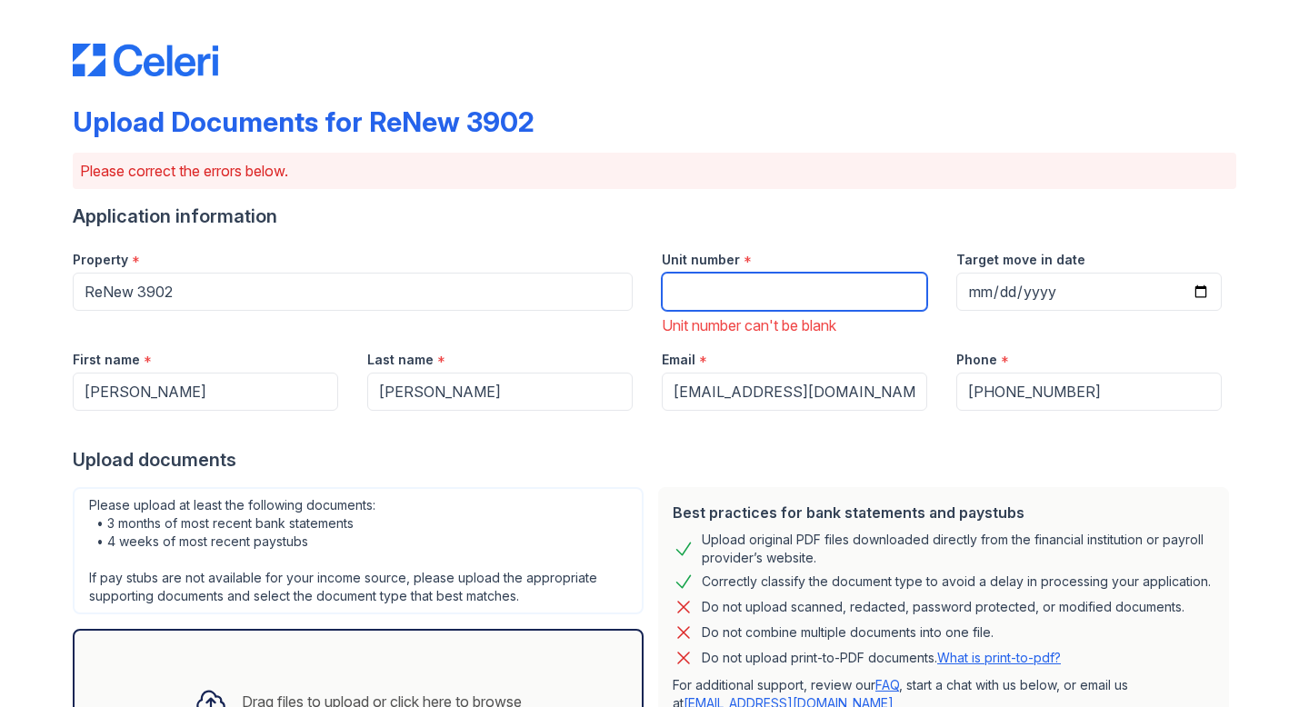
click at [736, 293] on input "Unit number" at bounding box center [794, 292] width 265 height 38
type input "11"
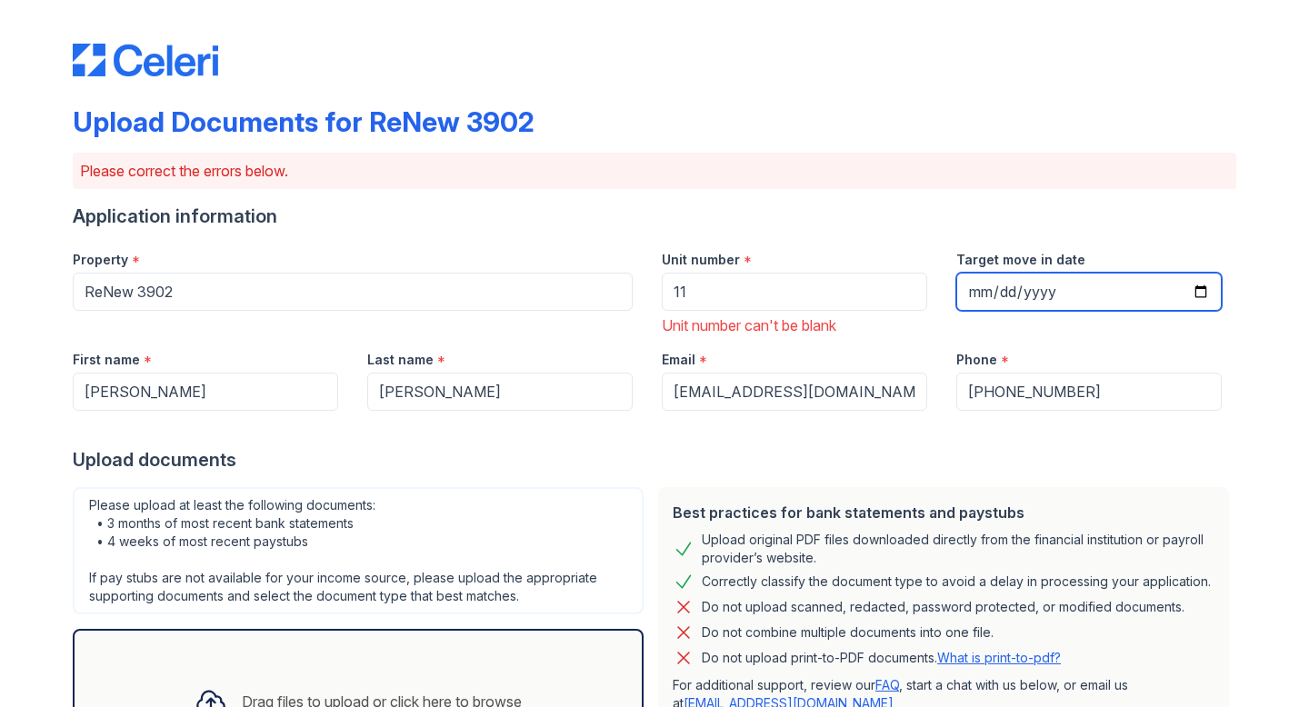
click at [983, 289] on input "Target move in date" at bounding box center [1088, 292] width 265 height 38
type input "[DATE]"
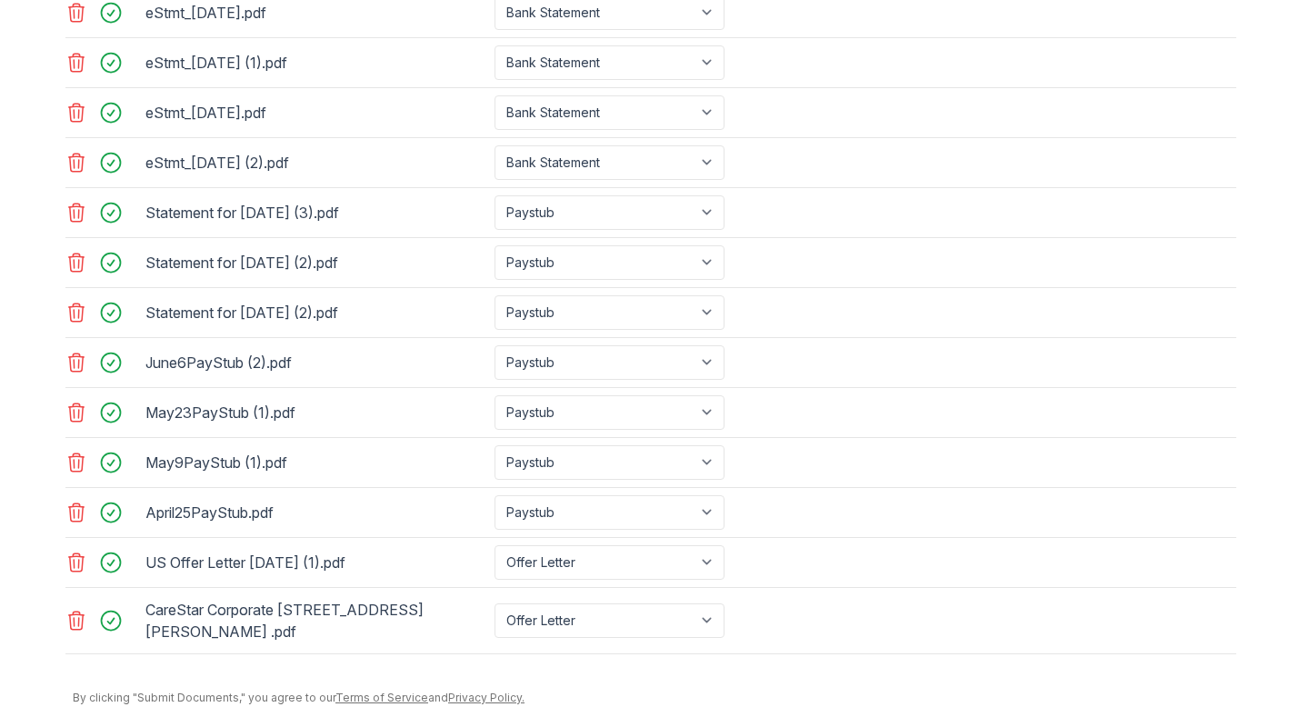
scroll to position [951, 0]
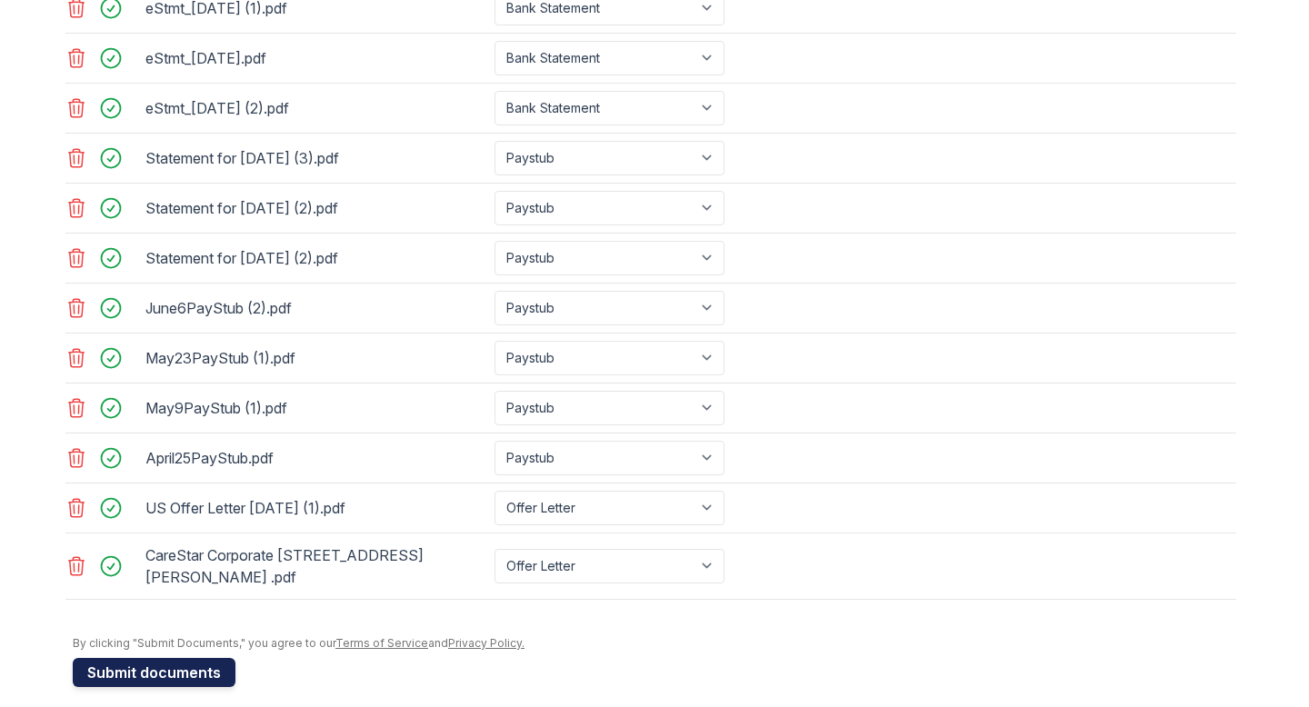
click at [126, 658] on button "Submit documents" at bounding box center [154, 672] width 163 height 29
